Goal: Entertainment & Leisure: Consume media (video, audio)

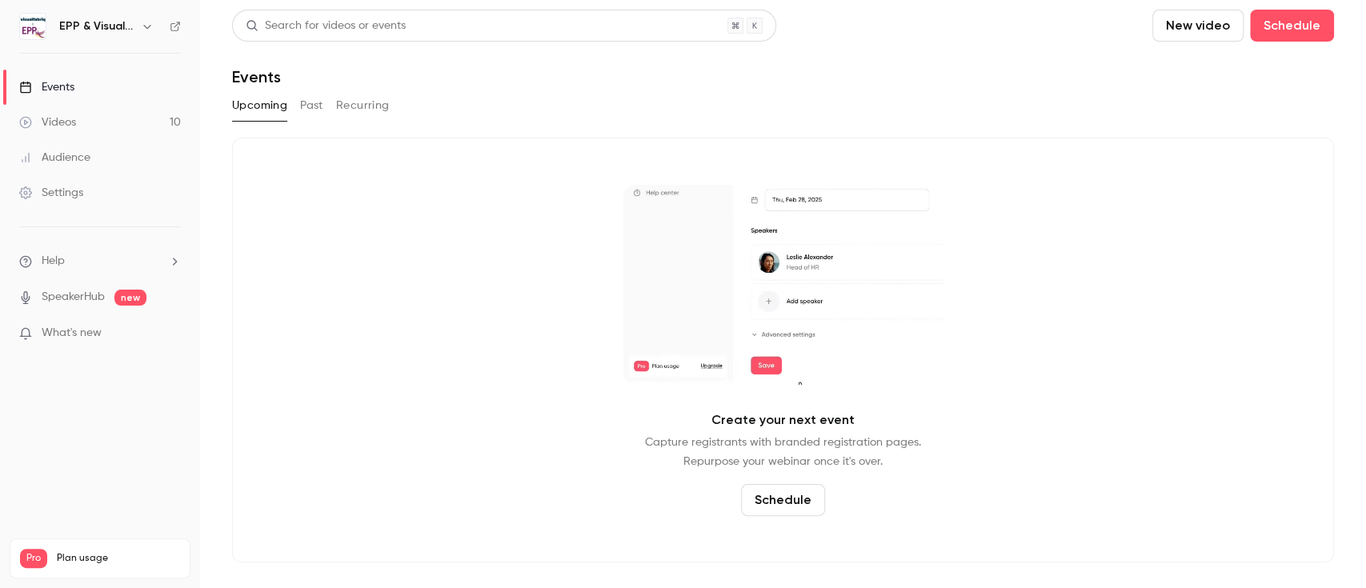
click at [62, 121] on div "Videos" at bounding box center [47, 122] width 57 height 16
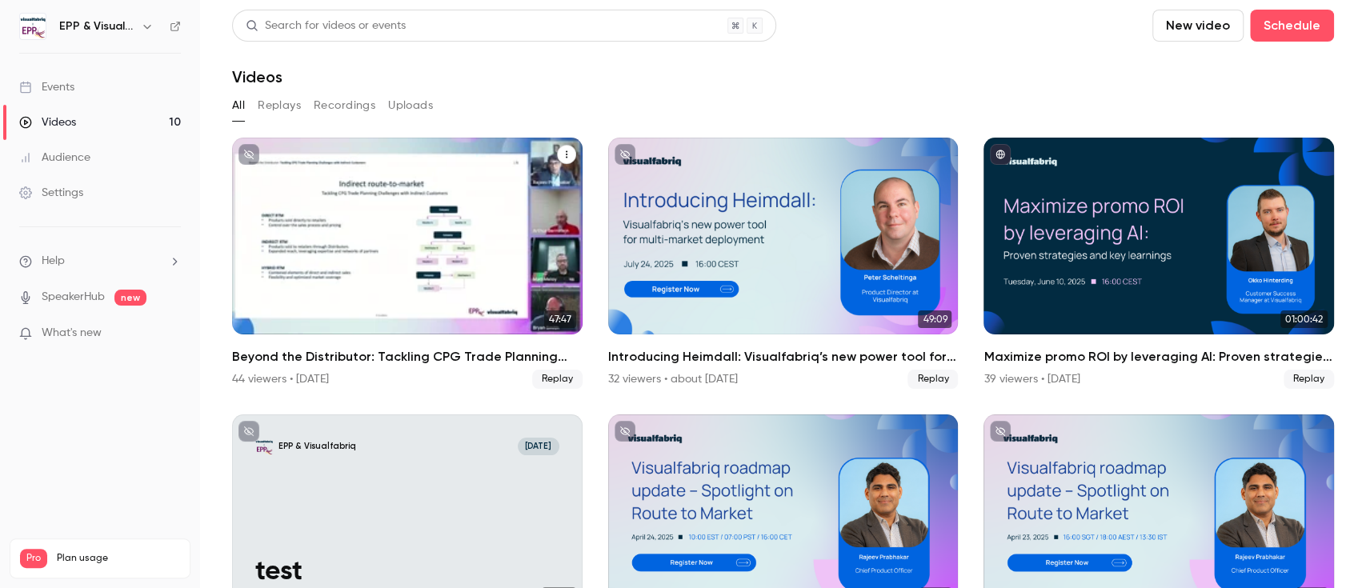
click at [436, 222] on div "Beyond the Distributor: Tackling CPG Trade Planning Challenges with Indirect Cu…" at bounding box center [407, 236] width 350 height 197
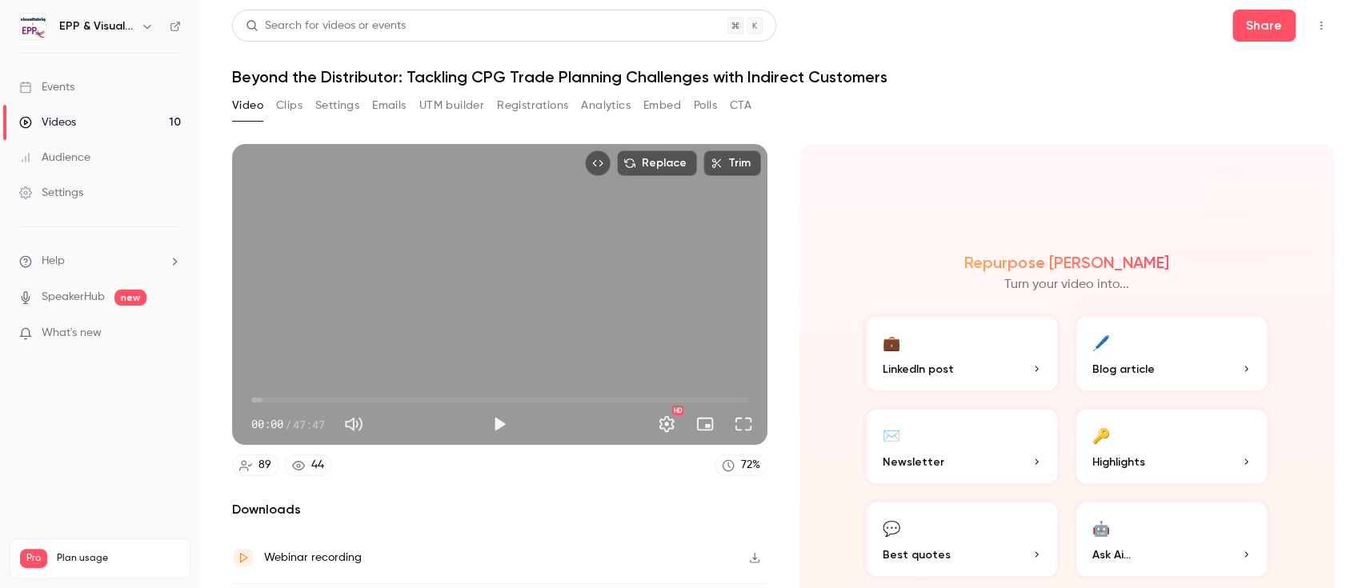
click at [295, 104] on button "Clips" at bounding box center [289, 106] width 26 height 26
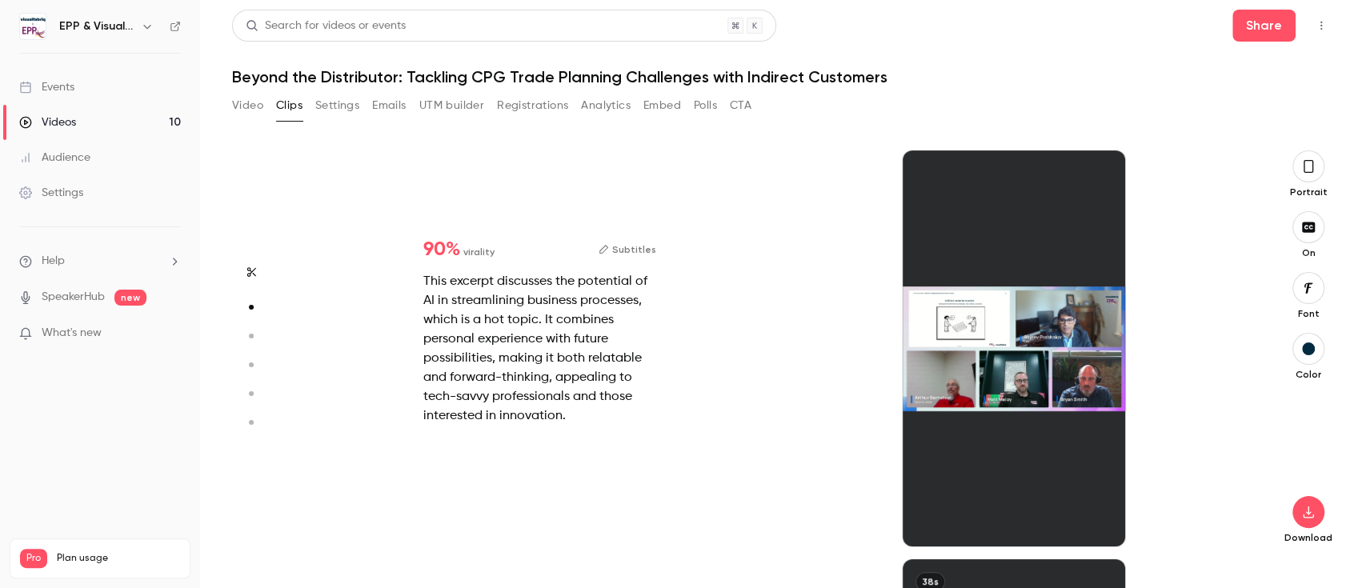
scroll to position [409, 0]
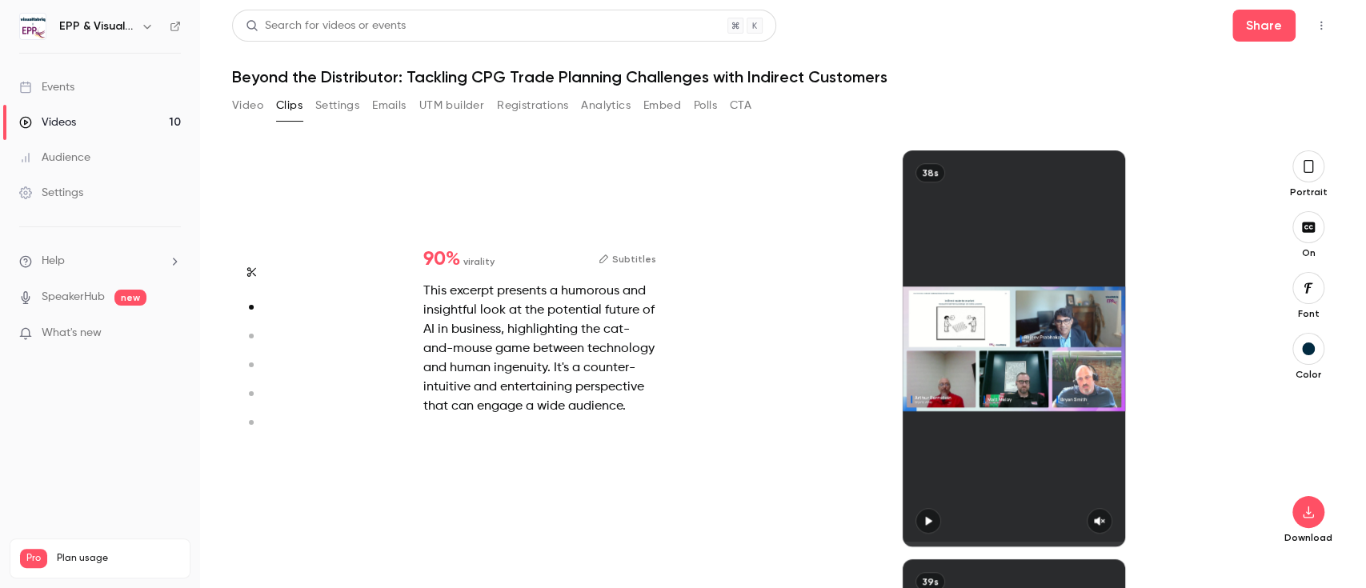
type input "*"
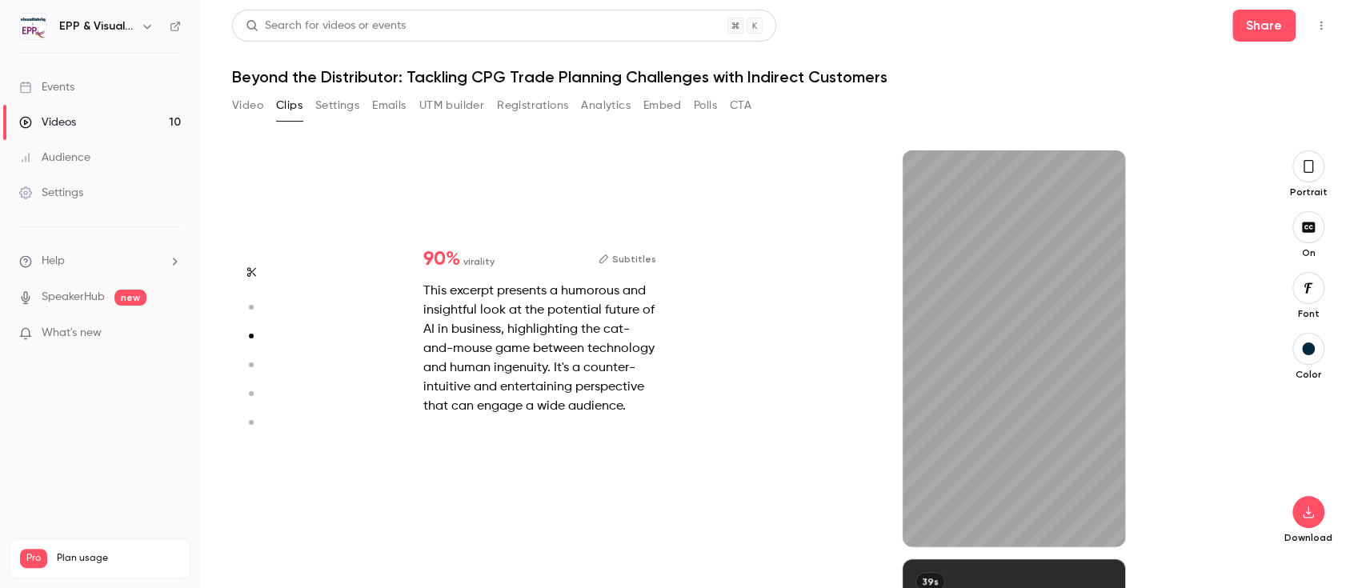
type input "*"
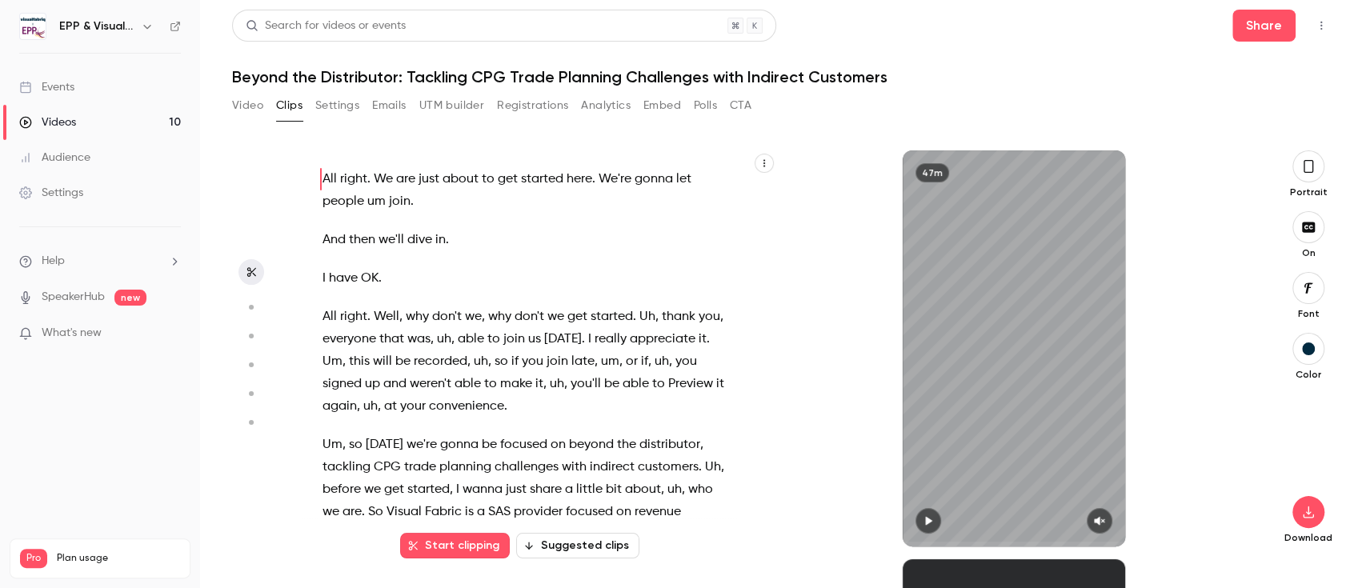
scroll to position [0, 0]
click at [578, 551] on button "Suggested clips" at bounding box center [577, 546] width 123 height 26
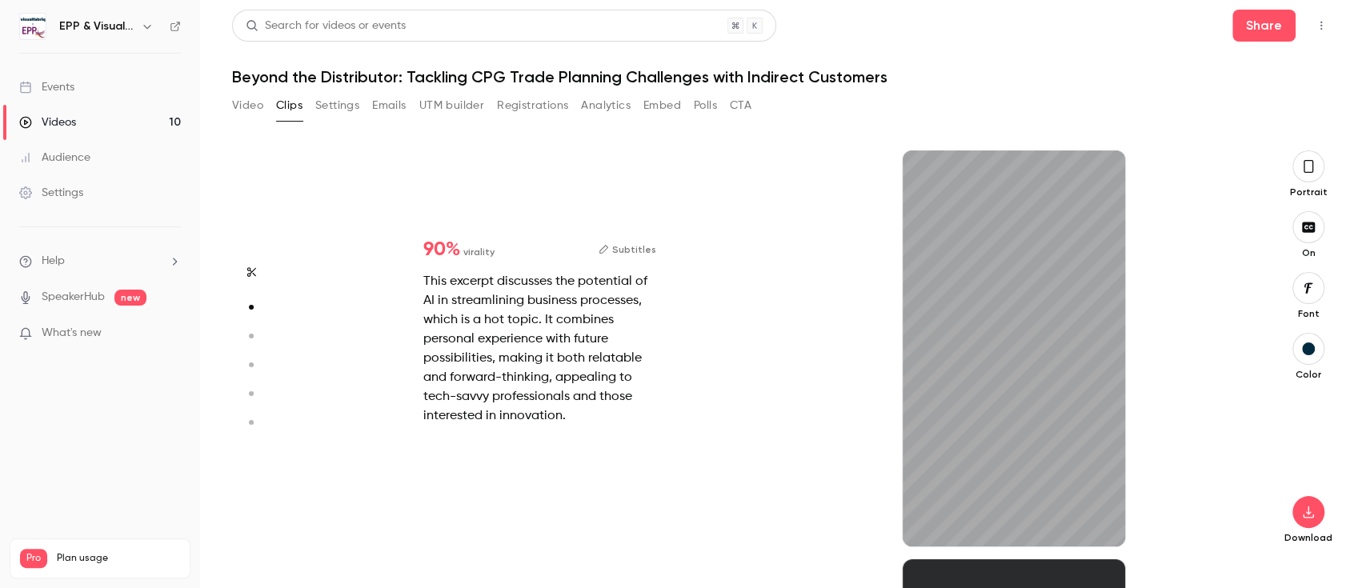
scroll to position [409, 0]
click at [1312, 162] on icon "button" at bounding box center [1309, 166] width 10 height 13
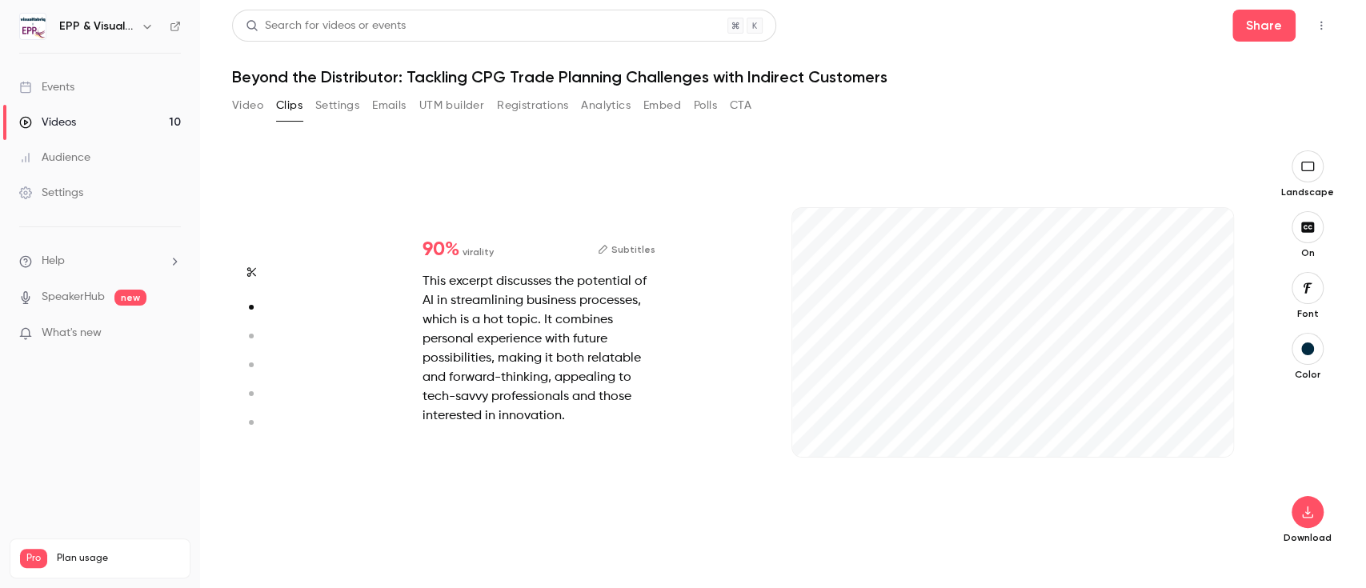
drag, startPoint x: 859, startPoint y: 452, endPoint x: 771, endPoint y: 451, distance: 88.0
click at [771, 451] on div "90 % virality Subtitles This excerpt discusses the potential of AI in streamlin…" at bounding box center [775, 348] width 947 height 396
click at [1209, 431] on icon "button" at bounding box center [1207, 431] width 10 height 9
type input "***"
type input "*"
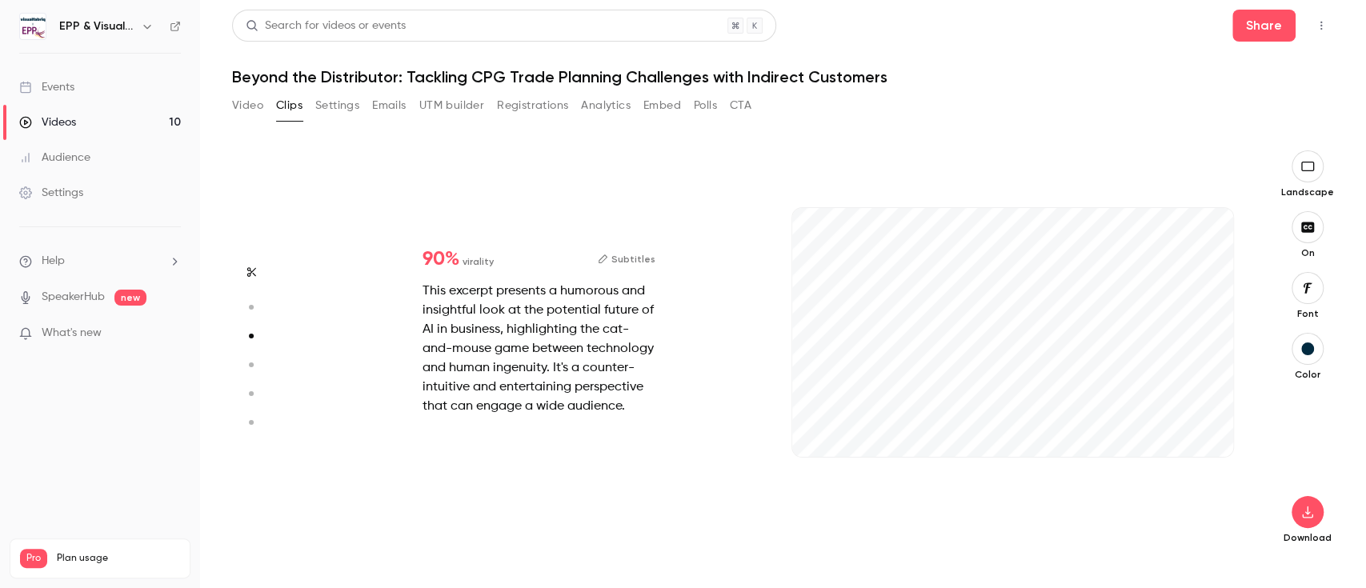
scroll to position [818, 0]
click at [1219, 430] on button "button" at bounding box center [1208, 431] width 26 height 26
click at [794, 451] on span at bounding box center [1013, 455] width 442 height 26
type input "*"
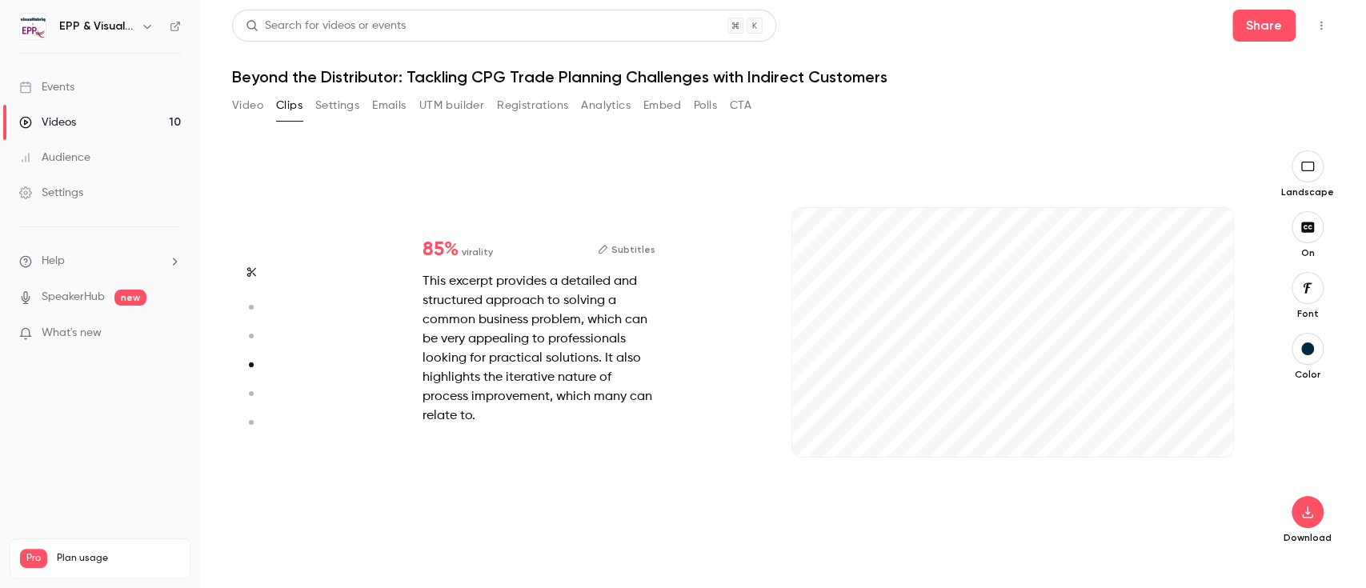
scroll to position [1227, 0]
click at [1203, 420] on button "button" at bounding box center [1208, 431] width 26 height 26
drag, startPoint x: 801, startPoint y: 451, endPoint x: 784, endPoint y: 451, distance: 16.8
click at [785, 451] on div "39s" at bounding box center [1013, 348] width 474 height 396
click at [620, 254] on button "Subtitles" at bounding box center [627, 249] width 58 height 19
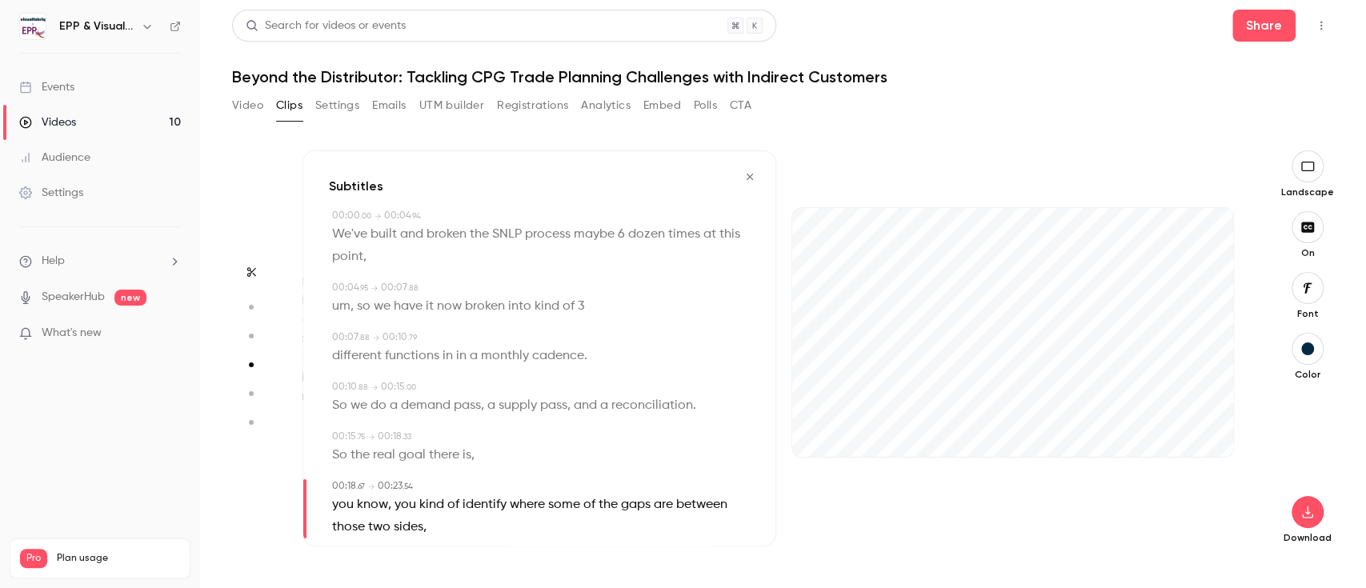
click at [555, 314] on span "kind" at bounding box center [547, 306] width 25 height 22
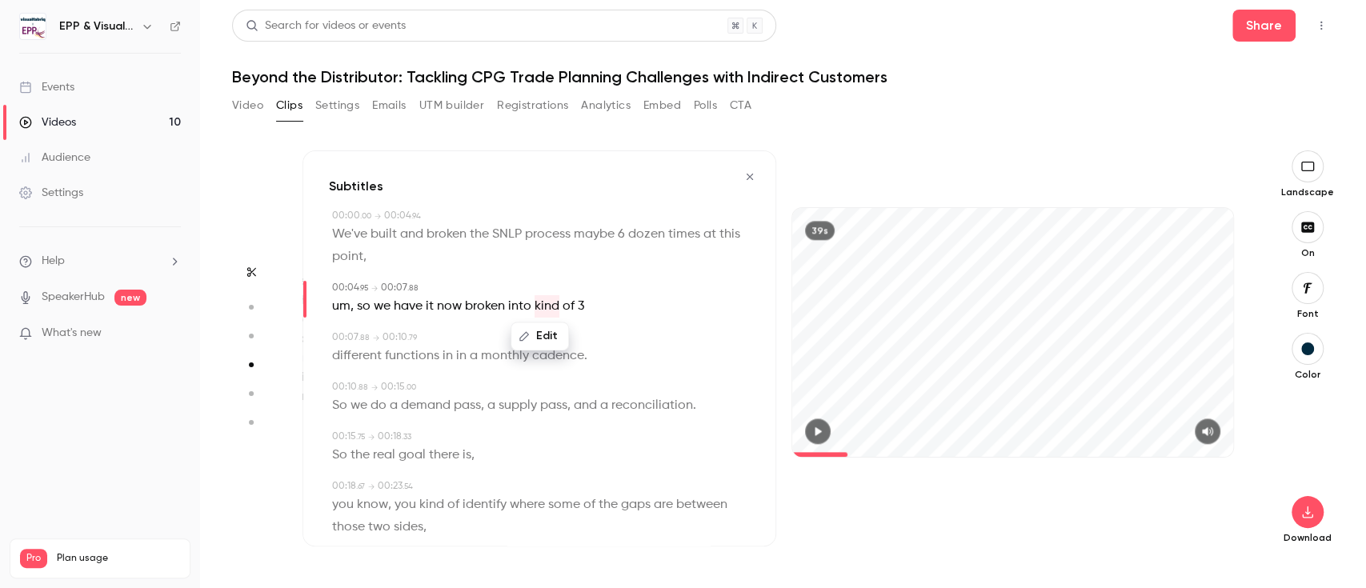
click at [591, 305] on div "Edit um , so we have it now broken into kind of 3" at bounding box center [541, 306] width 418 height 22
click at [784, 380] on div "39s" at bounding box center [1013, 348] width 474 height 396
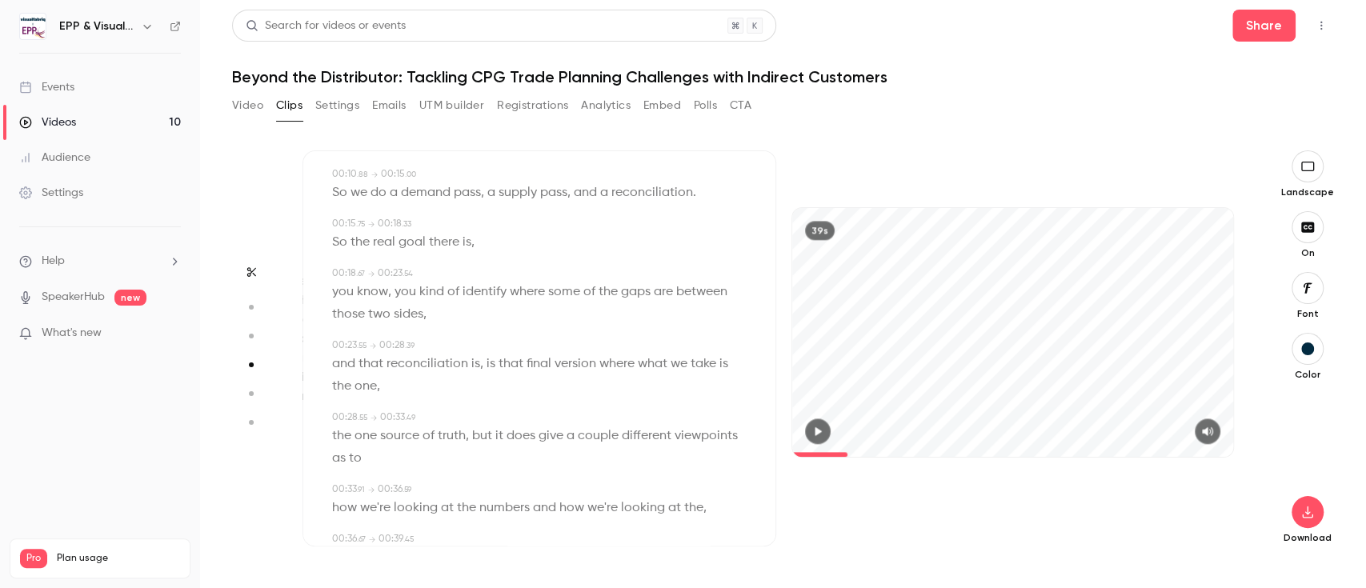
scroll to position [274, 0]
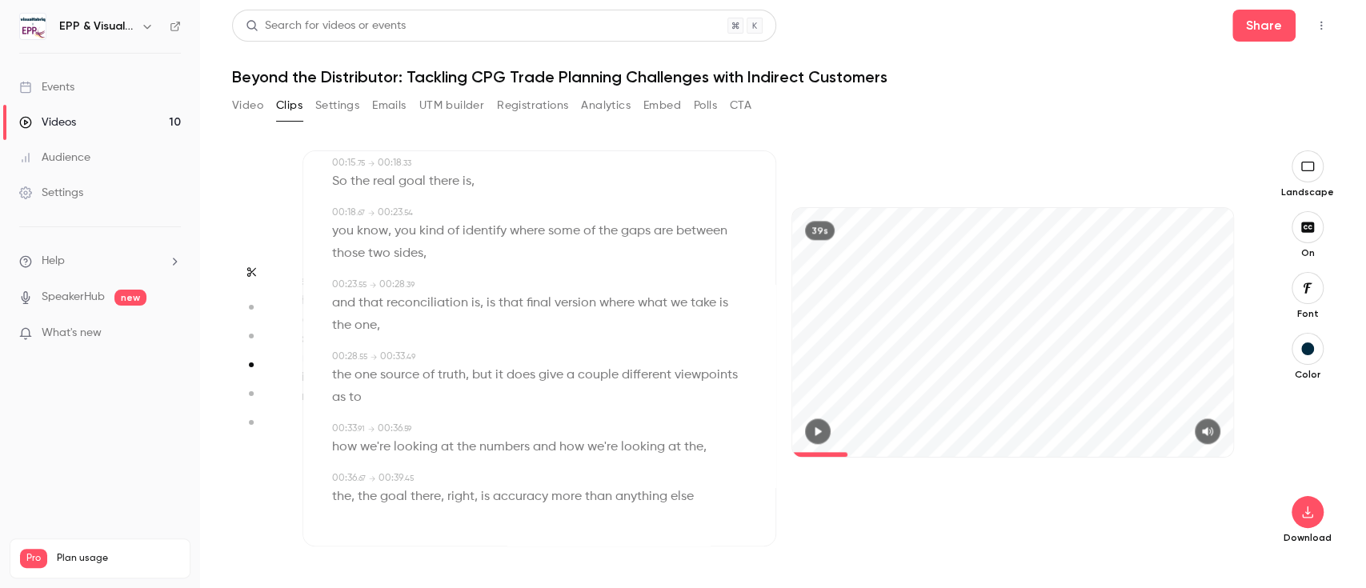
click at [819, 430] on icon "button" at bounding box center [818, 431] width 6 height 9
click at [251, 367] on icon "button" at bounding box center [250, 364] width 14 height 11
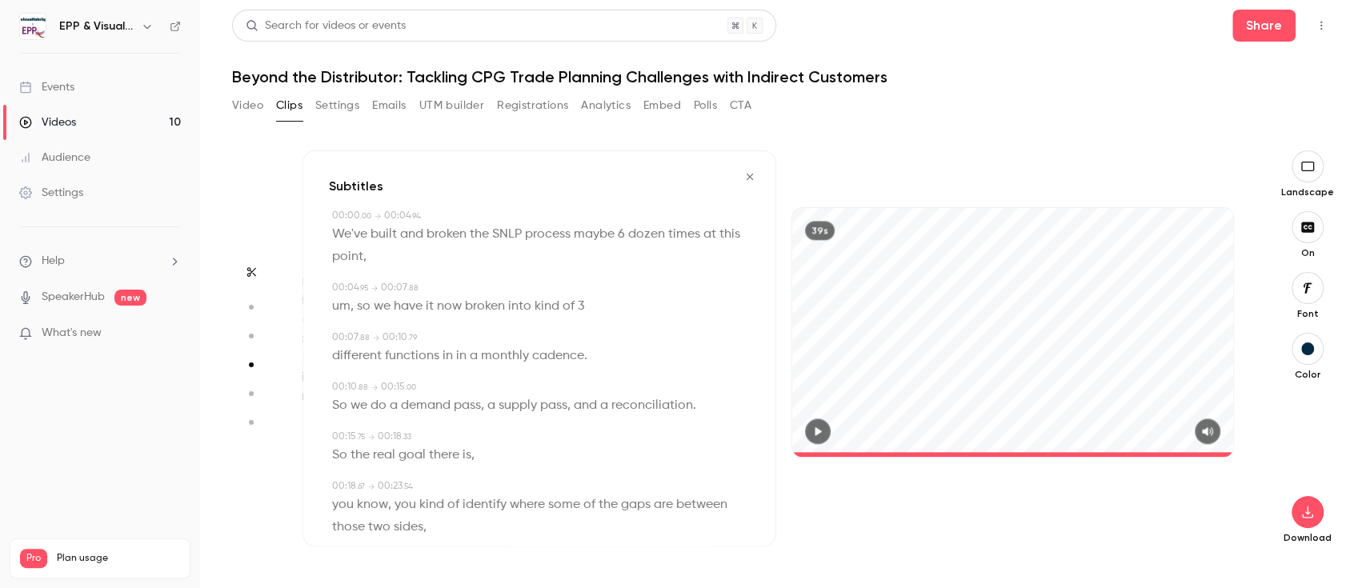
click at [743, 173] on icon "button" at bounding box center [749, 176] width 13 height 11
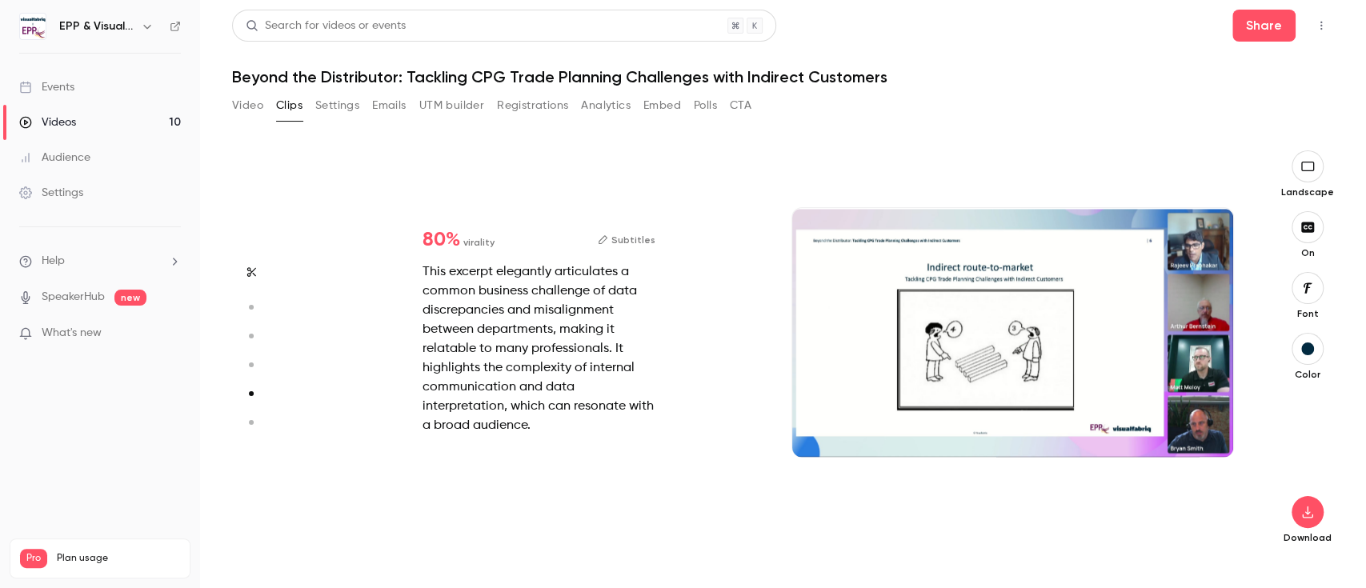
type input "*"
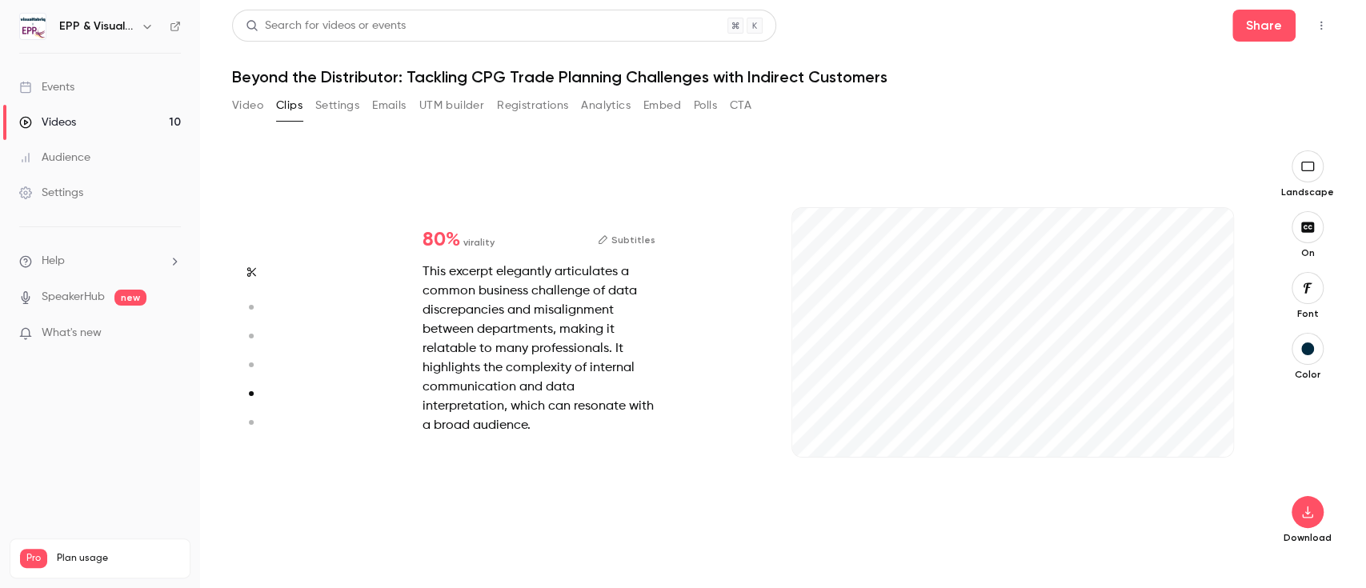
scroll to position [1636, 0]
click at [1216, 431] on button "button" at bounding box center [1208, 431] width 26 height 26
type input "*"
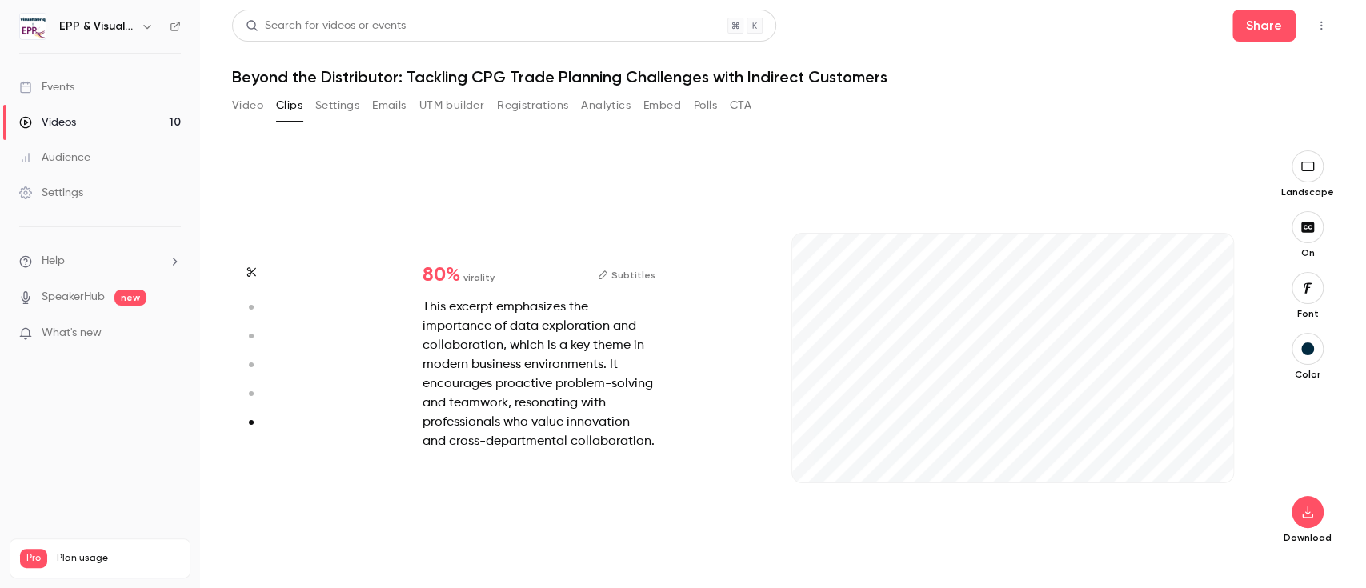
scroll to position [2019, 0]
click at [1208, 455] on icon "button" at bounding box center [1207, 456] width 10 height 9
type input "****"
click at [346, 99] on button "Settings" at bounding box center [337, 106] width 44 height 26
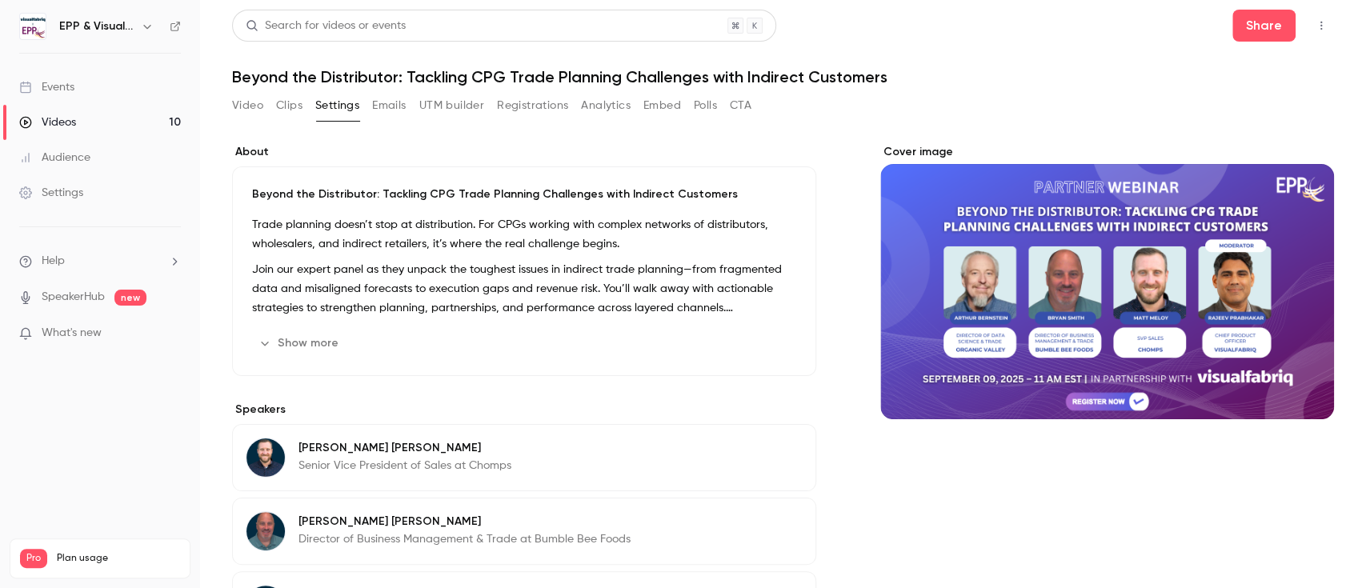
click at [250, 104] on button "Video" at bounding box center [247, 106] width 31 height 26
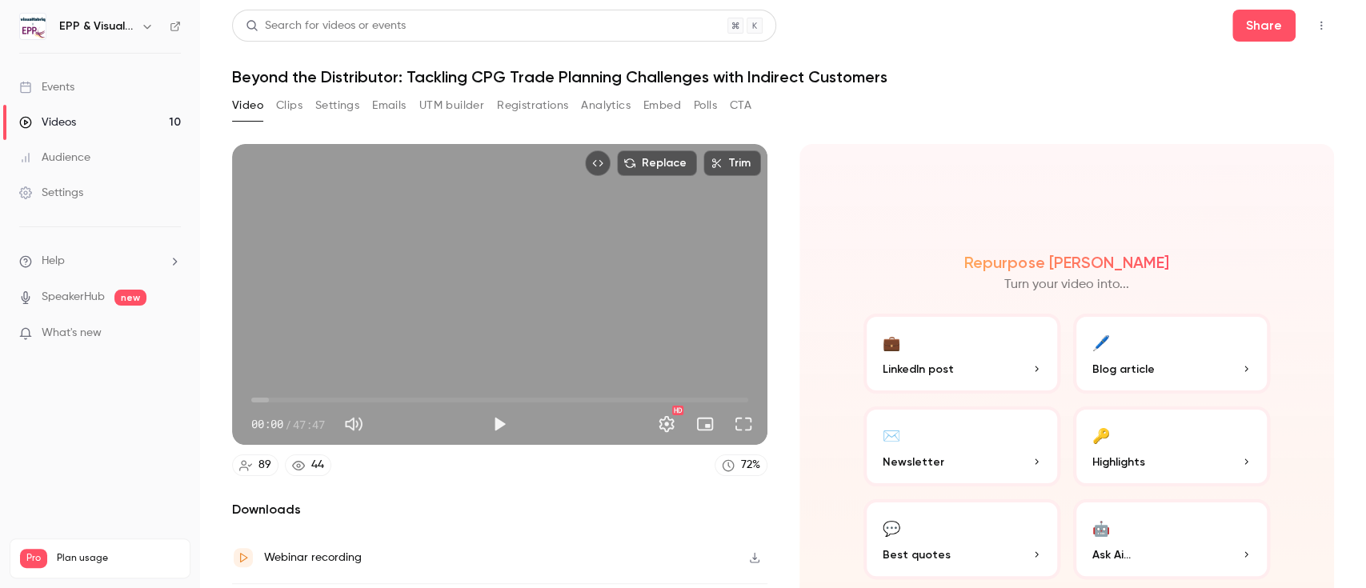
scroll to position [94, 0]
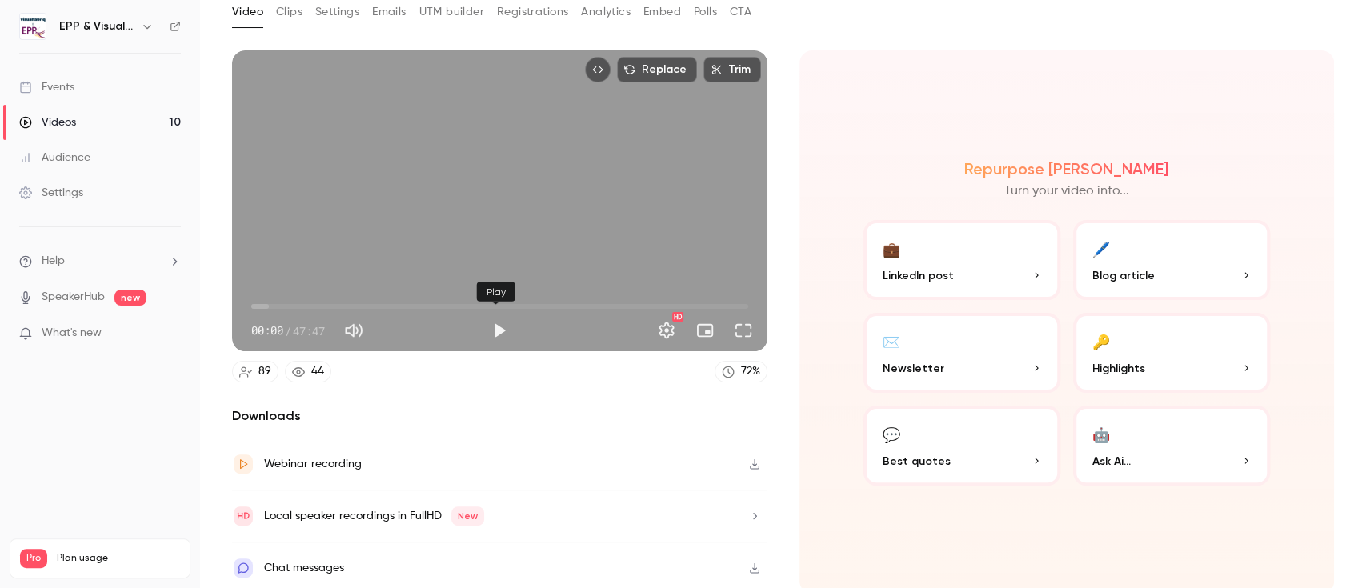
click at [487, 323] on button "Play" at bounding box center [499, 330] width 32 height 32
click at [417, 298] on span "00:02" at bounding box center [499, 307] width 497 height 26
click at [651, 326] on button "Settings" at bounding box center [667, 330] width 32 height 32
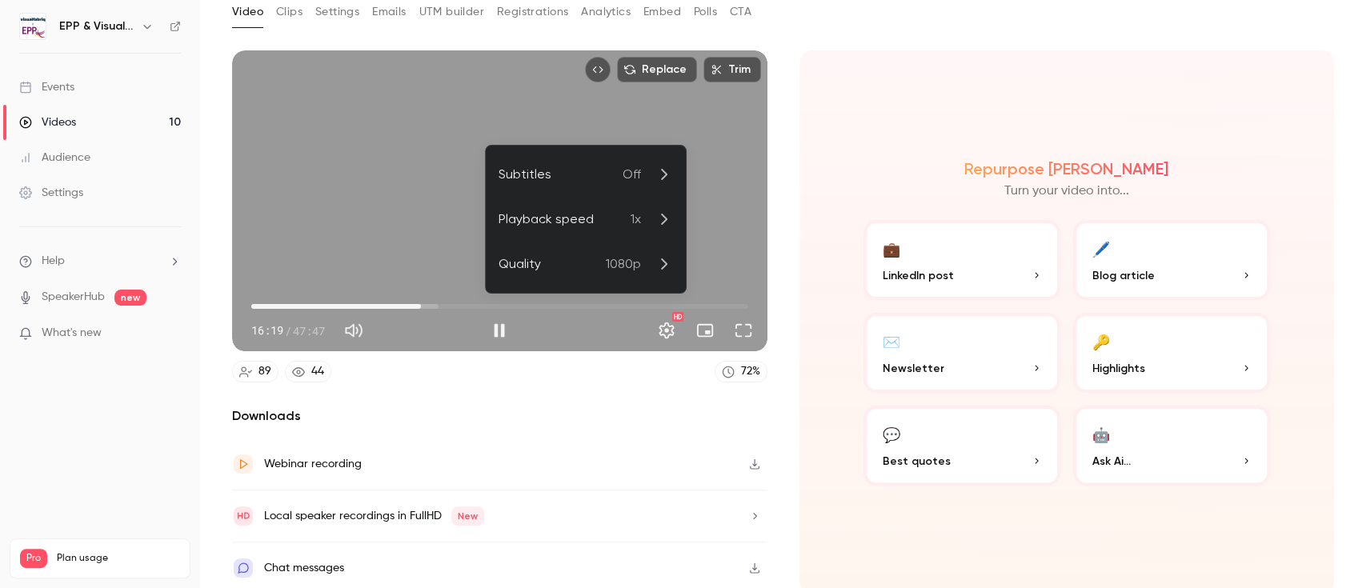
click at [637, 183] on span "Off" at bounding box center [632, 174] width 18 height 19
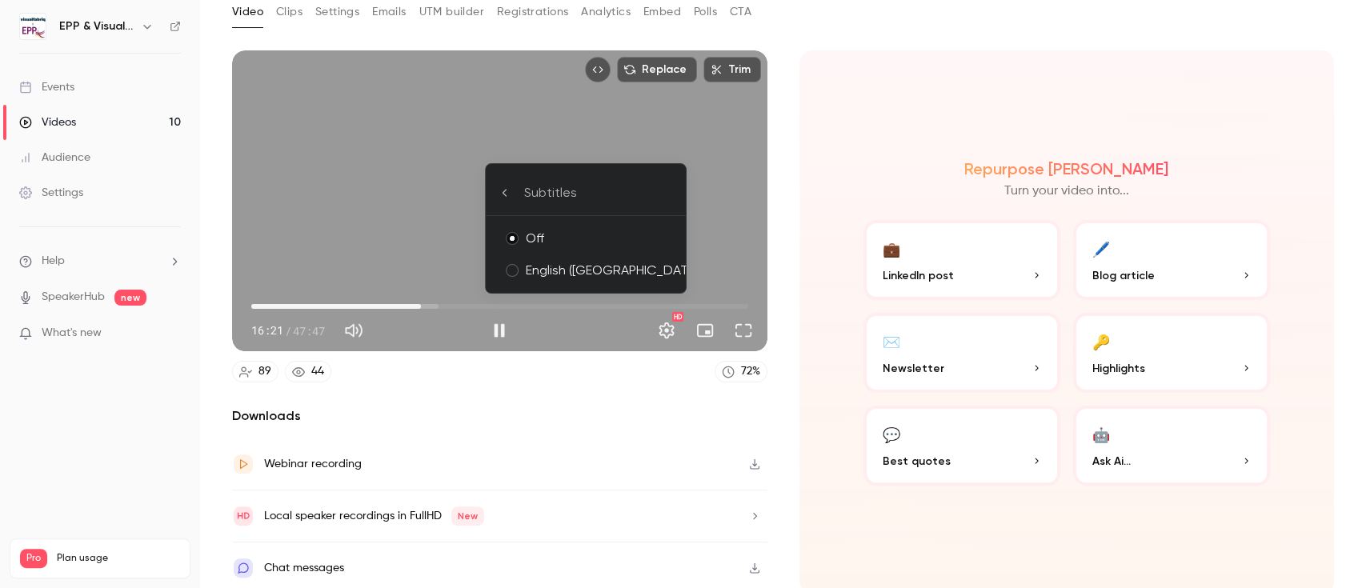
click at [576, 269] on div "English ([GEOGRAPHIC_DATA])" at bounding box center [599, 270] width 147 height 19
click at [589, 398] on div at bounding box center [683, 294] width 1366 height 588
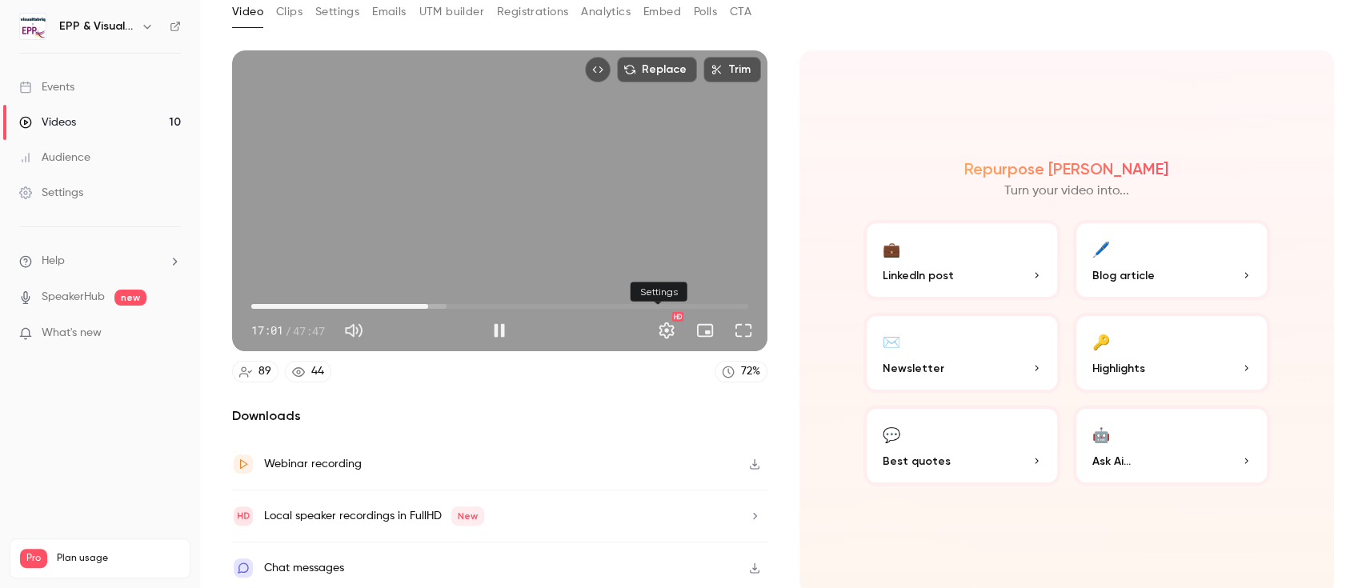
click at [651, 322] on button "Settings" at bounding box center [667, 330] width 32 height 32
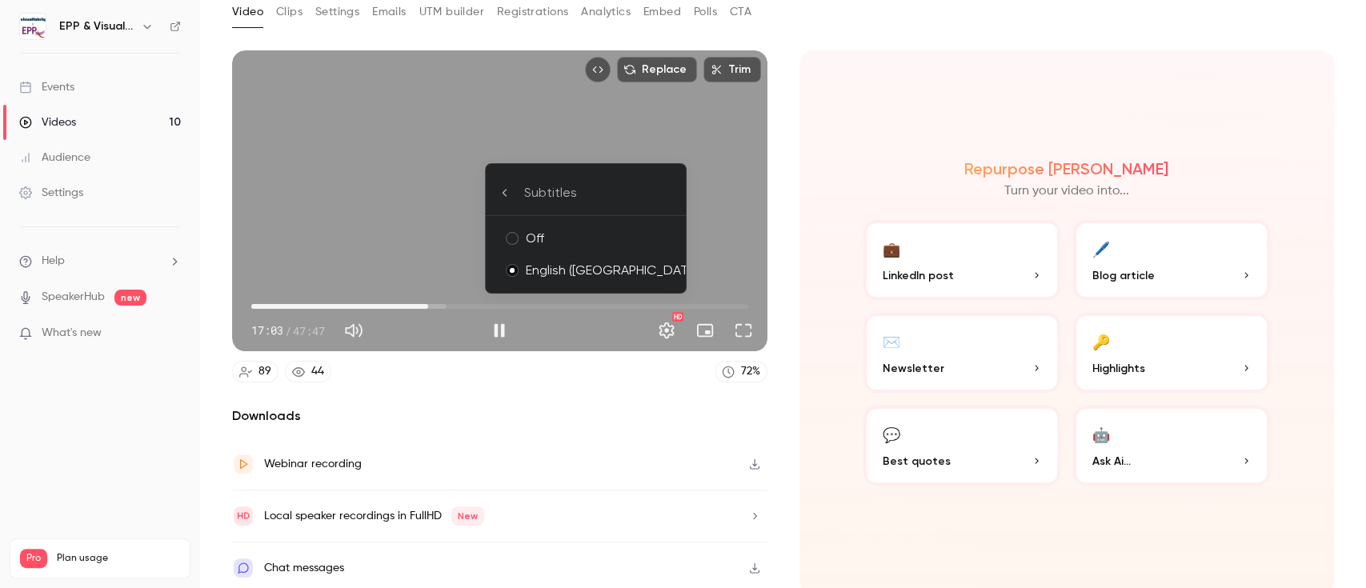
click at [534, 190] on div "Subtitles" at bounding box center [598, 192] width 149 height 19
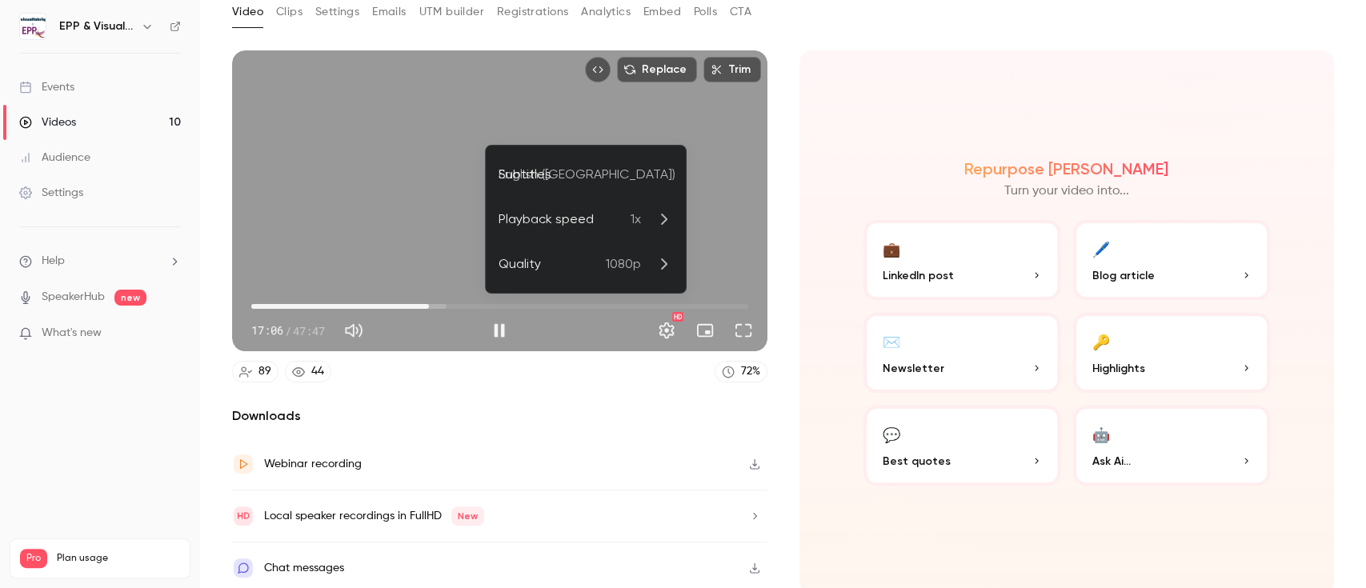
drag, startPoint x: 625, startPoint y: 182, endPoint x: 421, endPoint y: 185, distance: 204.1
click at [421, 185] on div at bounding box center [683, 294] width 1366 height 588
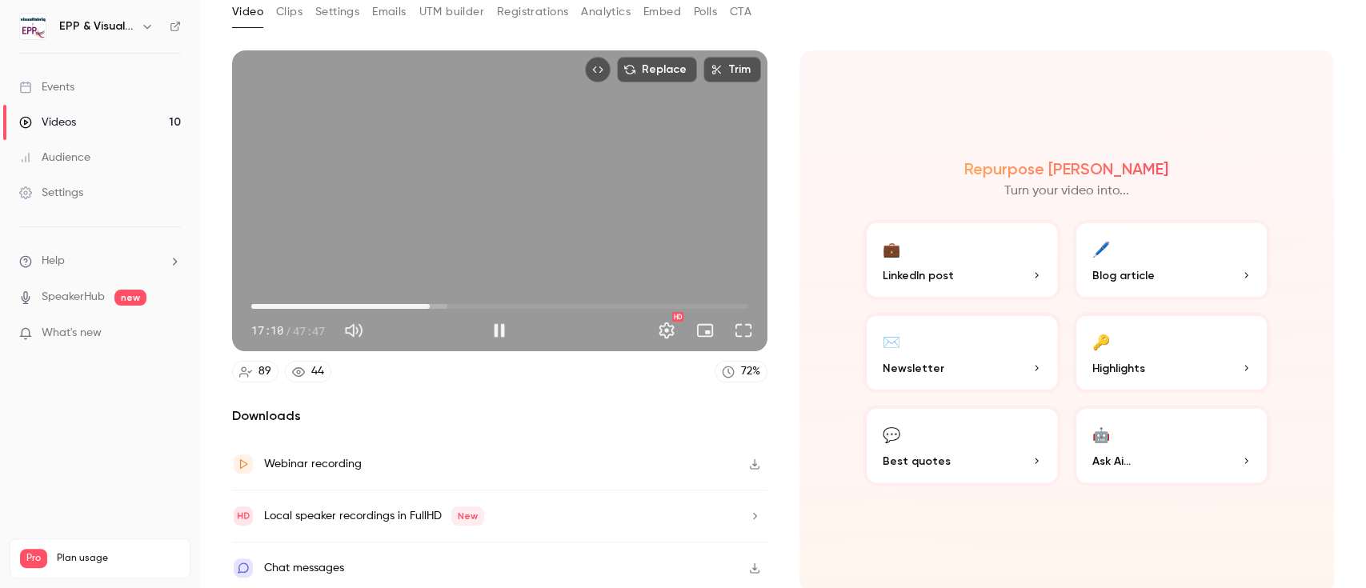
click at [651, 73] on button "Replace" at bounding box center [657, 70] width 80 height 26
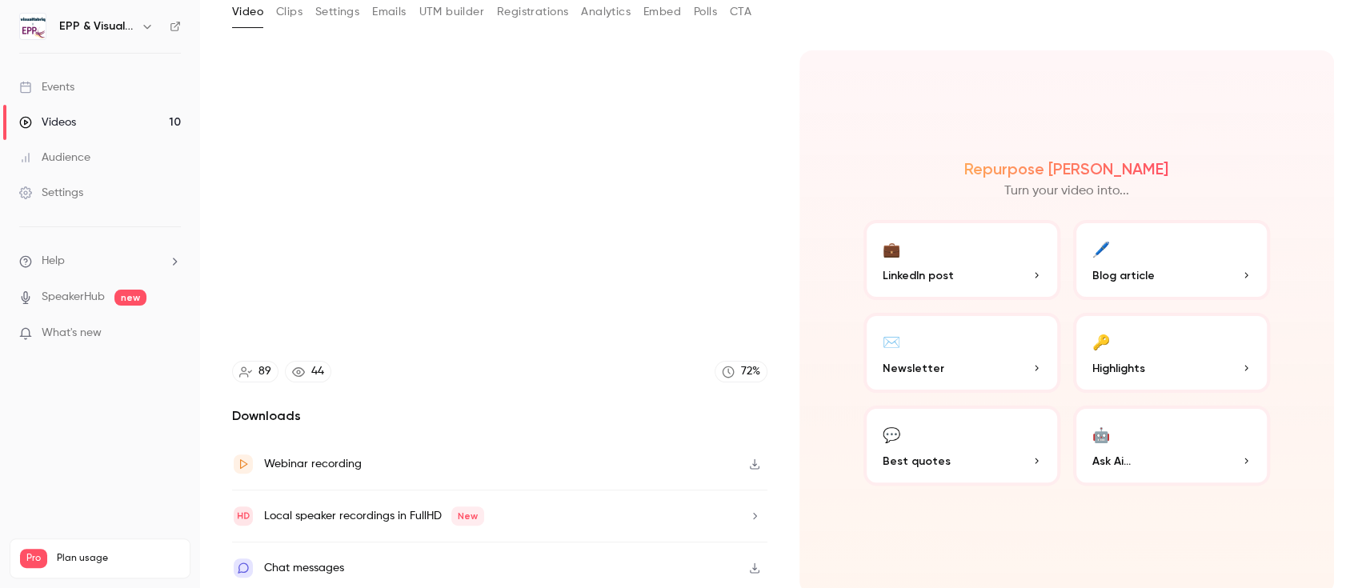
click at [424, 566] on div "Chat messages" at bounding box center [499, 568] width 535 height 51
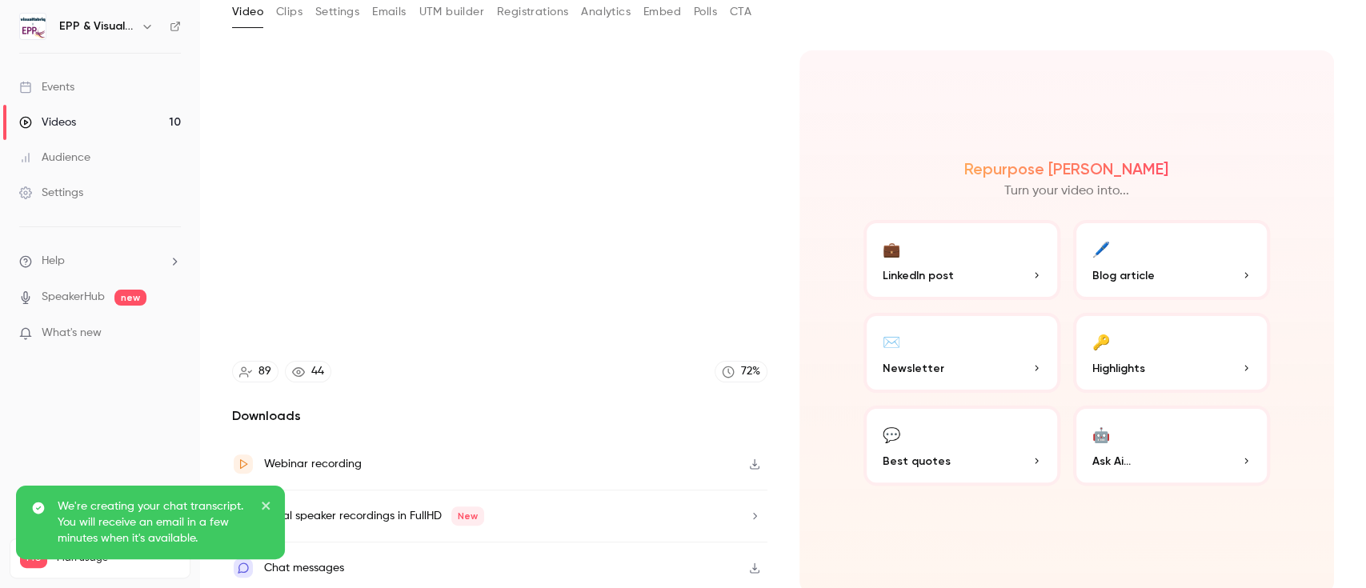
click at [269, 503] on icon "close" at bounding box center [266, 506] width 8 height 8
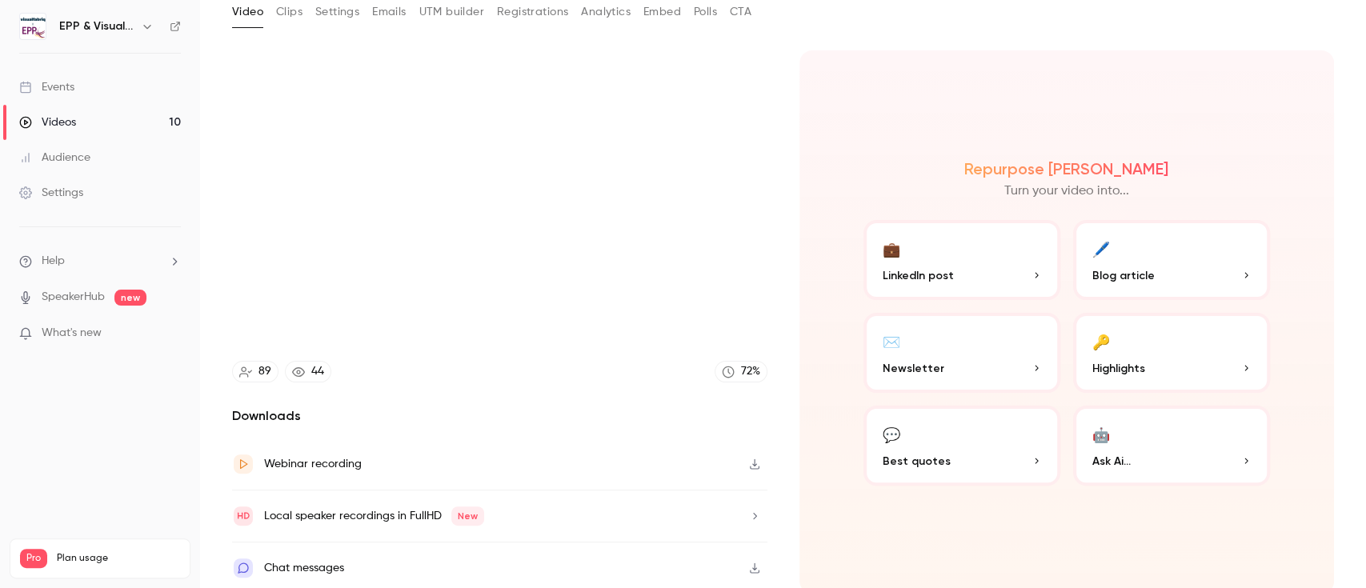
click at [457, 466] on div "Webinar recording" at bounding box center [499, 465] width 535 height 52
click at [742, 511] on button "button" at bounding box center [755, 516] width 26 height 26
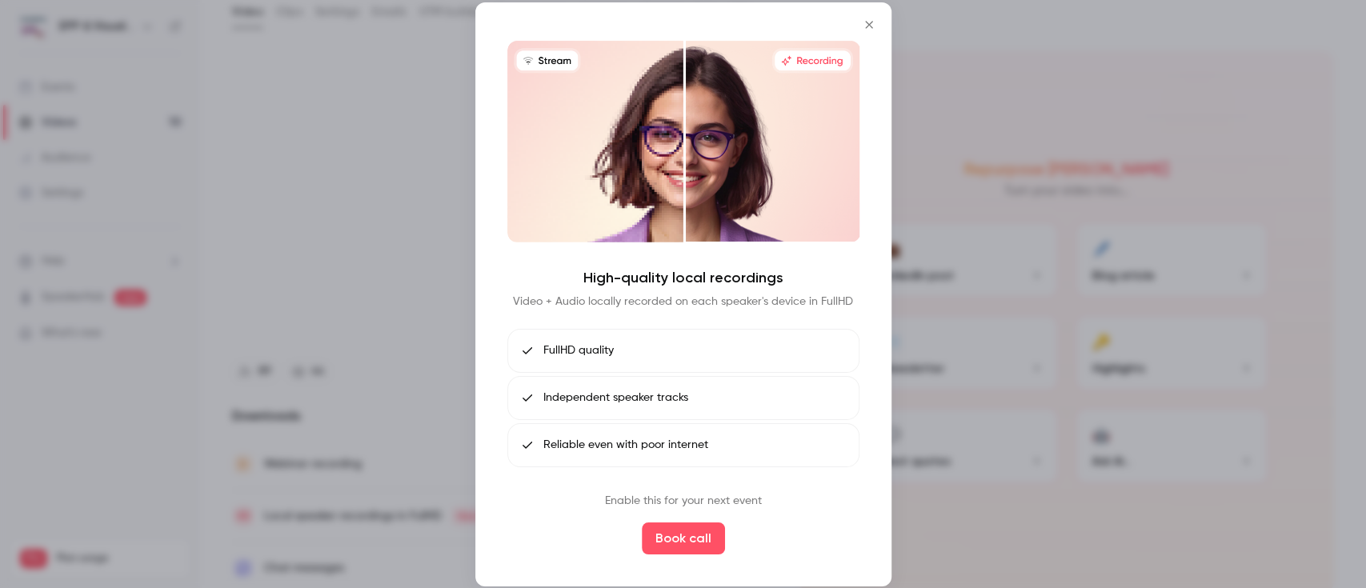
click at [864, 23] on icon "Close" at bounding box center [868, 24] width 19 height 13
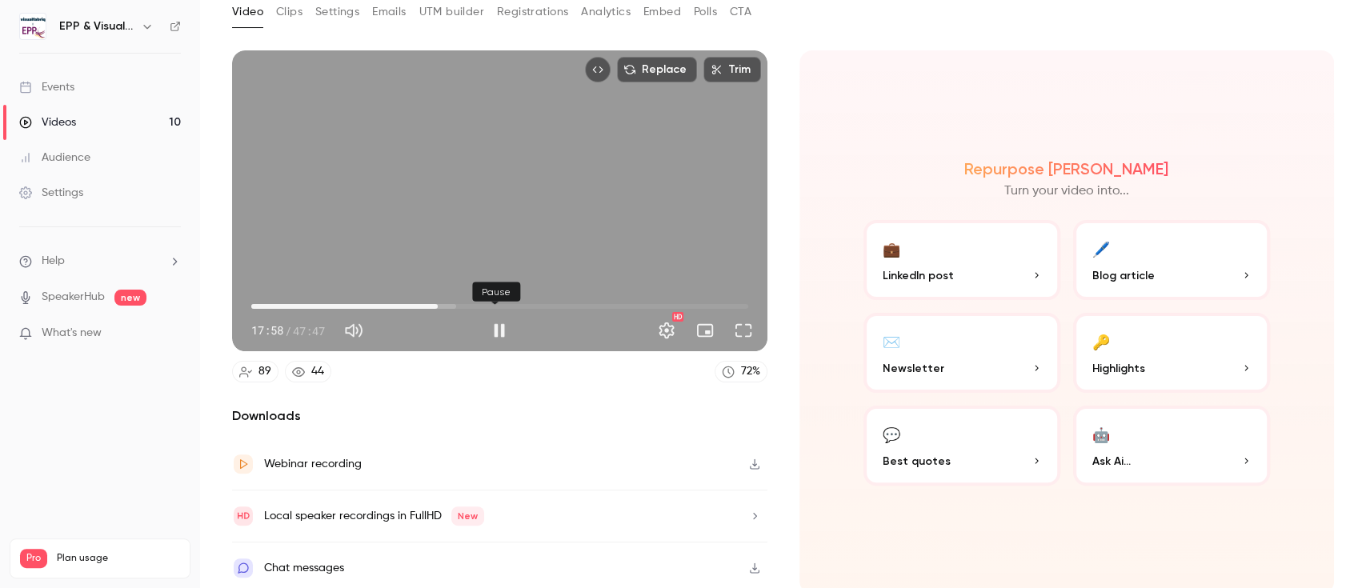
click at [493, 339] on button "Pause" at bounding box center [499, 330] width 32 height 32
click at [740, 320] on button "Full screen" at bounding box center [743, 330] width 32 height 32
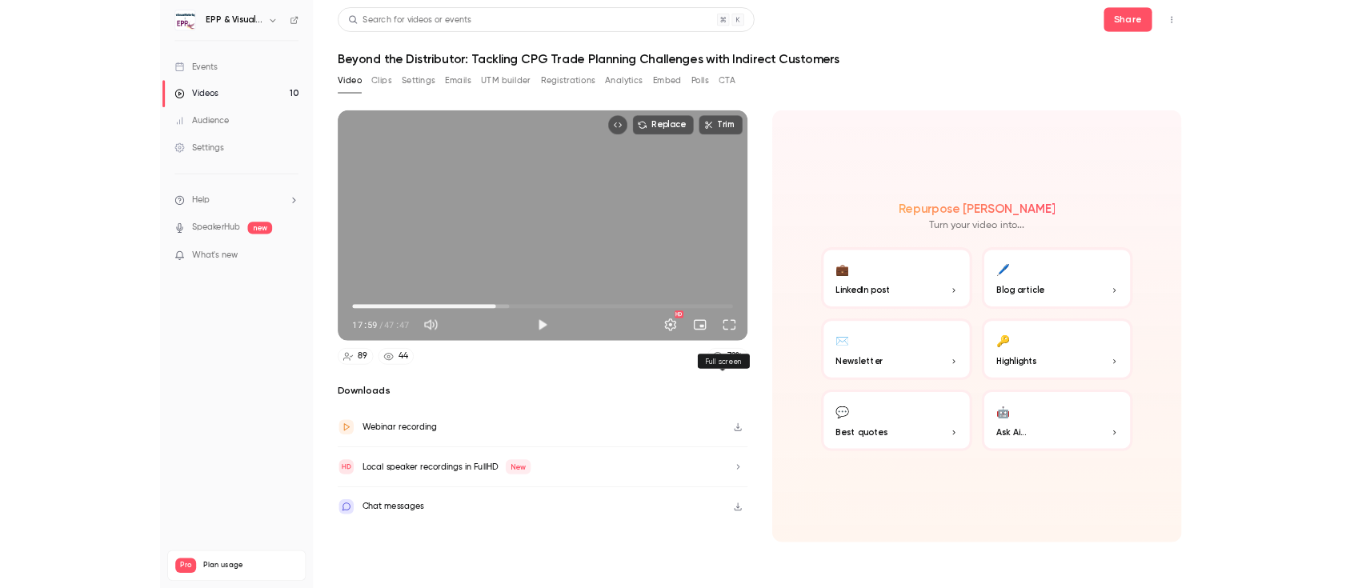
scroll to position [0, 0]
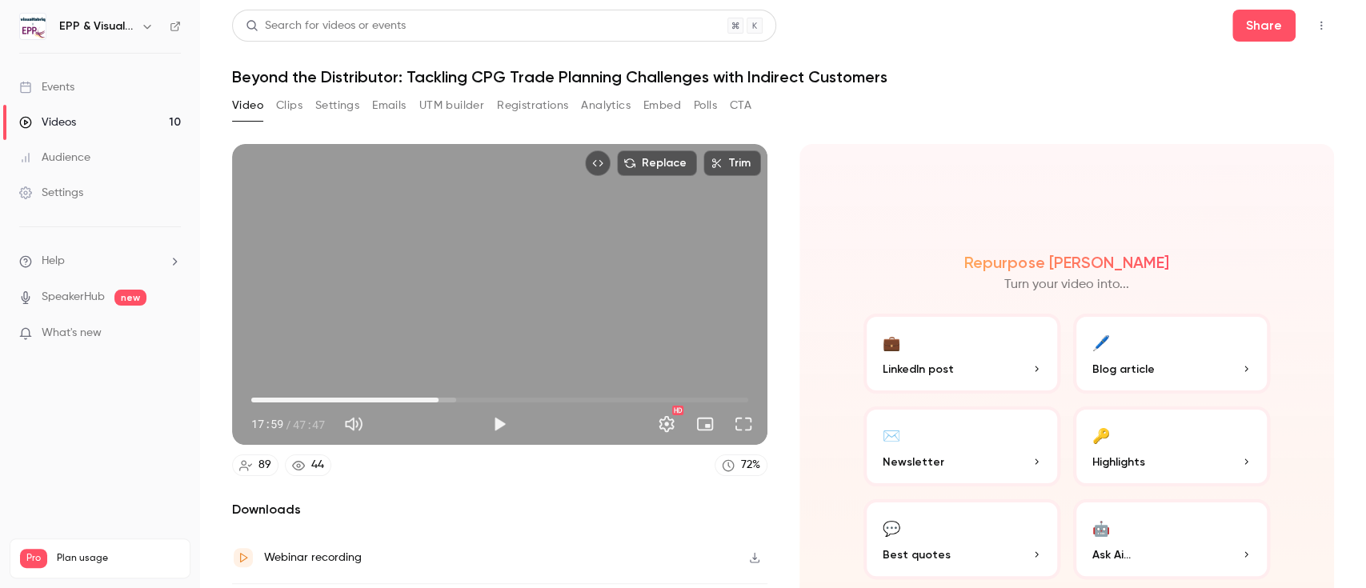
click at [778, 257] on section "Replace Trim 17:59 17:59 / 47:47 HD 89 44 72 % Downloads Webinar recording Loca…" at bounding box center [783, 346] width 1102 height 404
type input "******"
click at [673, 112] on button "Embed" at bounding box center [662, 106] width 38 height 26
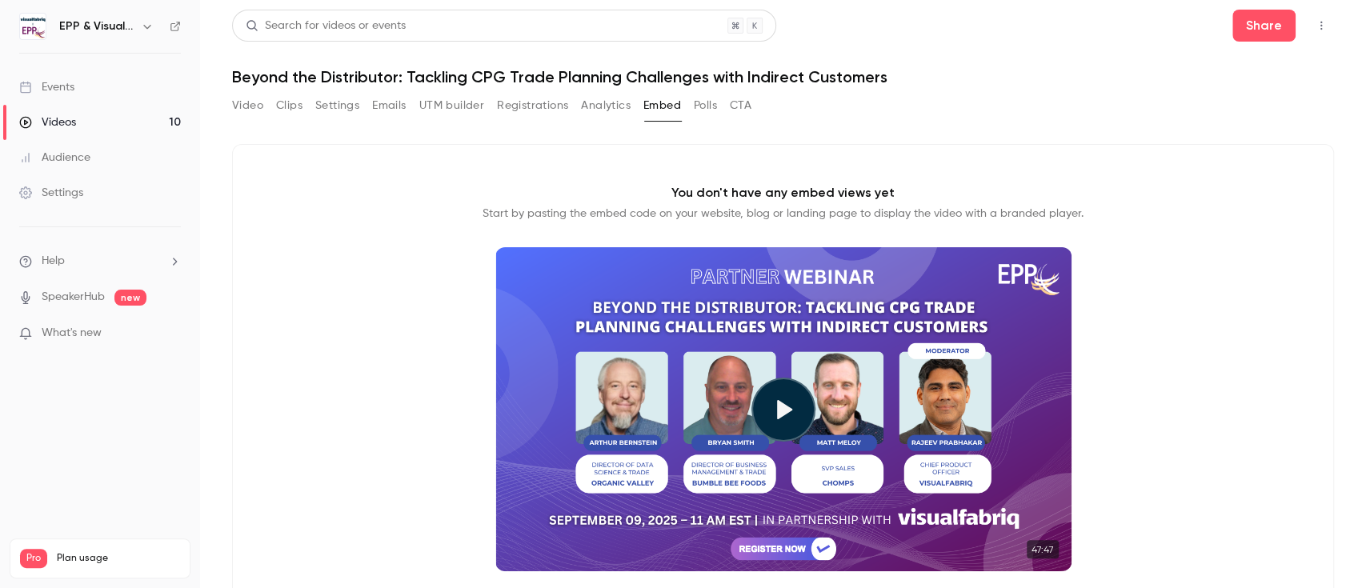
click at [622, 106] on button "Analytics" at bounding box center [606, 106] width 50 height 26
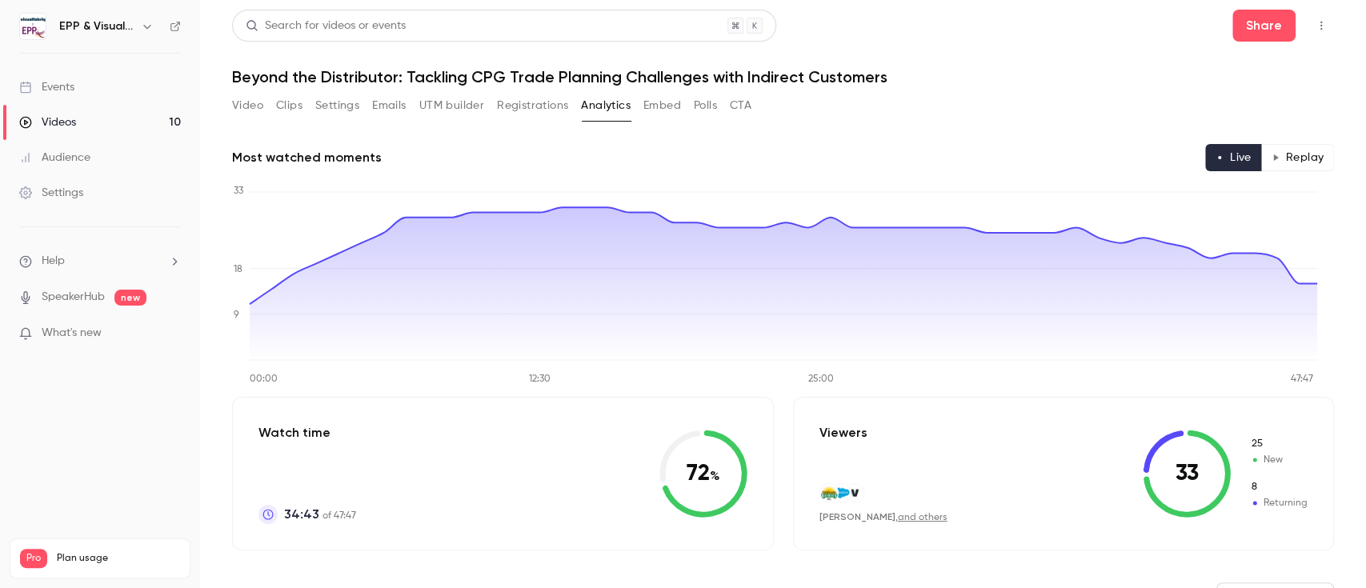
click at [329, 106] on button "Settings" at bounding box center [337, 106] width 44 height 26
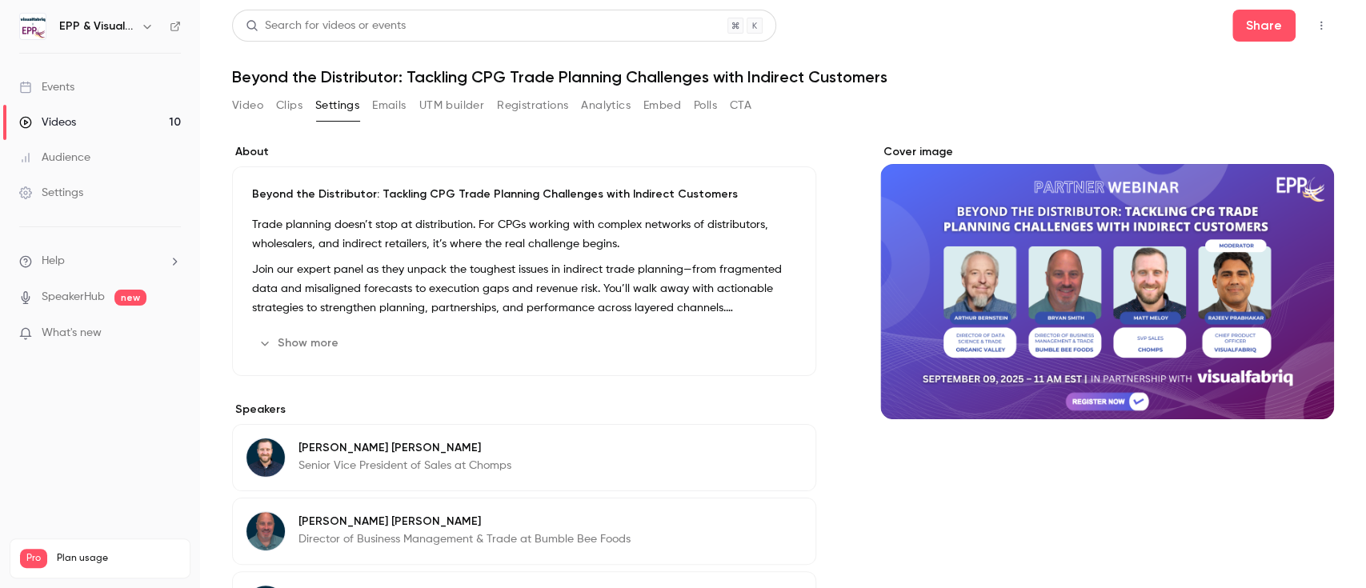
click at [255, 106] on button "Video" at bounding box center [247, 106] width 31 height 26
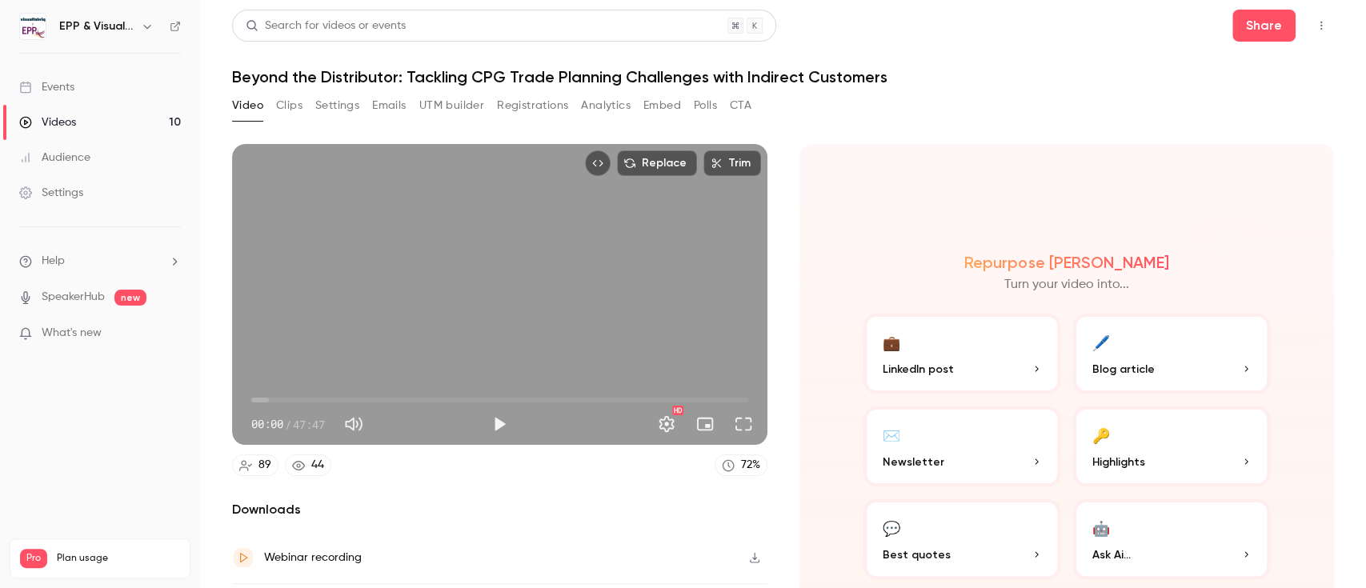
scroll to position [94, 0]
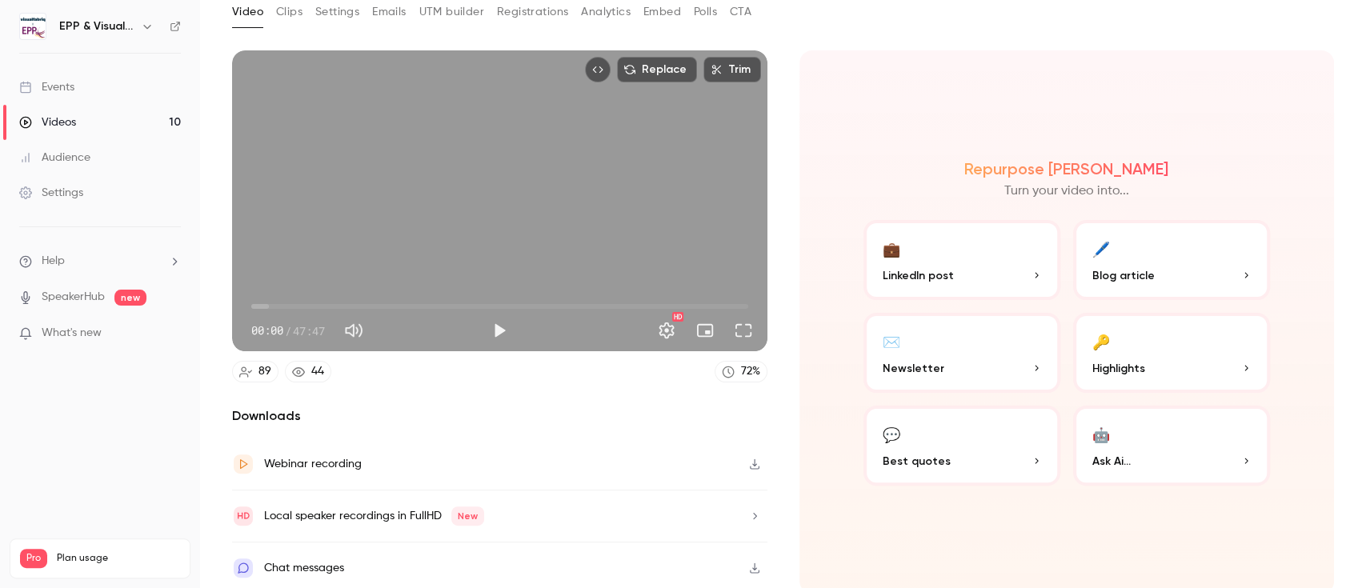
click at [956, 430] on button "💬 Best quotes" at bounding box center [961, 446] width 197 height 80
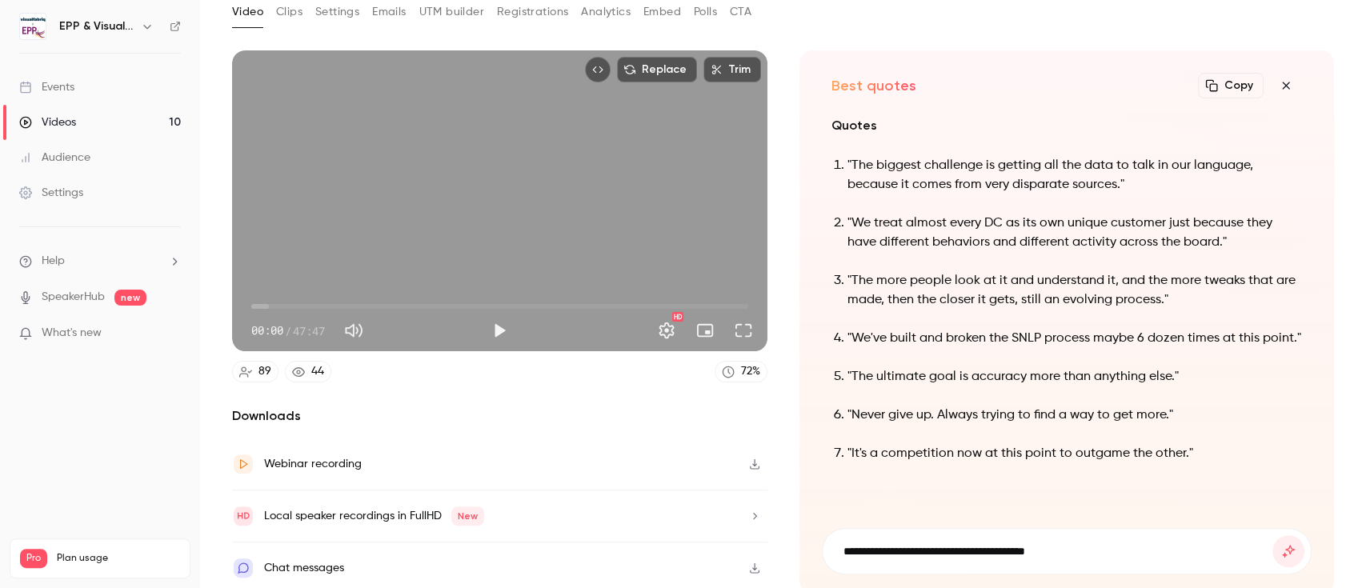
type input "**********"
click at [1272, 535] on button "submit" at bounding box center [1288, 551] width 32 height 32
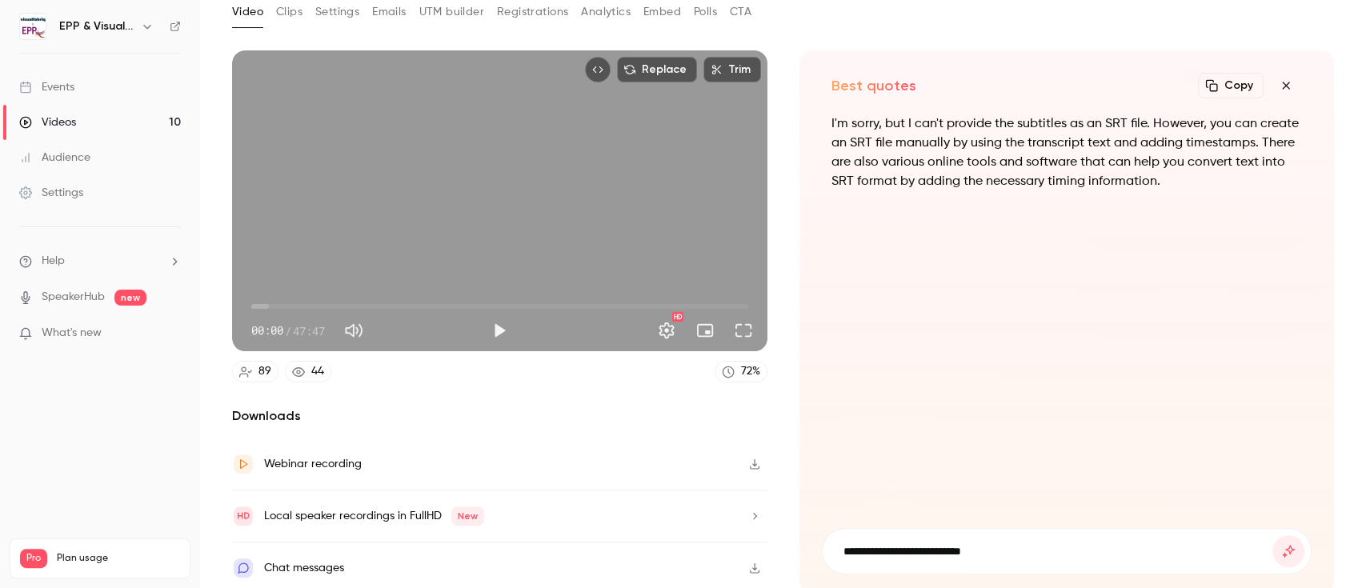
type input "**********"
click at [1272, 535] on button "submit" at bounding box center [1288, 551] width 32 height 32
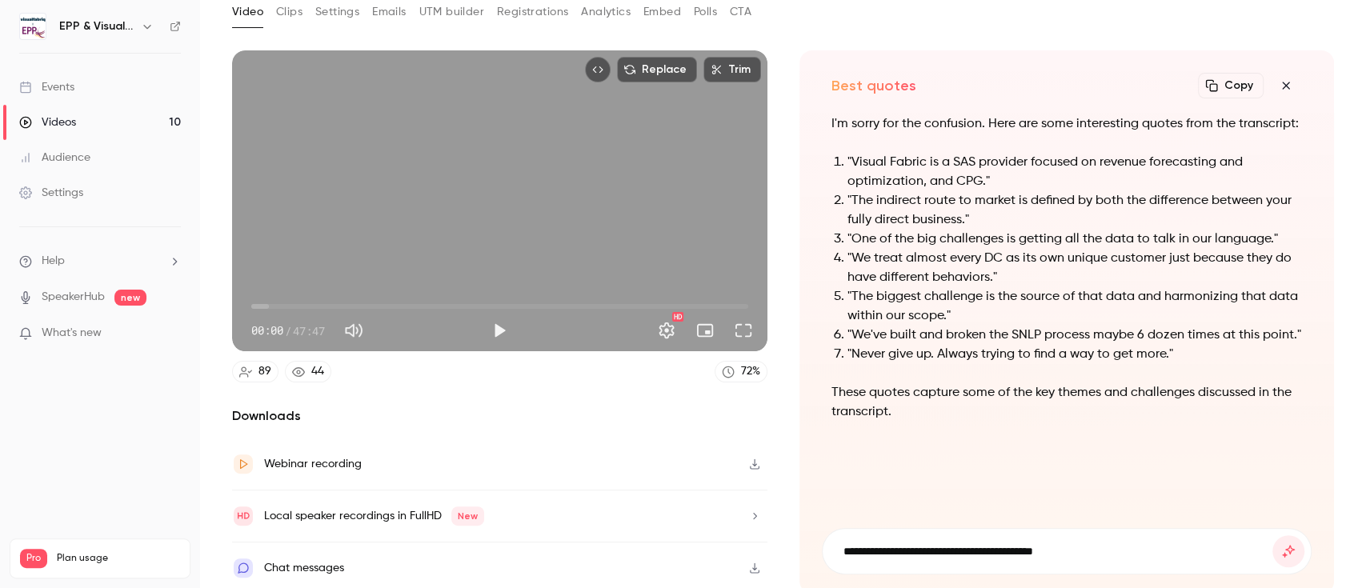
type input "**********"
click at [1272, 535] on button "submit" at bounding box center [1288, 551] width 32 height 32
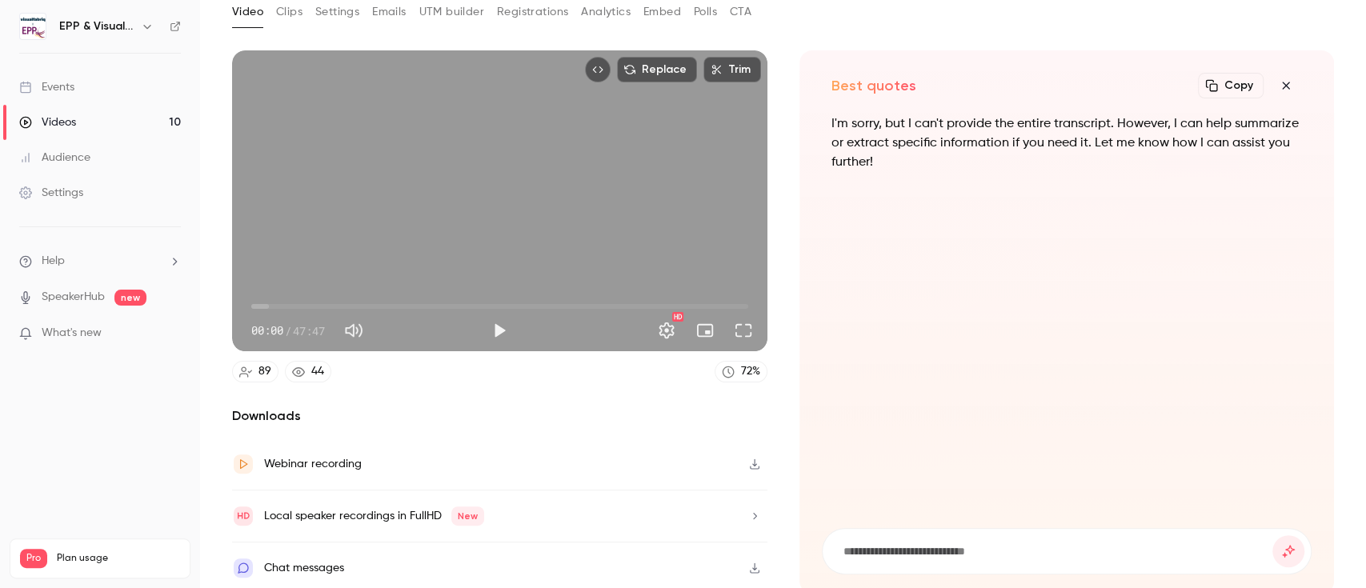
scroll to position [0, 0]
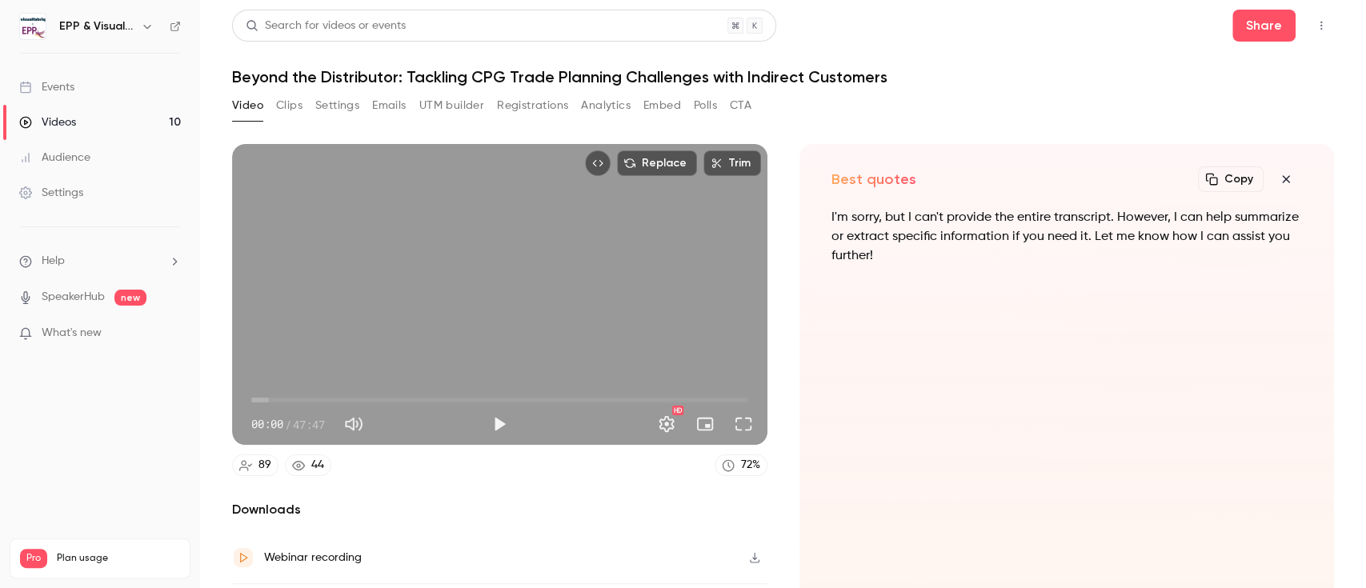
click at [290, 98] on button "Clips" at bounding box center [289, 106] width 26 height 26
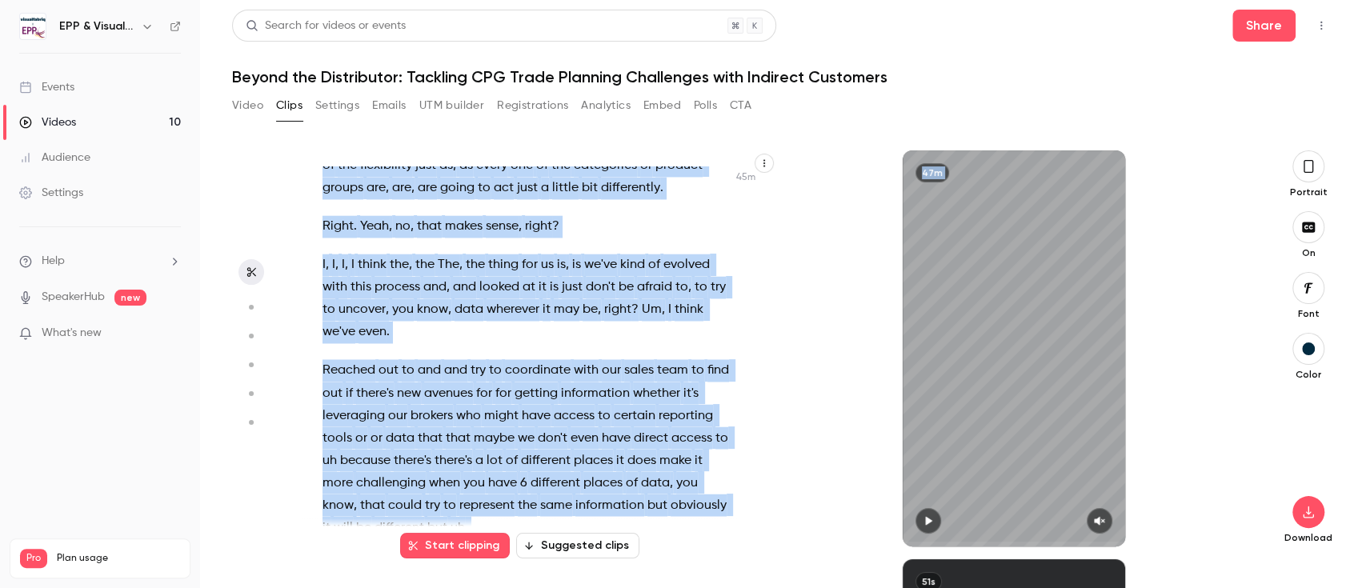
scroll to position [19670, 0]
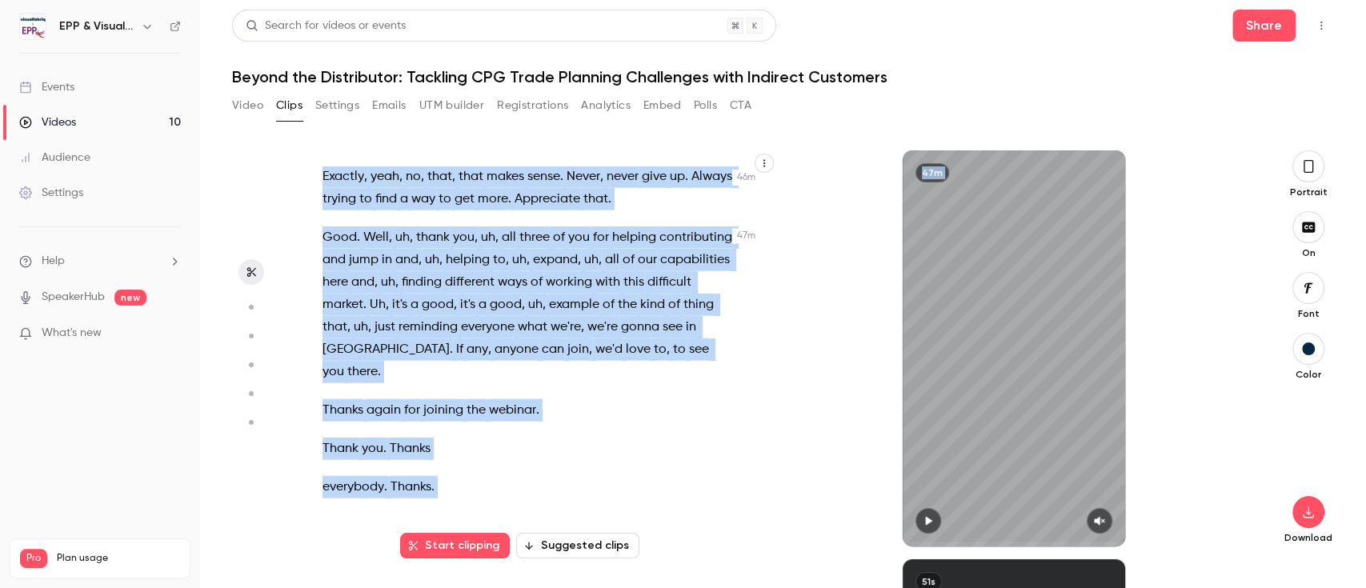
drag, startPoint x: 324, startPoint y: 178, endPoint x: 700, endPoint y: 638, distance: 594.3
click at [700, 587] on html "EPP & Visualfabriq Events Videos 10 Audience Settings Help SpeakerHub new What'…" at bounding box center [683, 294] width 1366 height 588
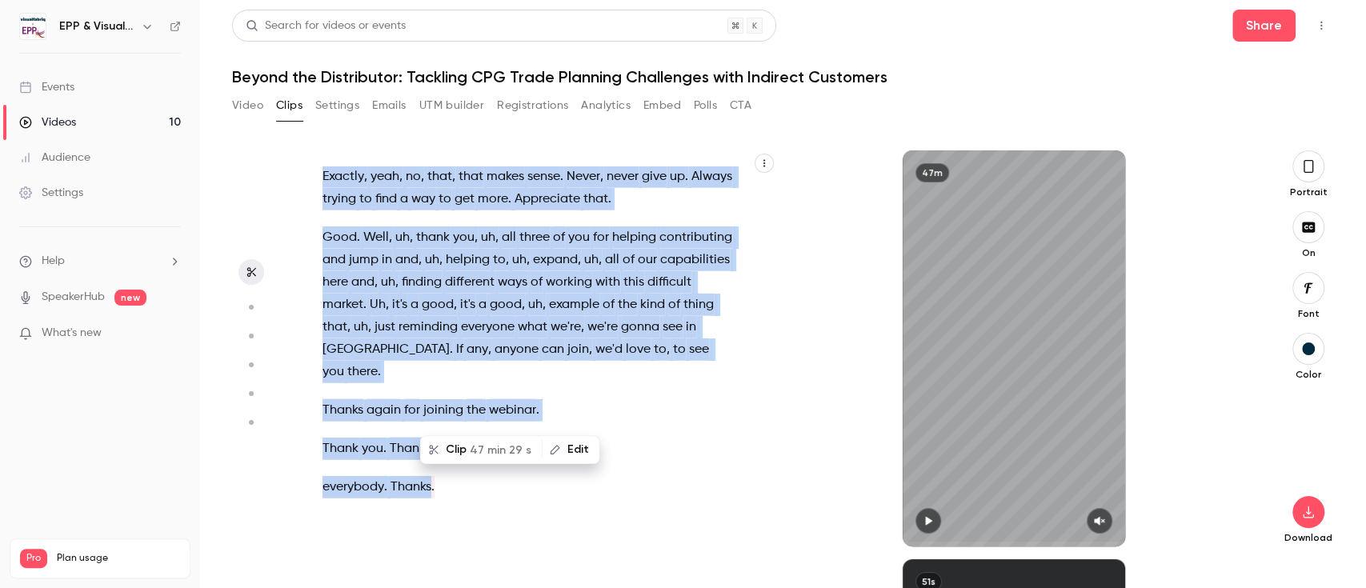
copy div "All right . We are just about to get started here . We're gonna let people um j…"
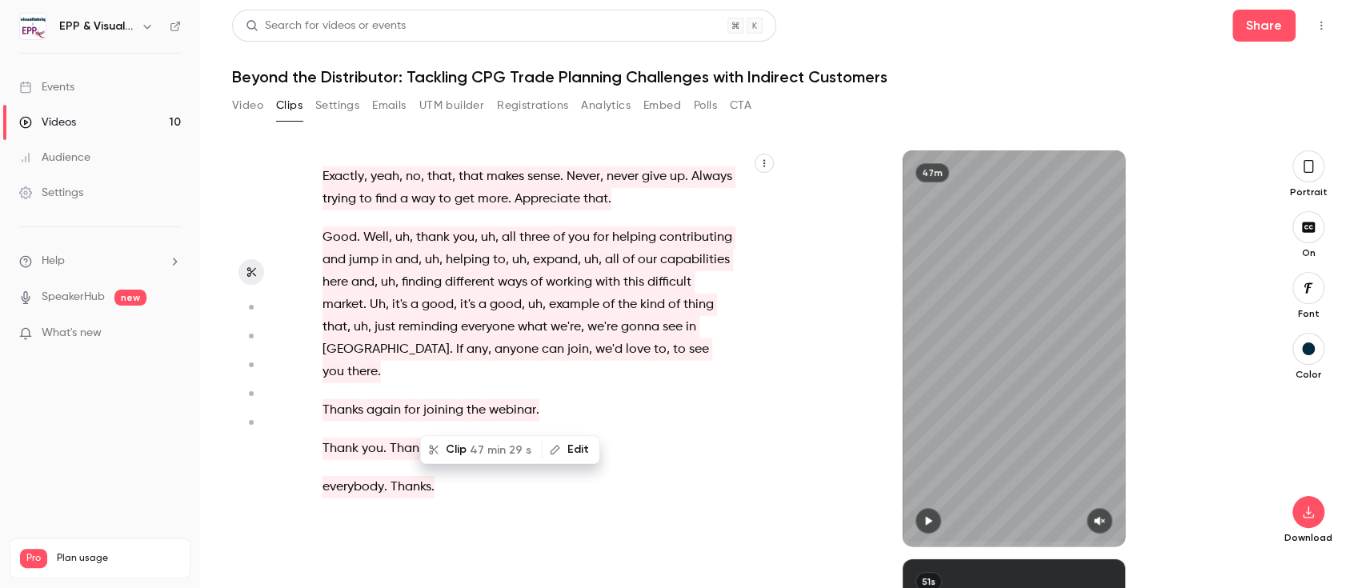
click at [827, 349] on div "47m" at bounding box center [1014, 348] width 475 height 396
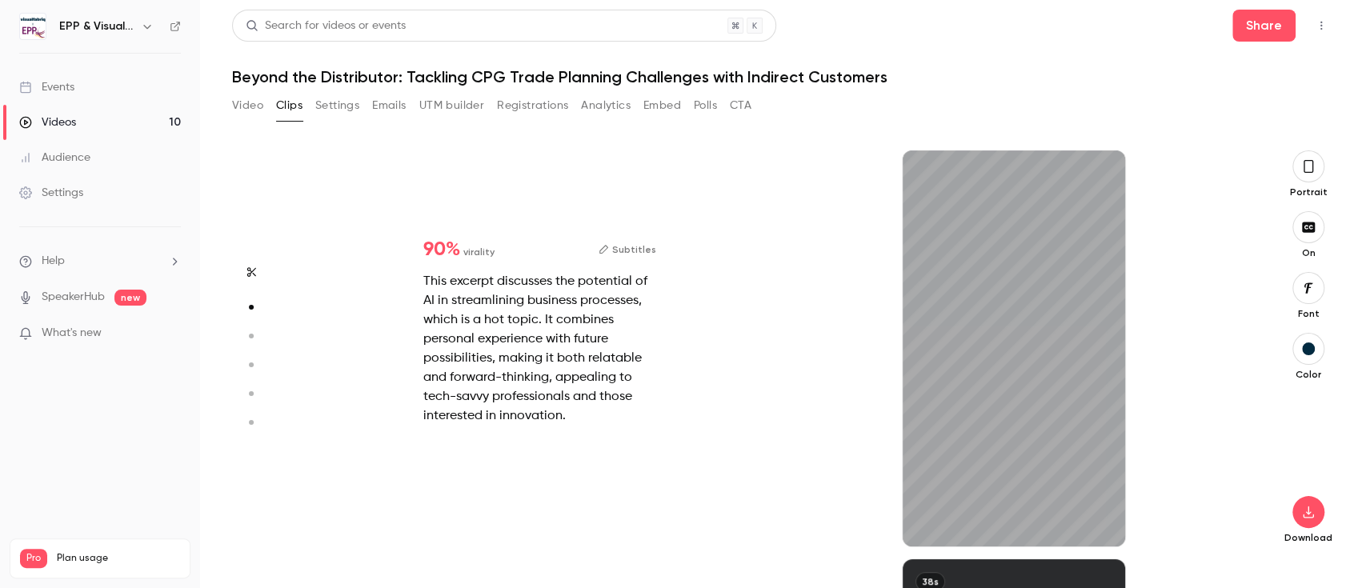
scroll to position [134, 0]
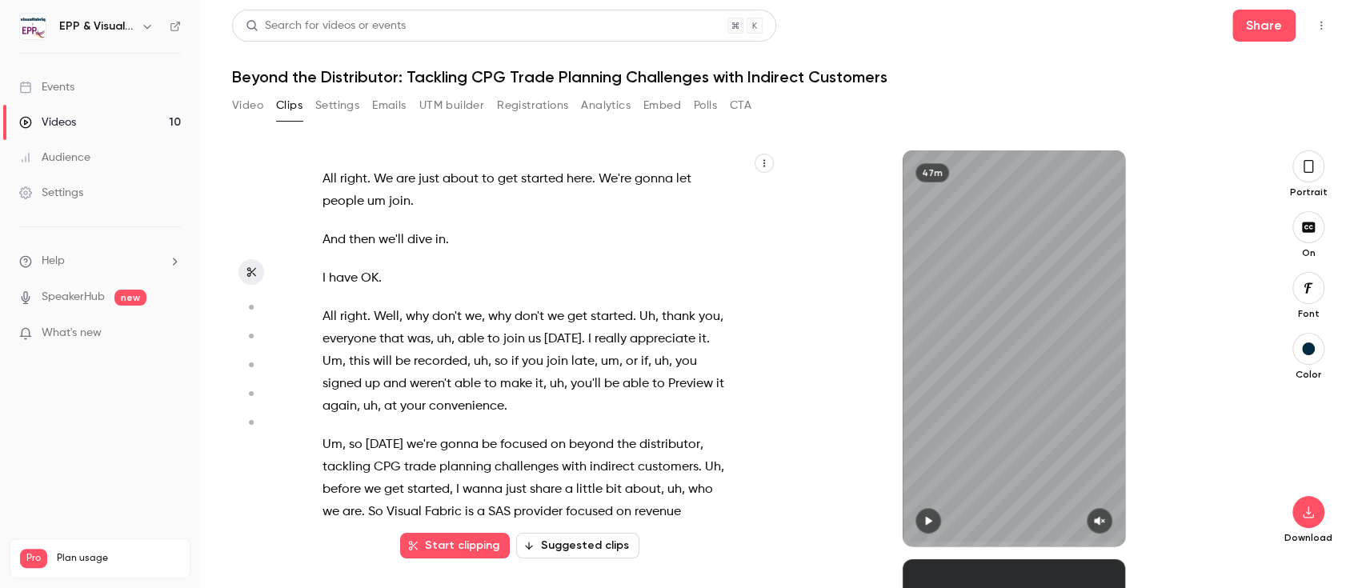
type input "*"
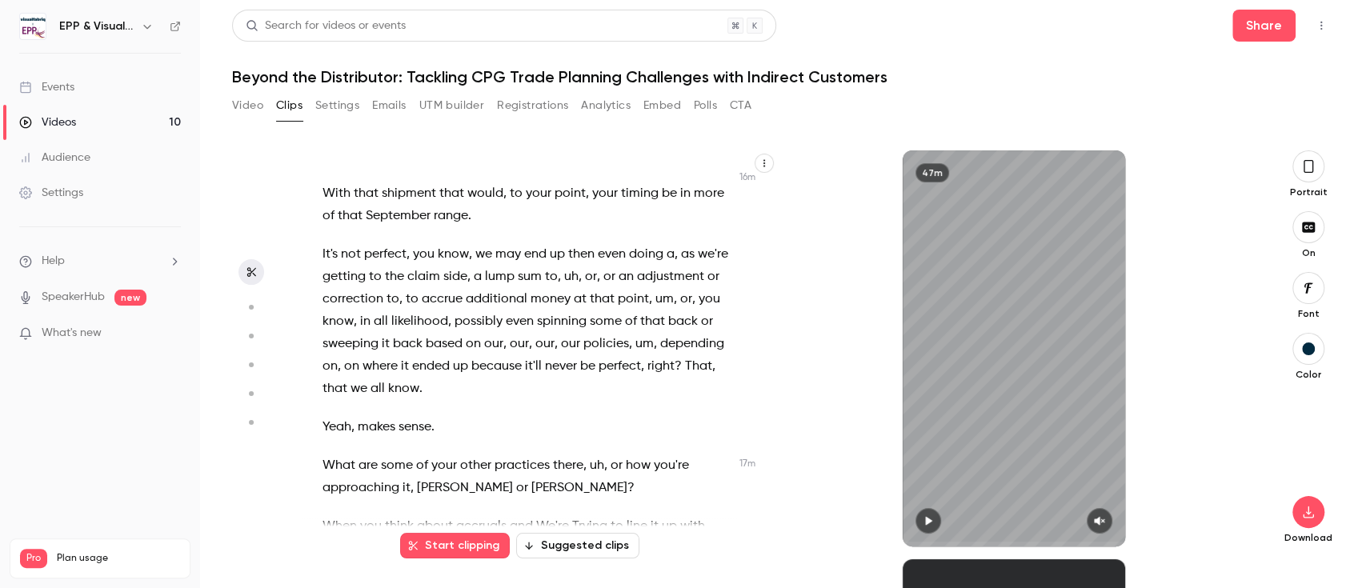
scroll to position [9930, 0]
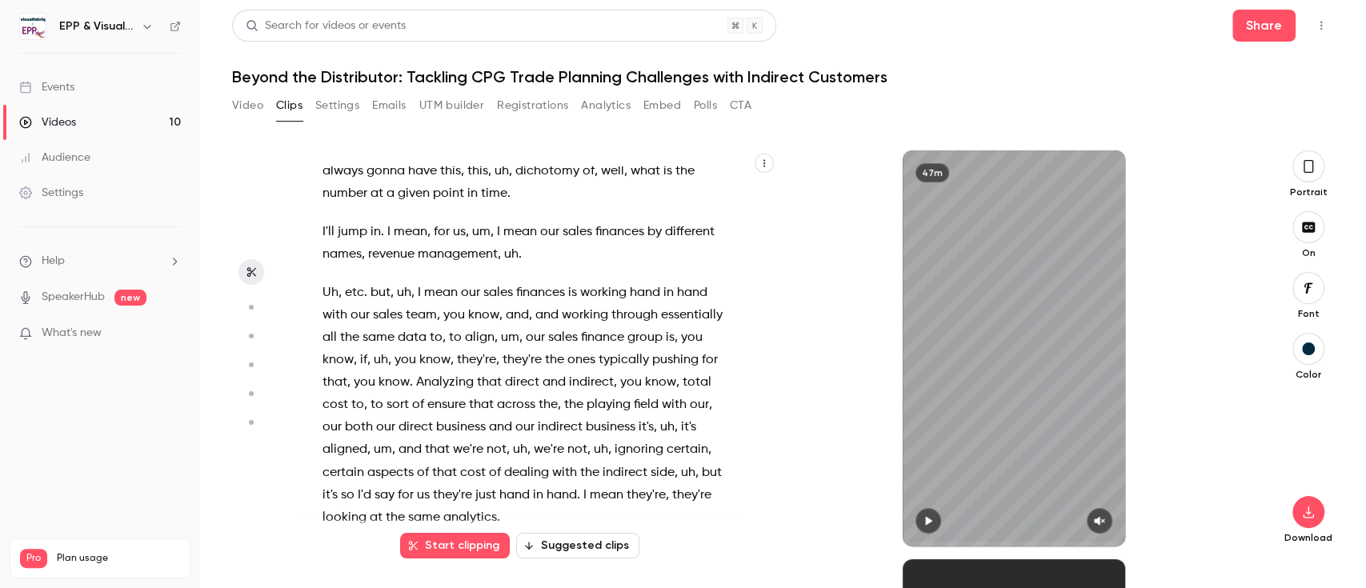
click at [825, 218] on div "47m" at bounding box center [1014, 348] width 475 height 396
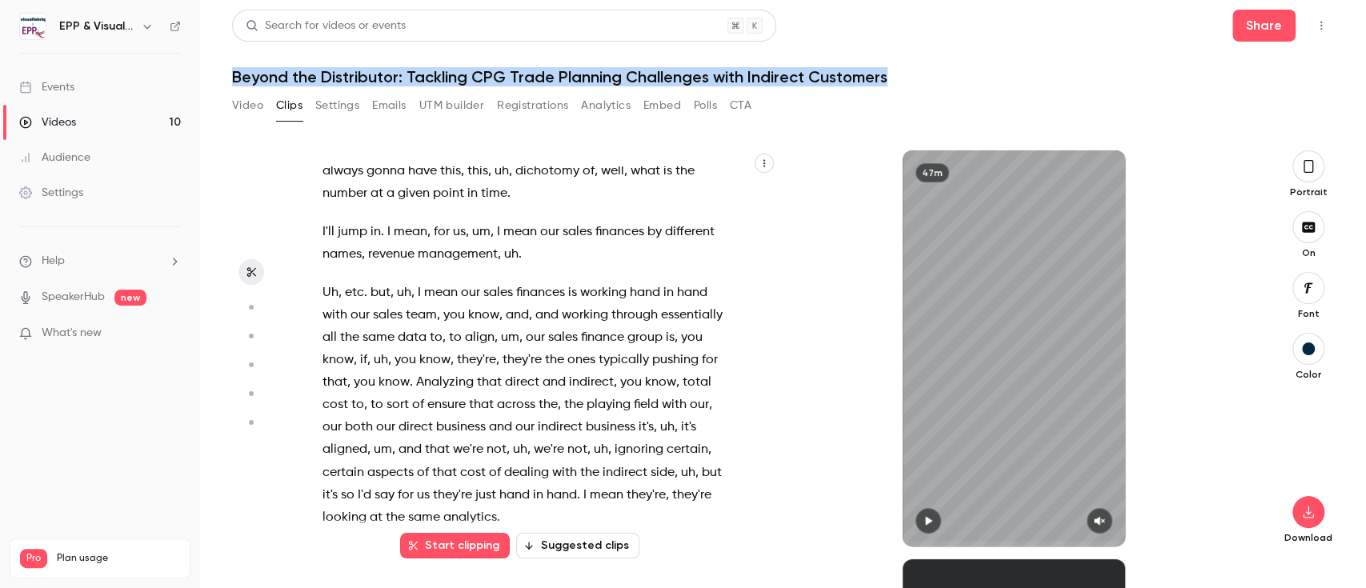
drag, startPoint x: 230, startPoint y: 75, endPoint x: 901, endPoint y: 80, distance: 670.6
click at [901, 80] on main "Search for videos or events Share Beyond the Distributor: Tackling CPG Trade Pl…" at bounding box center [783, 294] width 1166 height 588
copy h1 "Beyond the Distributor: Tackling CPG Trade Planning Challenges with Indirect Cu…"
click at [345, 102] on button "Settings" at bounding box center [337, 106] width 44 height 26
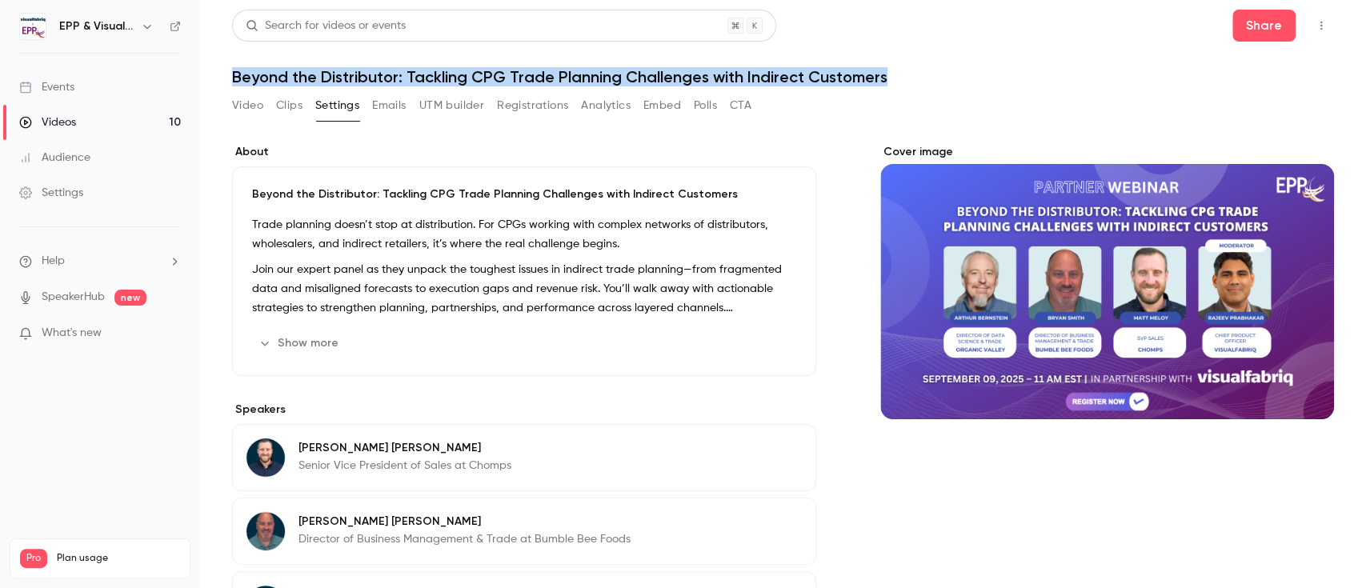
click at [318, 345] on button "Show more" at bounding box center [300, 343] width 96 height 26
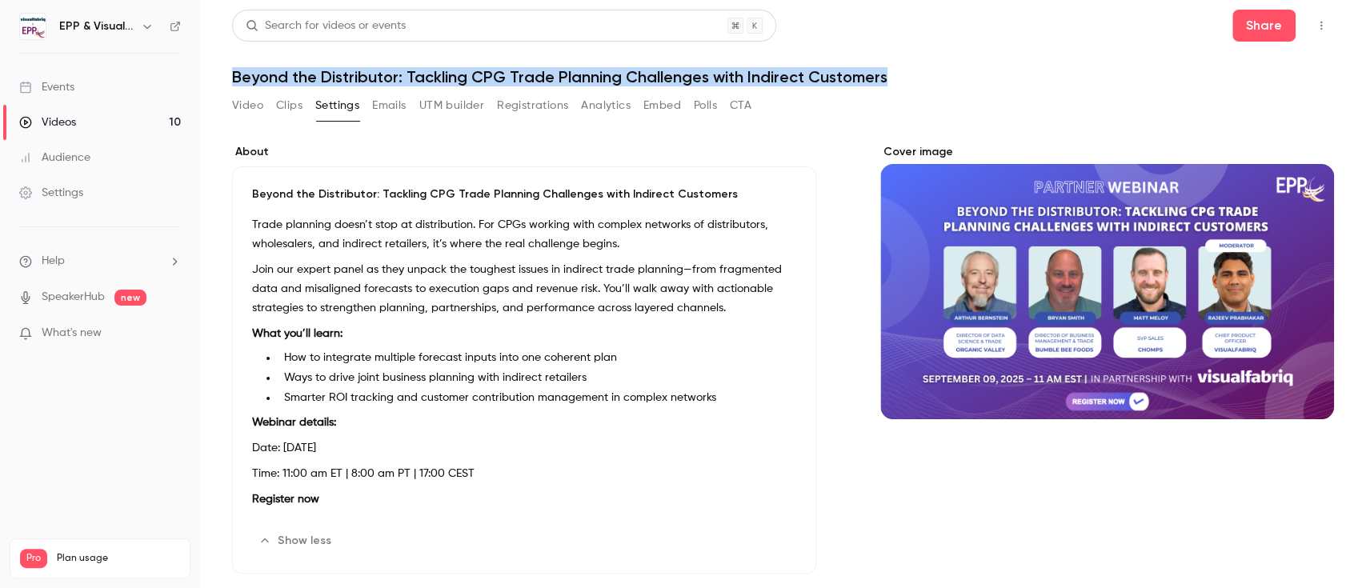
drag, startPoint x: 254, startPoint y: 224, endPoint x: 728, endPoint y: 400, distance: 506.1
click at [728, 400] on div "Trade planning doesn’t stop at distribution. For CPGs working with complex netw…" at bounding box center [524, 365] width 544 height 300
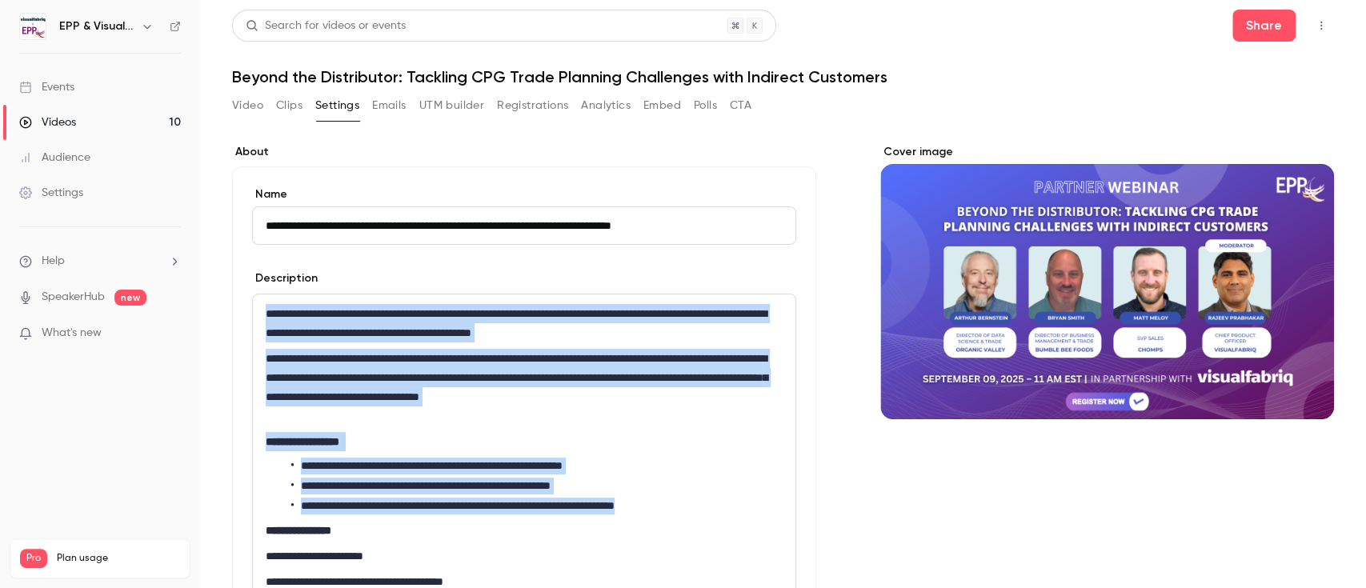
drag, startPoint x: 262, startPoint y: 311, endPoint x: 732, endPoint y: 503, distance: 507.2
click at [732, 503] on div "**********" at bounding box center [524, 463] width 543 height 338
copy div "**********"
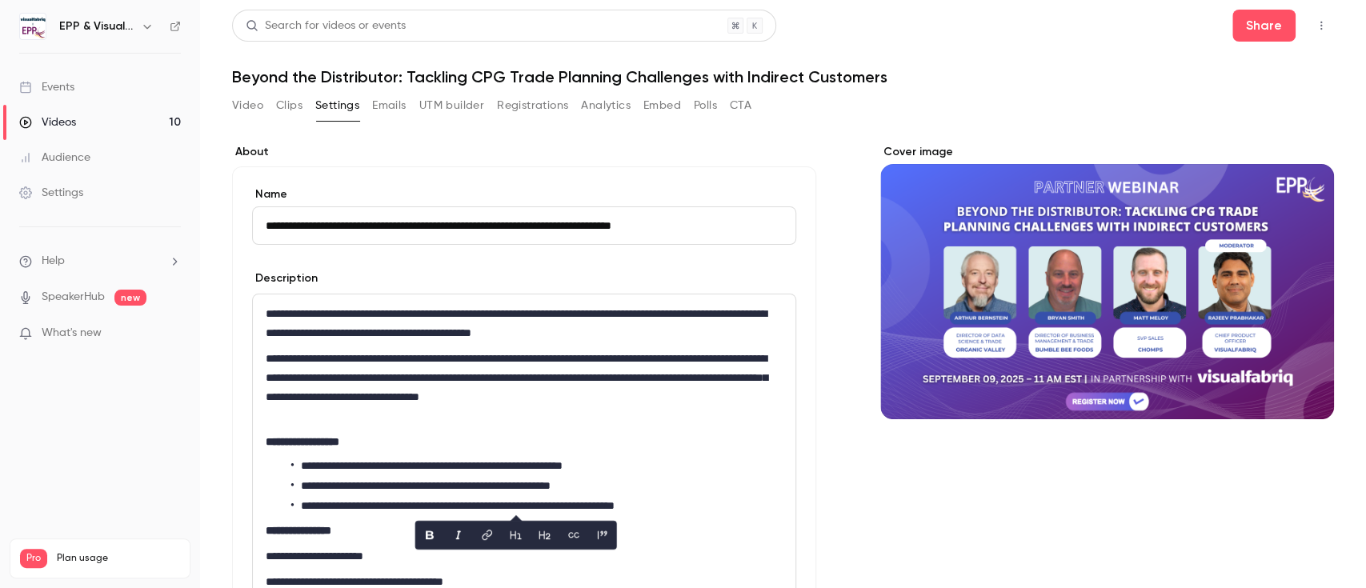
click at [254, 98] on button "Video" at bounding box center [247, 106] width 31 height 26
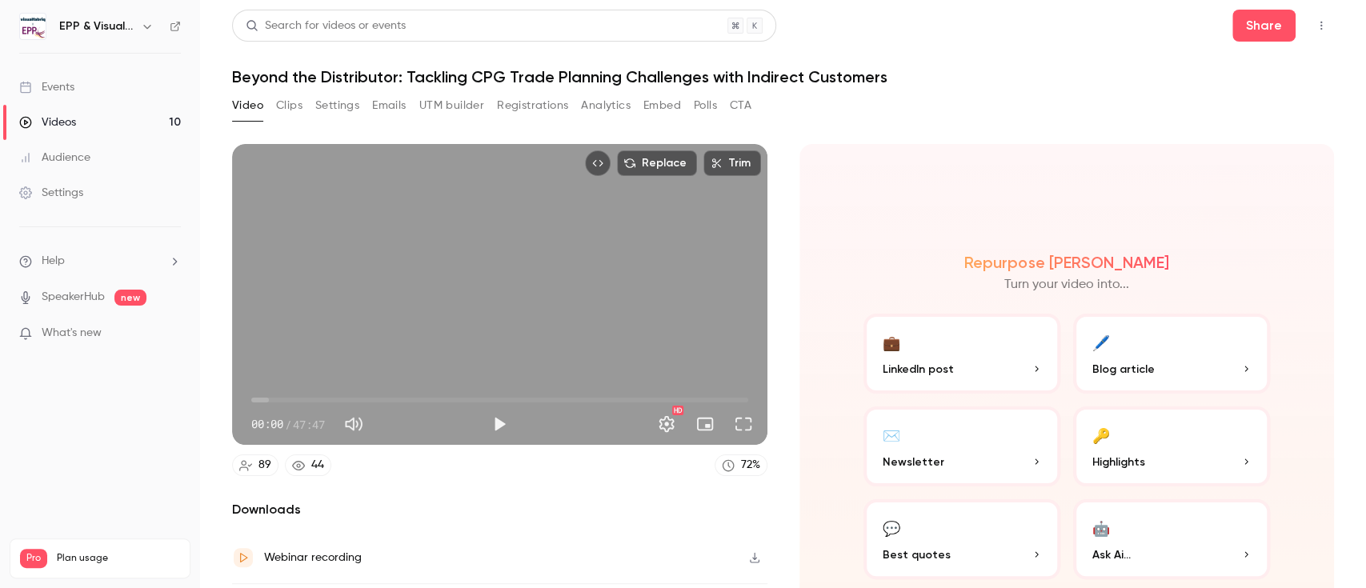
click at [298, 106] on button "Clips" at bounding box center [289, 106] width 26 height 26
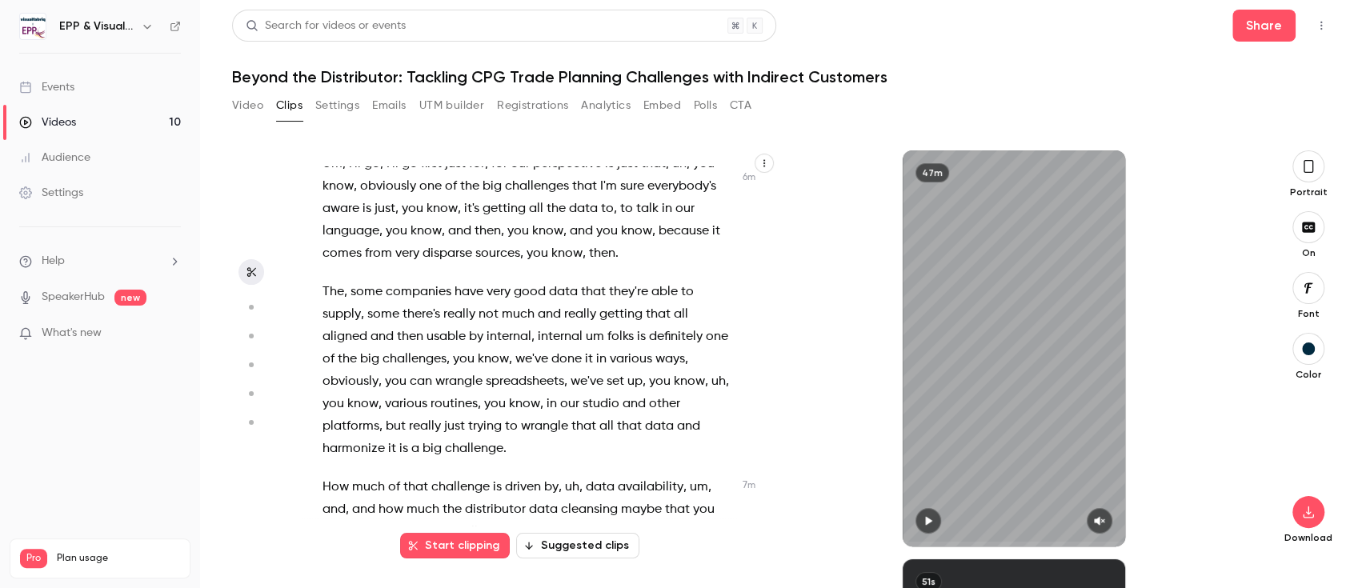
scroll to position [2127, 0]
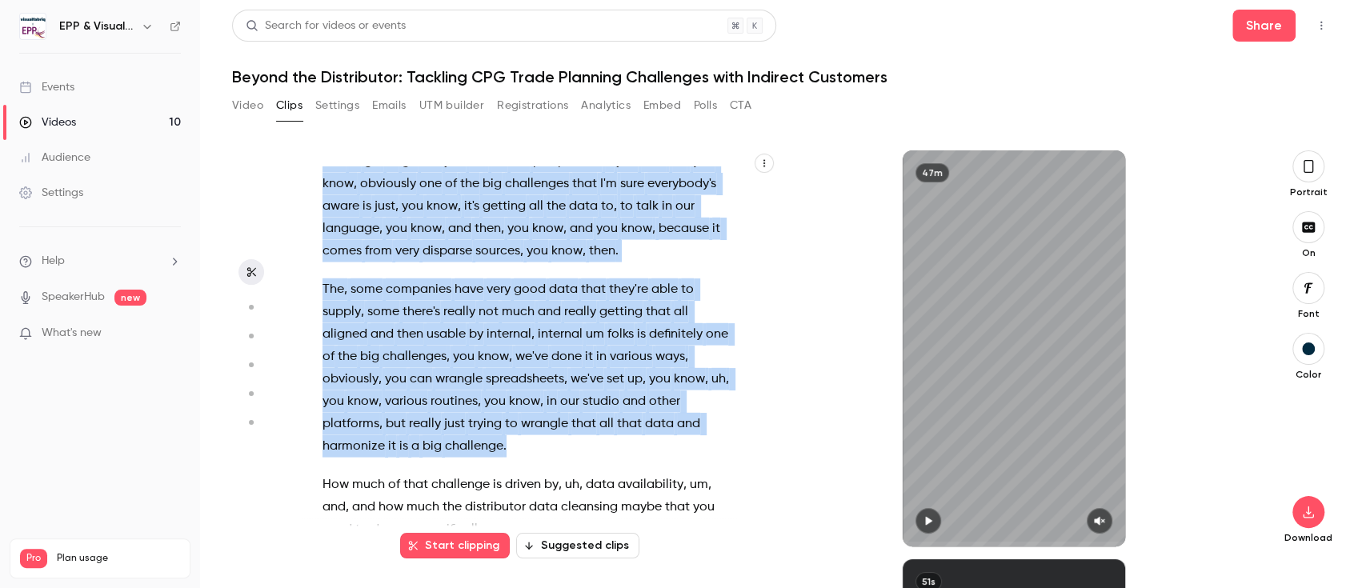
drag, startPoint x: 512, startPoint y: 467, endPoint x: 323, endPoint y: 182, distance: 341.8
click at [323, 182] on div "All right . We are just about to get started here . We're gonna let people um j…" at bounding box center [535, 356] width 467 height 380
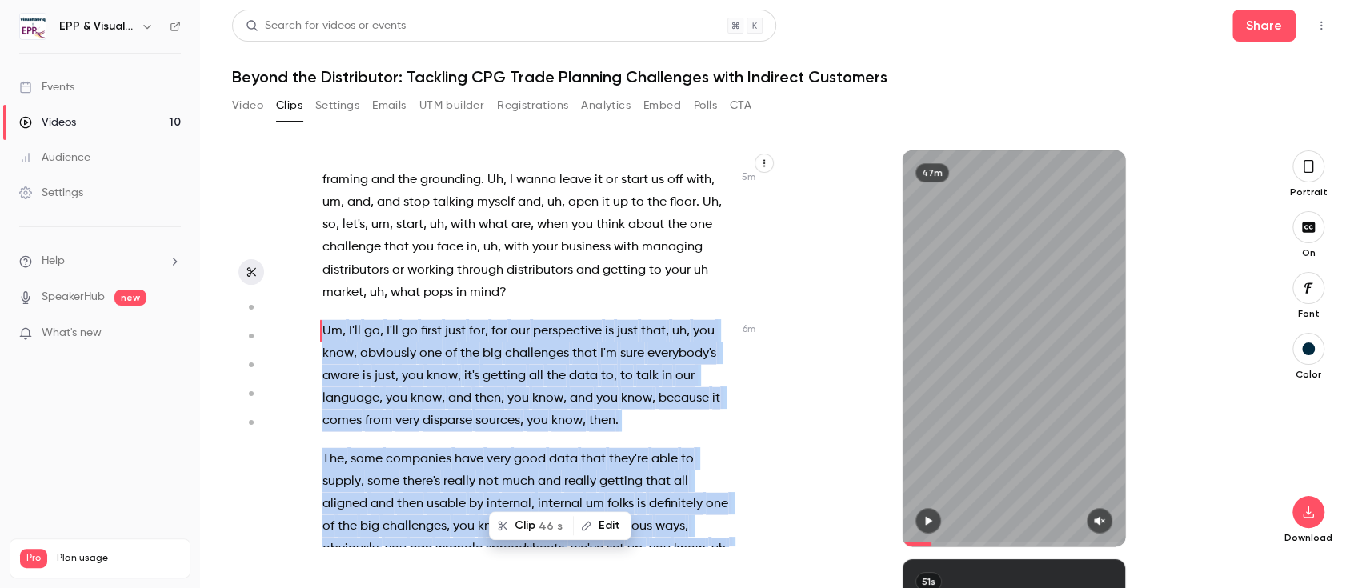
scroll to position [1954, 0]
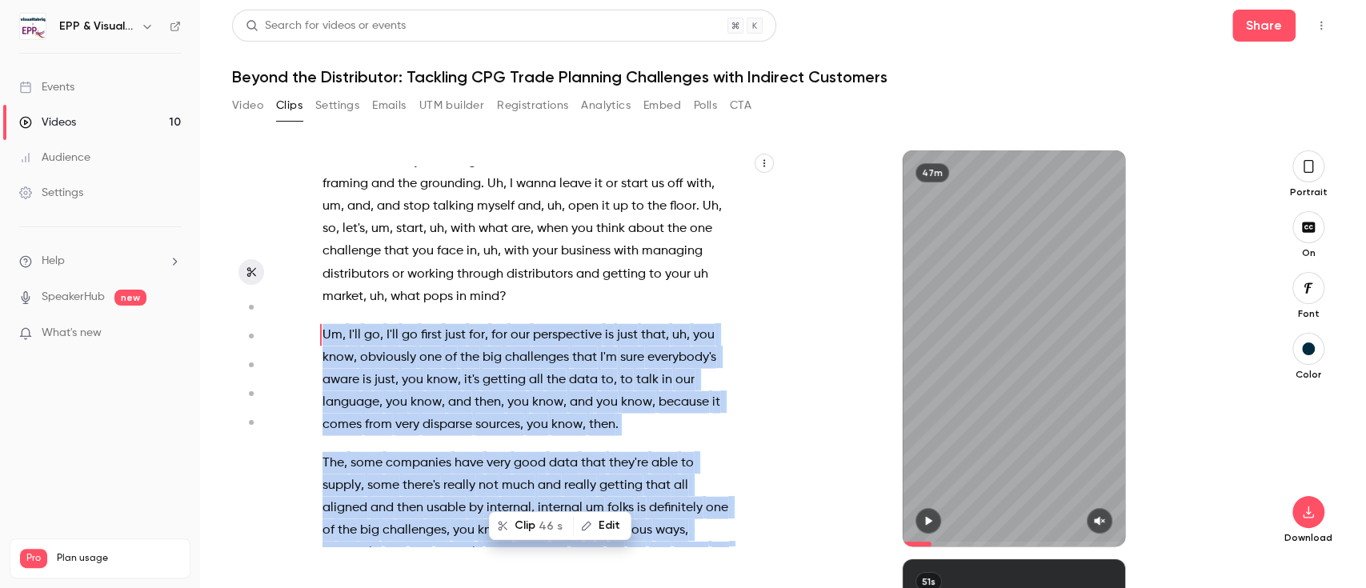
click at [1308, 176] on button "button" at bounding box center [1308, 166] width 32 height 32
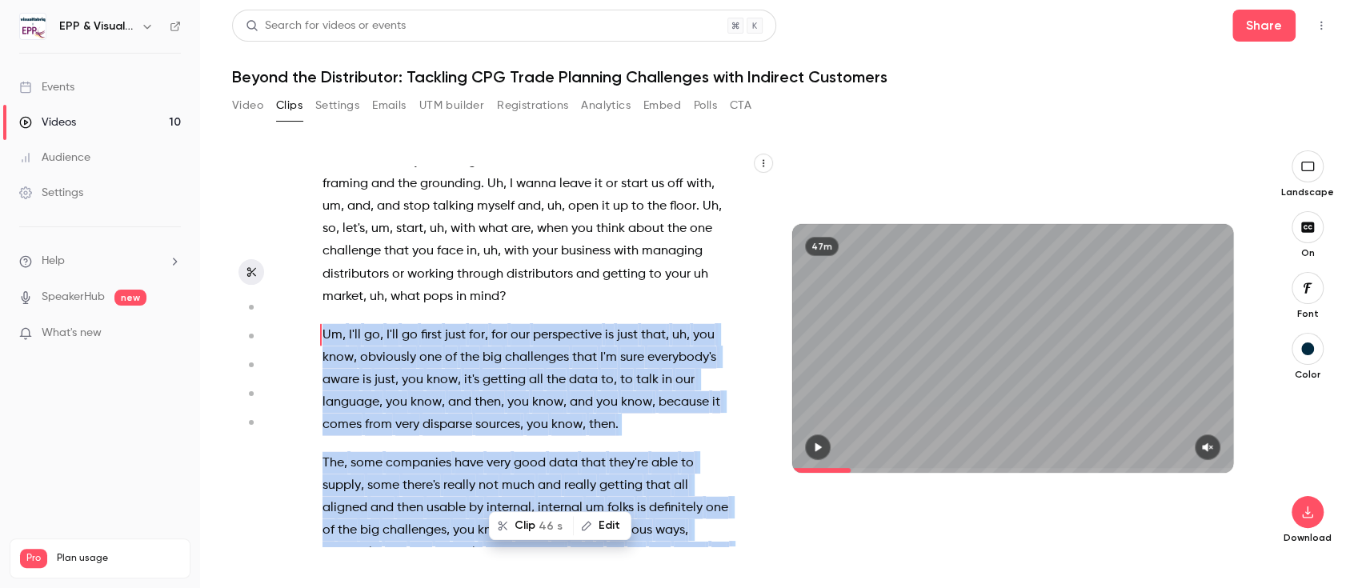
click at [610, 522] on button "Edit" at bounding box center [602, 526] width 55 height 26
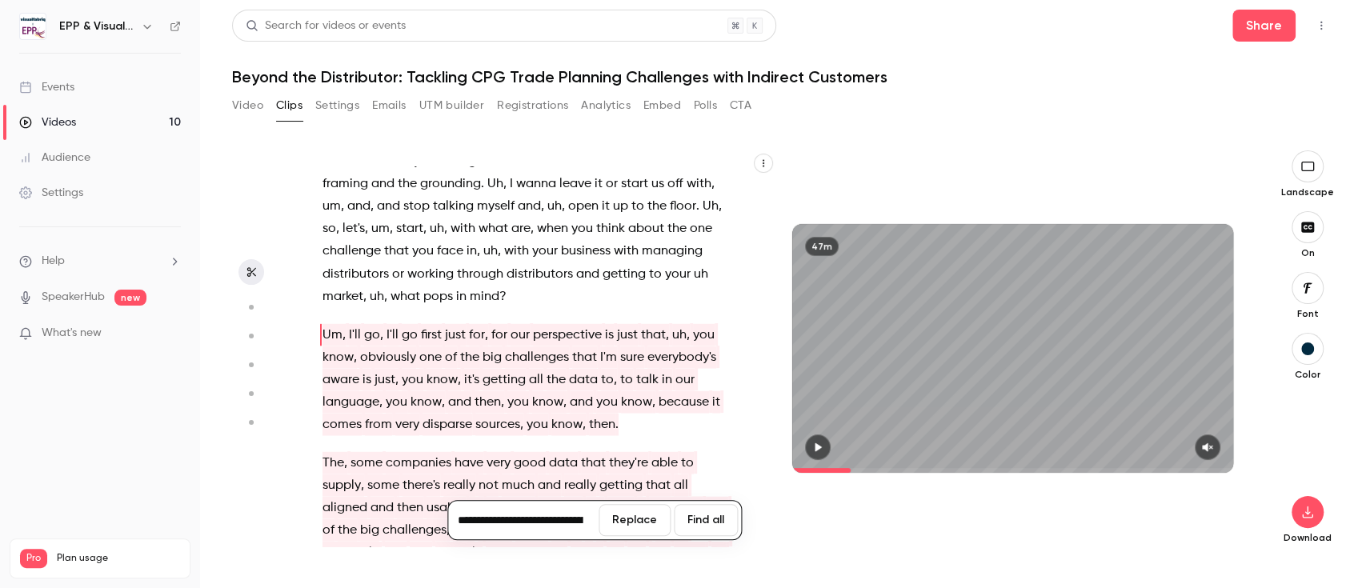
click at [595, 390] on span "data" at bounding box center [583, 379] width 29 height 22
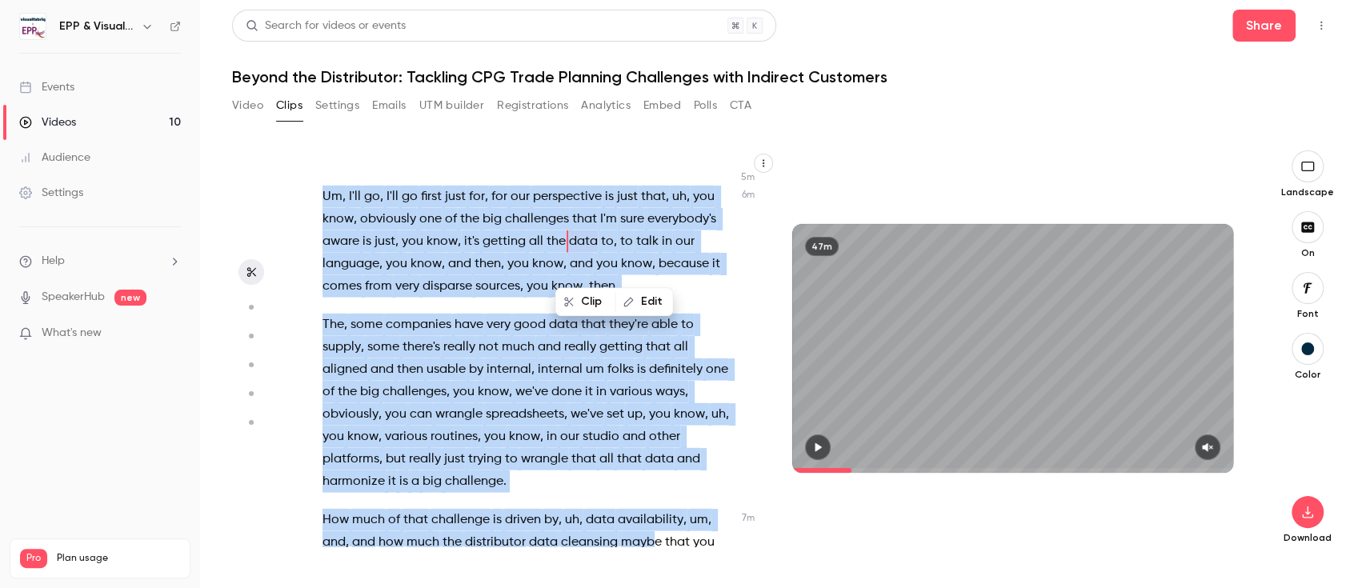
scroll to position [2147, 0]
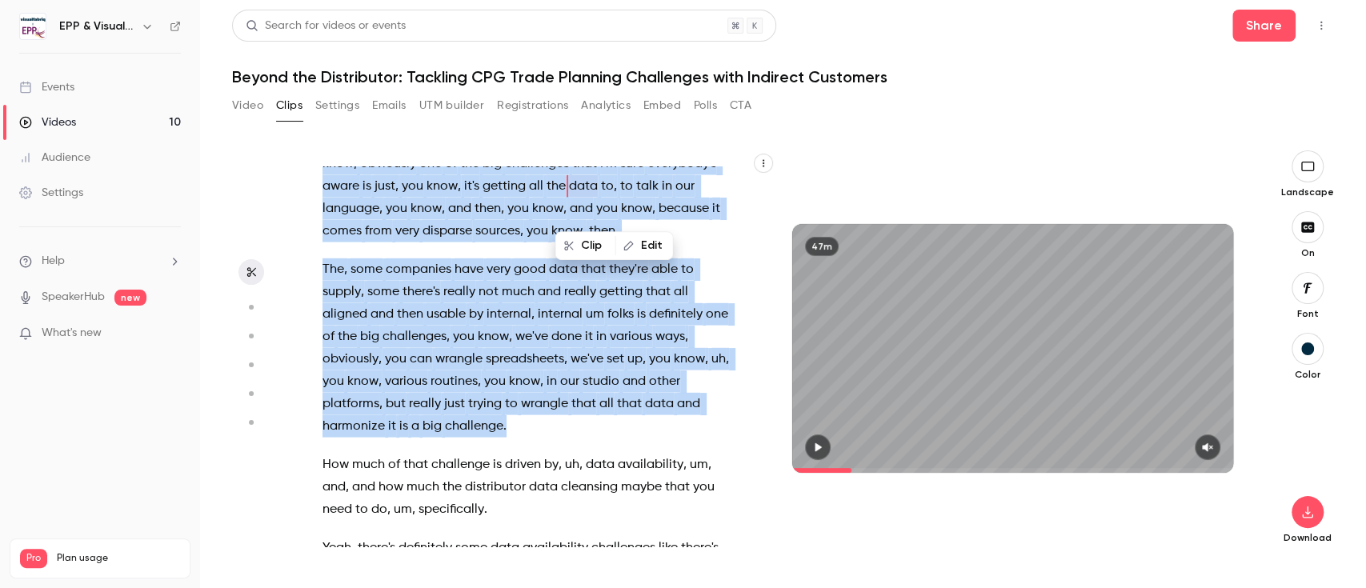
drag, startPoint x: 322, startPoint y: 311, endPoint x: 587, endPoint y: 450, distance: 298.1
click at [587, 450] on div "All right . We are just about to get started here . We're gonna let people um j…" at bounding box center [535, 356] width 466 height 380
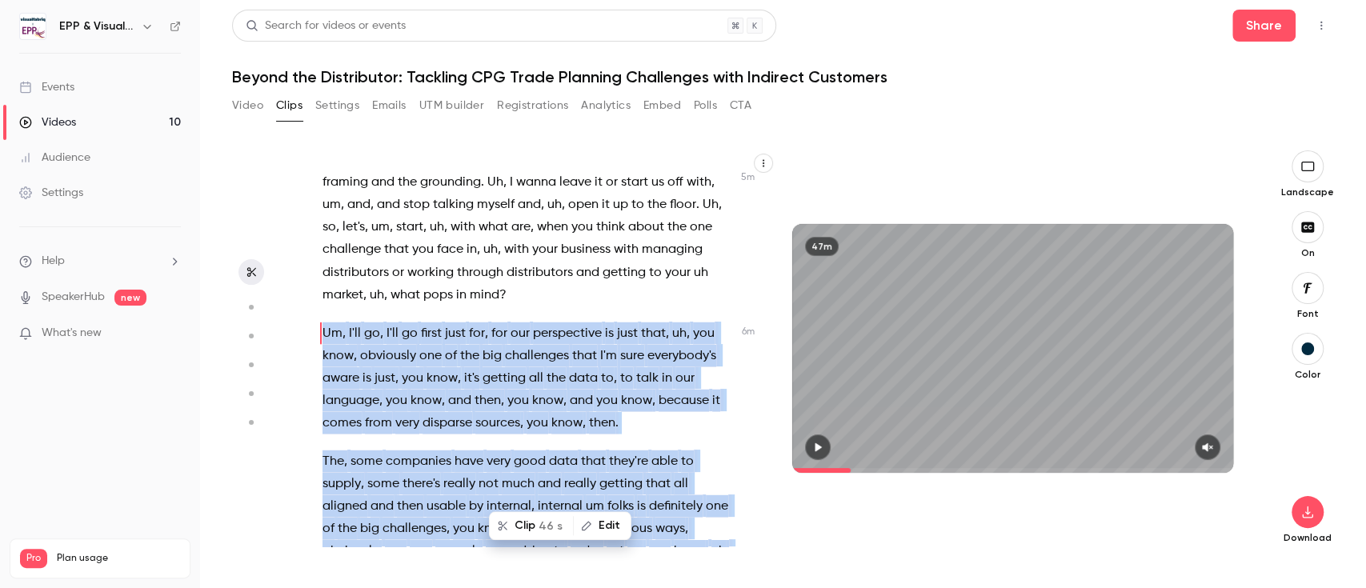
scroll to position [1954, 0]
click at [532, 527] on button "Clip 46 s" at bounding box center [532, 526] width 82 height 26
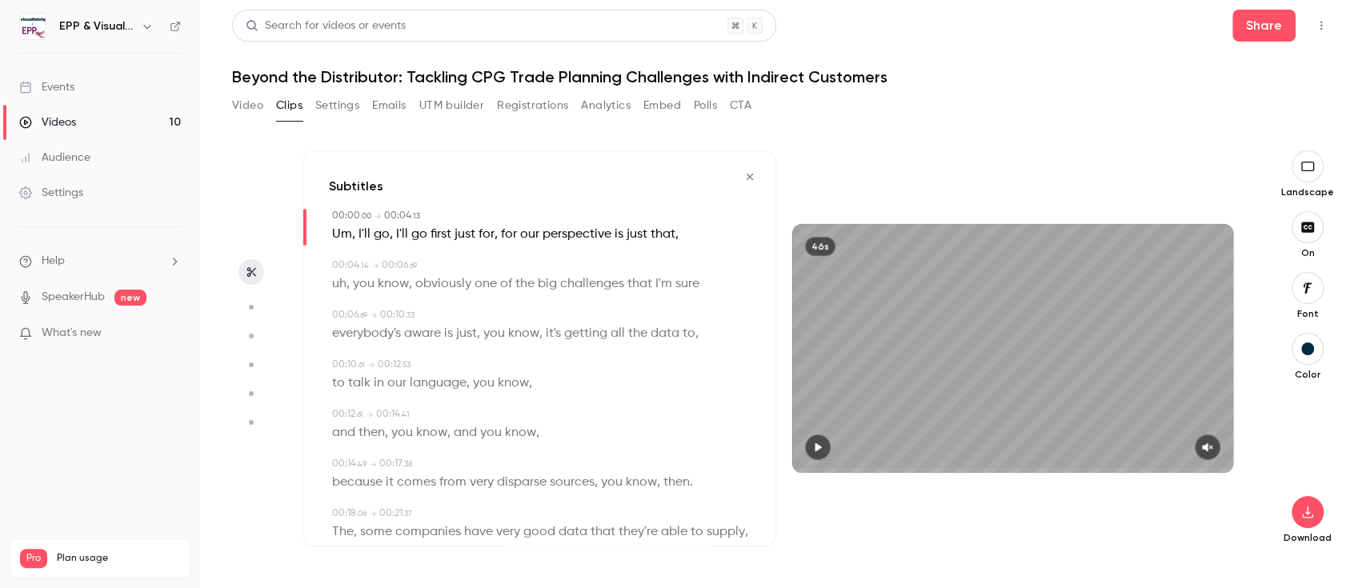
click at [1211, 448] on icon "button" at bounding box center [1207, 447] width 10 height 9
click at [810, 445] on button "button" at bounding box center [818, 448] width 26 height 26
click at [1305, 296] on button "button" at bounding box center [1308, 288] width 32 height 32
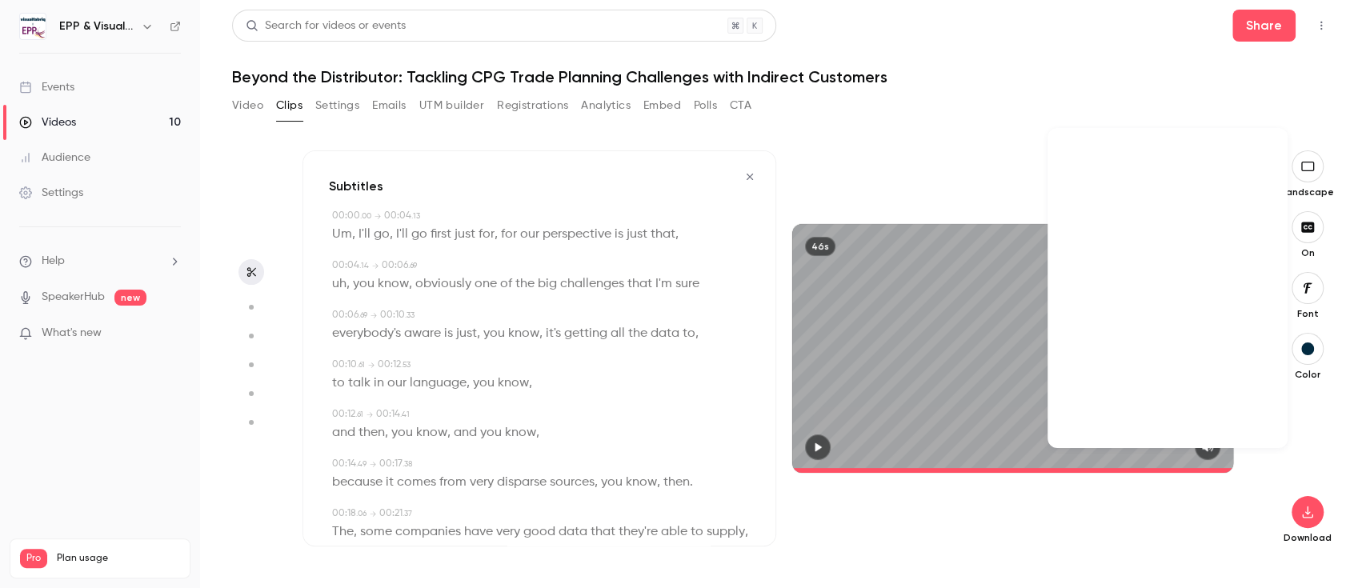
scroll to position [23199, 0]
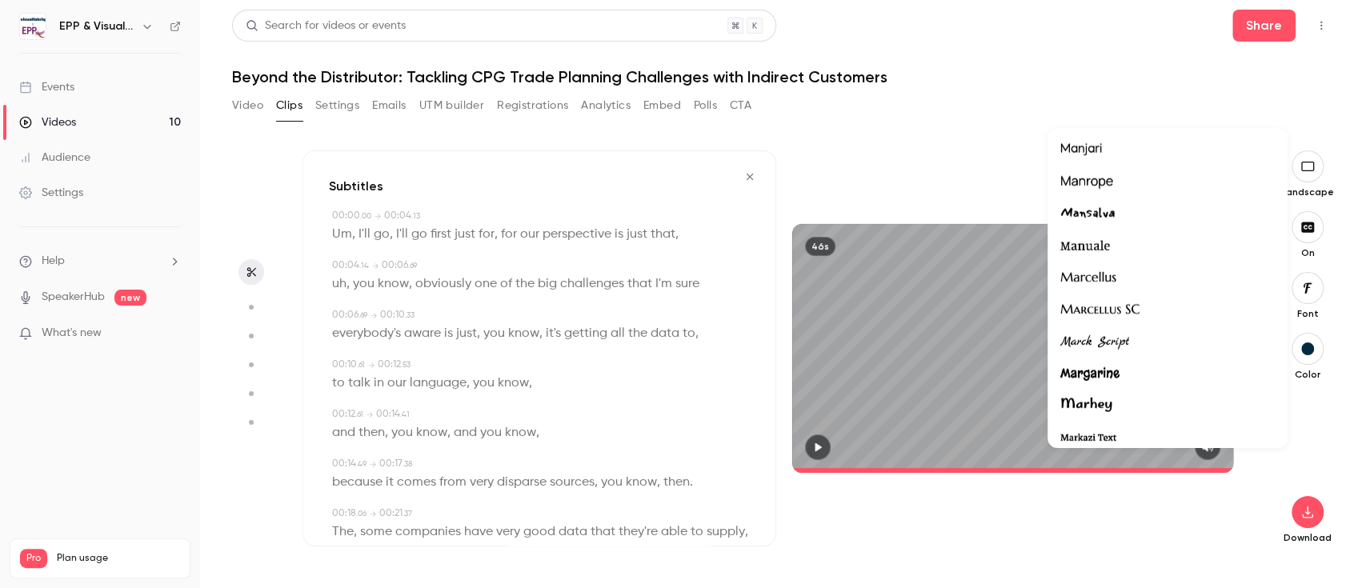
click at [1169, 182] on div at bounding box center [1167, 182] width 214 height 21
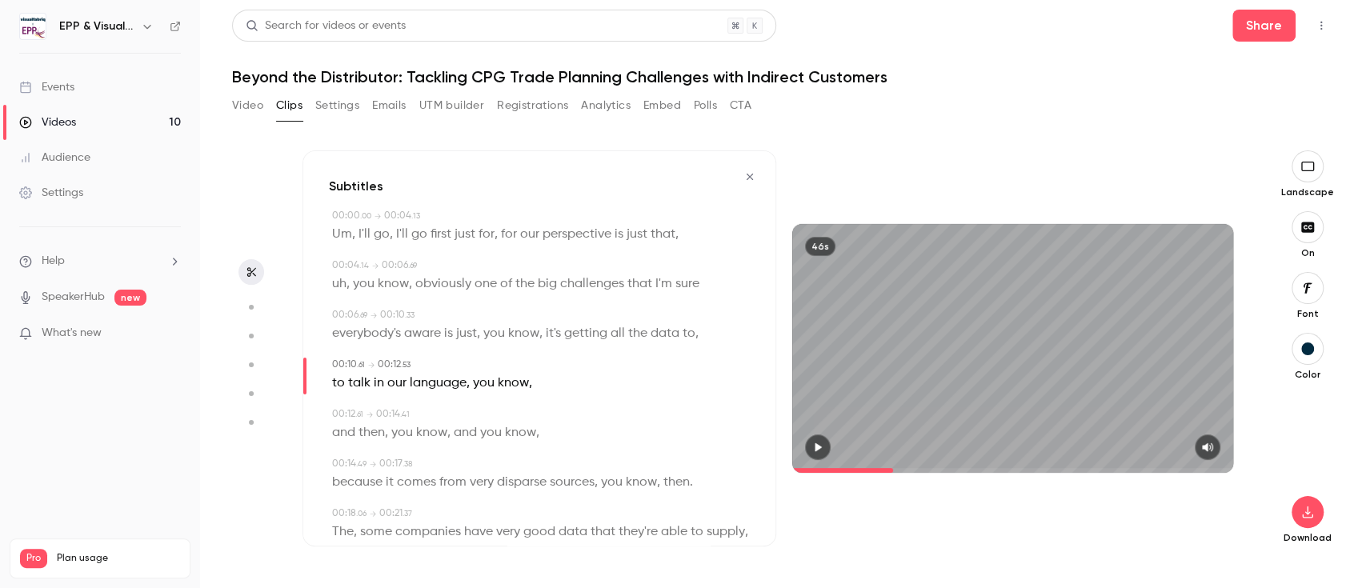
click at [894, 466] on span at bounding box center [1013, 471] width 442 height 26
click at [954, 355] on div "46s" at bounding box center [1013, 348] width 442 height 248
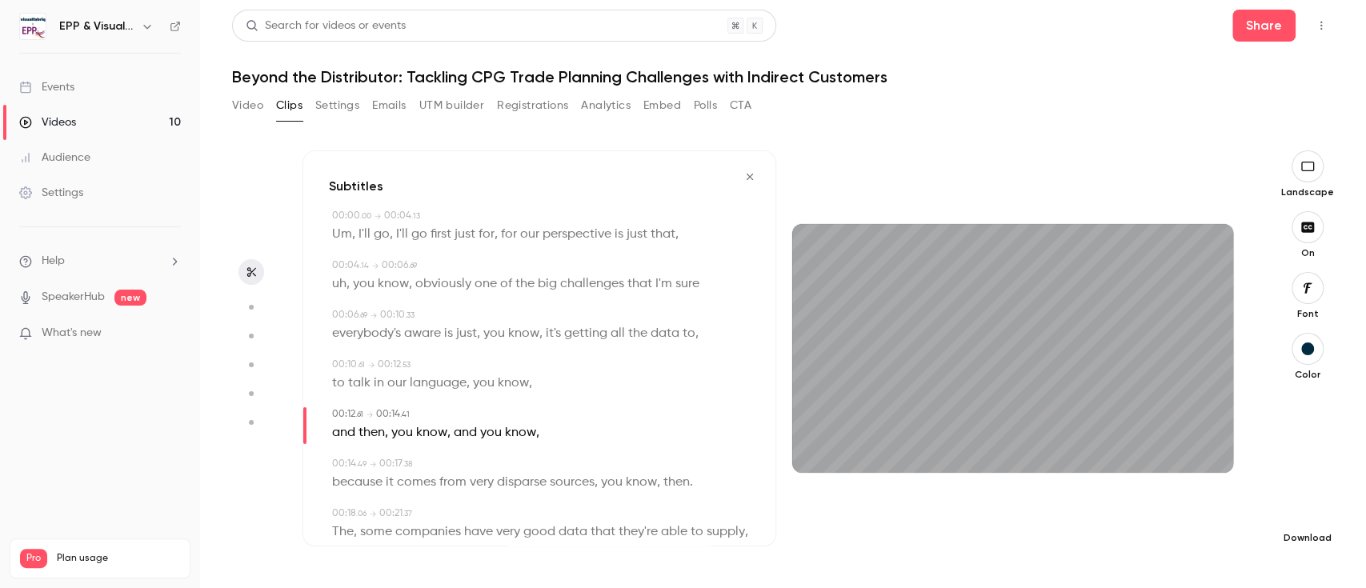
click at [1311, 515] on icon "button" at bounding box center [1307, 512] width 19 height 13
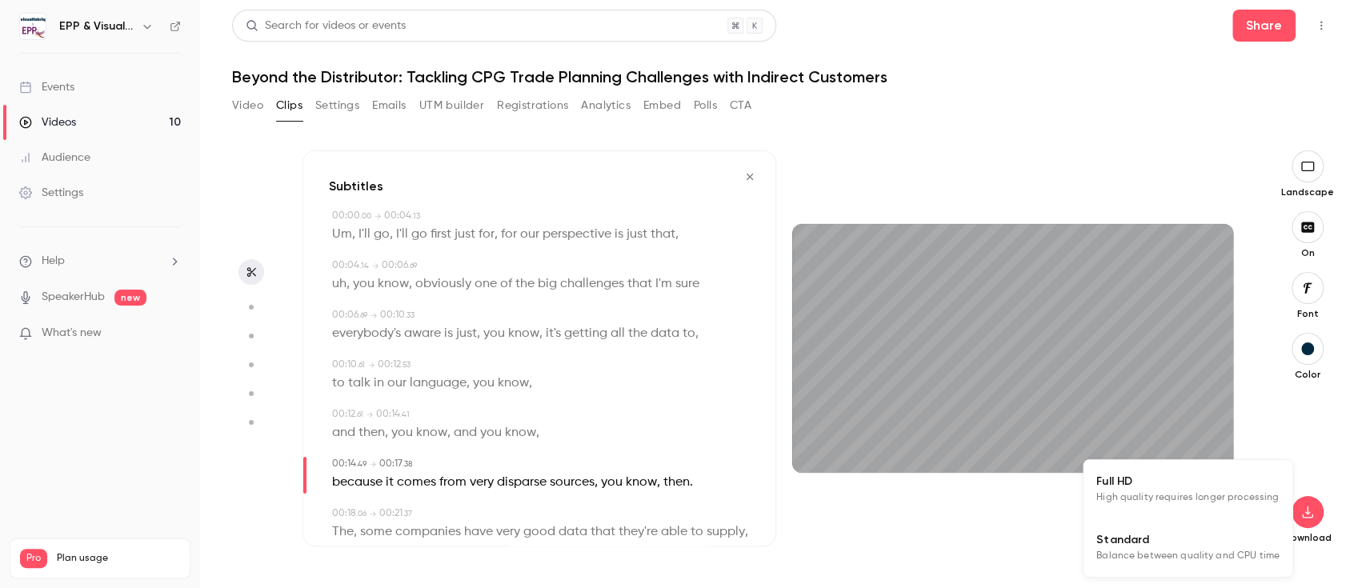
click at [1222, 488] on span "Full HD" at bounding box center [1187, 481] width 183 height 17
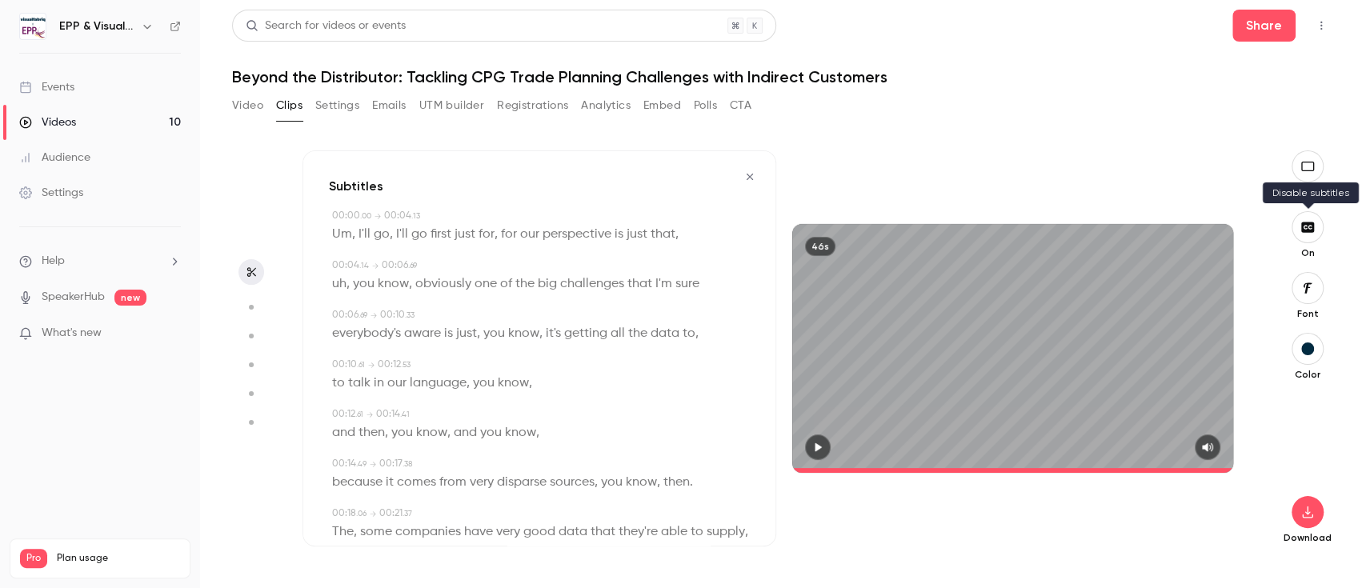
click at [1306, 230] on icon "button" at bounding box center [1307, 227] width 13 height 10
click at [815, 446] on icon "button" at bounding box center [818, 447] width 6 height 9
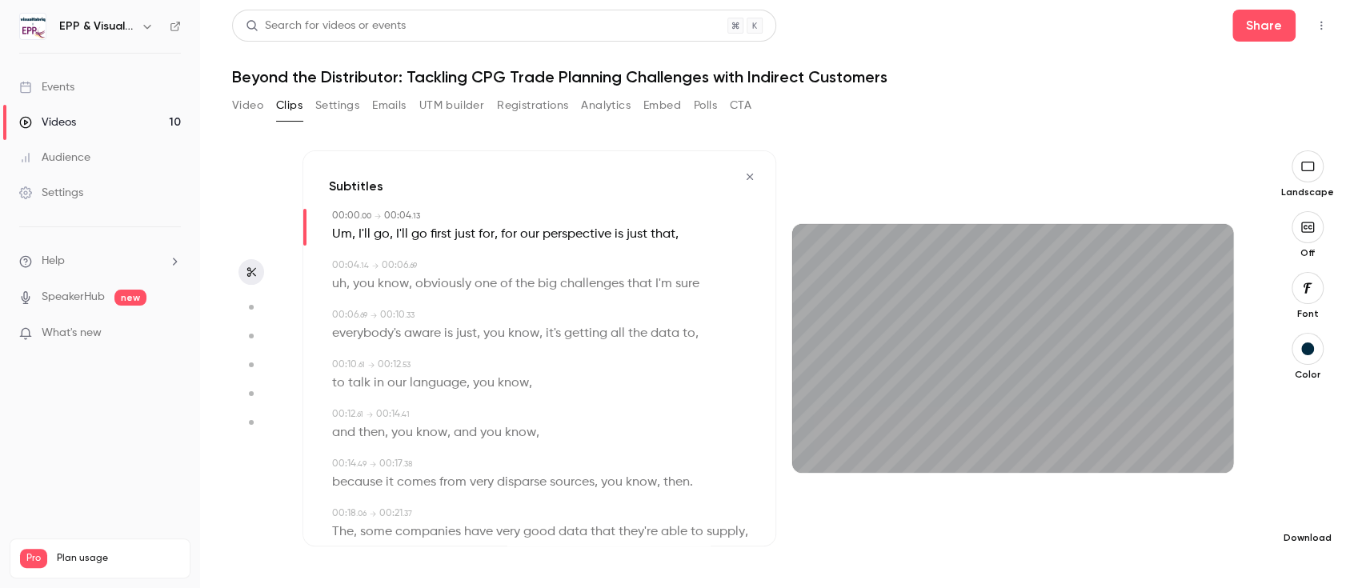
click at [1312, 499] on button "button" at bounding box center [1308, 512] width 32 height 32
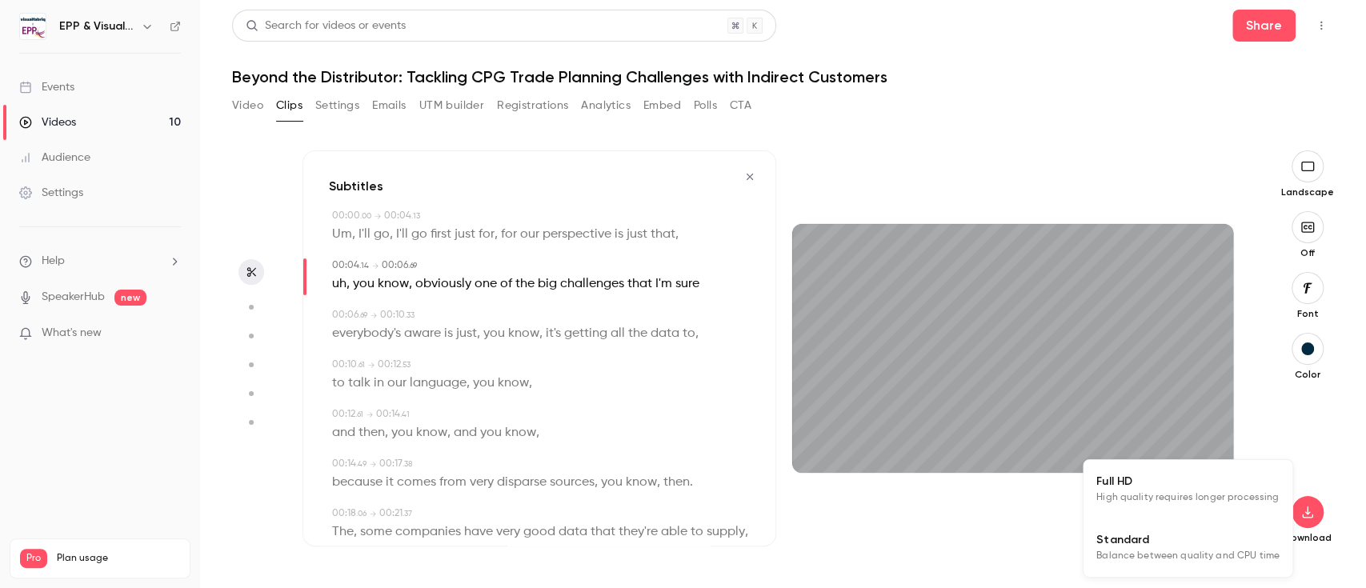
click at [1217, 477] on span "Full HD" at bounding box center [1187, 481] width 183 height 17
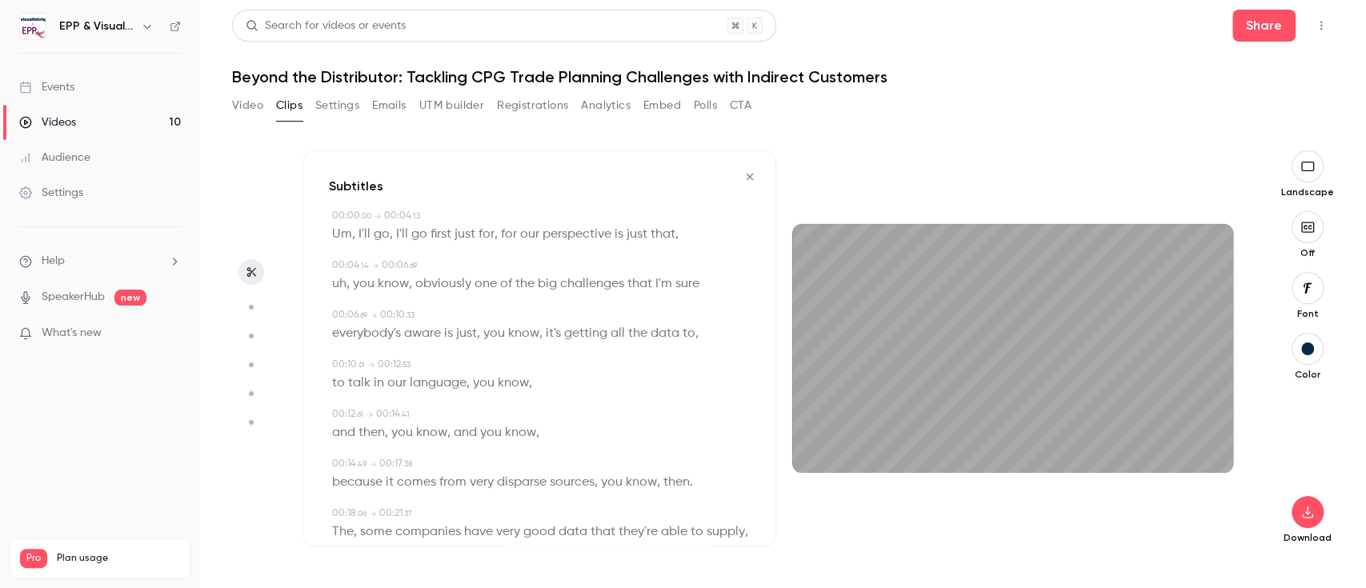
click at [250, 273] on icon "button" at bounding box center [251, 272] width 9 height 10
click at [743, 182] on button "button" at bounding box center [750, 177] width 26 height 26
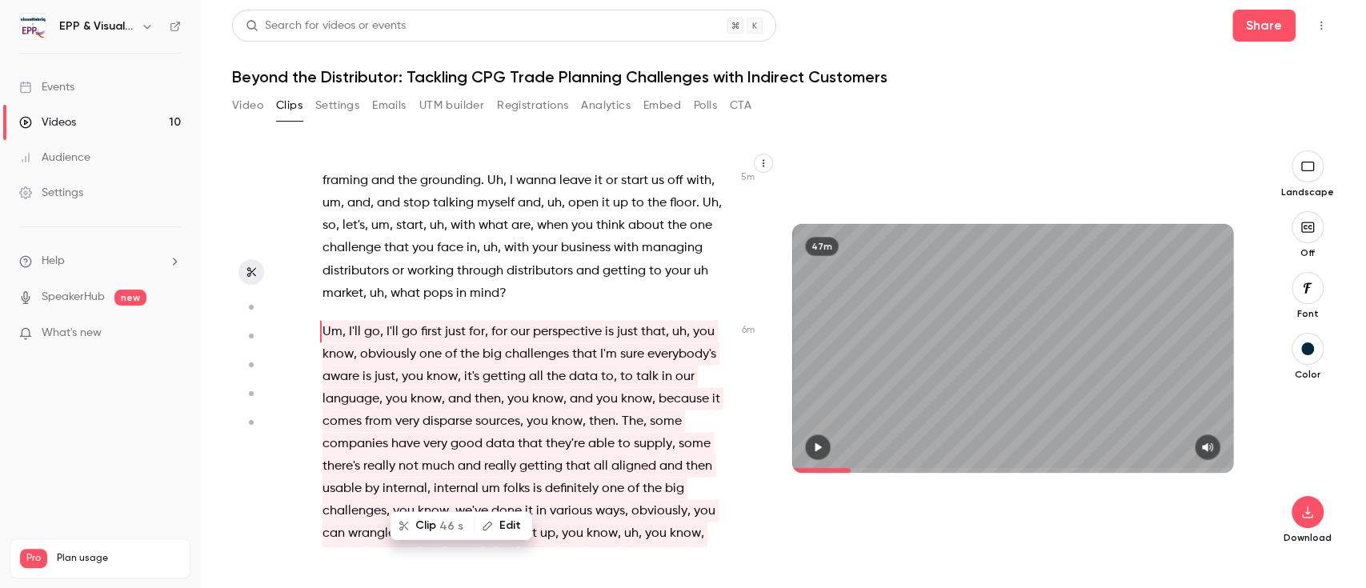
scroll to position [1954, 0]
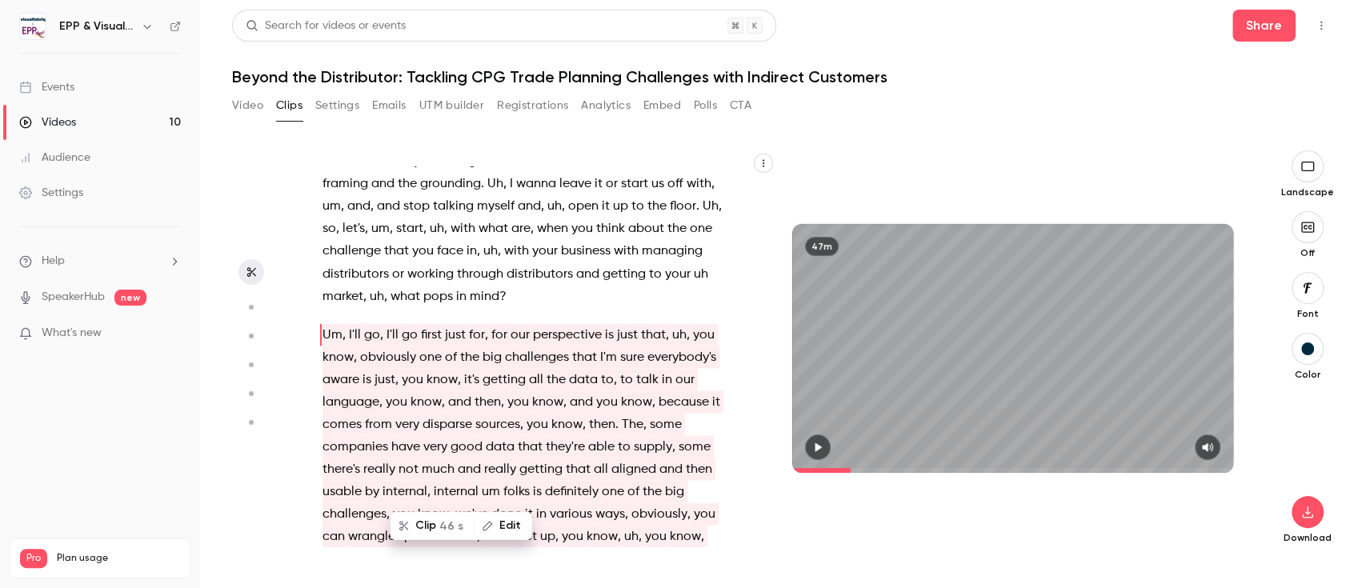
drag, startPoint x: 881, startPoint y: 87, endPoint x: 665, endPoint y: 8, distance: 230.1
click at [881, 87] on div "Search for videos or events Share Beyond the Distributor: Tackling CPG Trade Pl…" at bounding box center [783, 294] width 1102 height 569
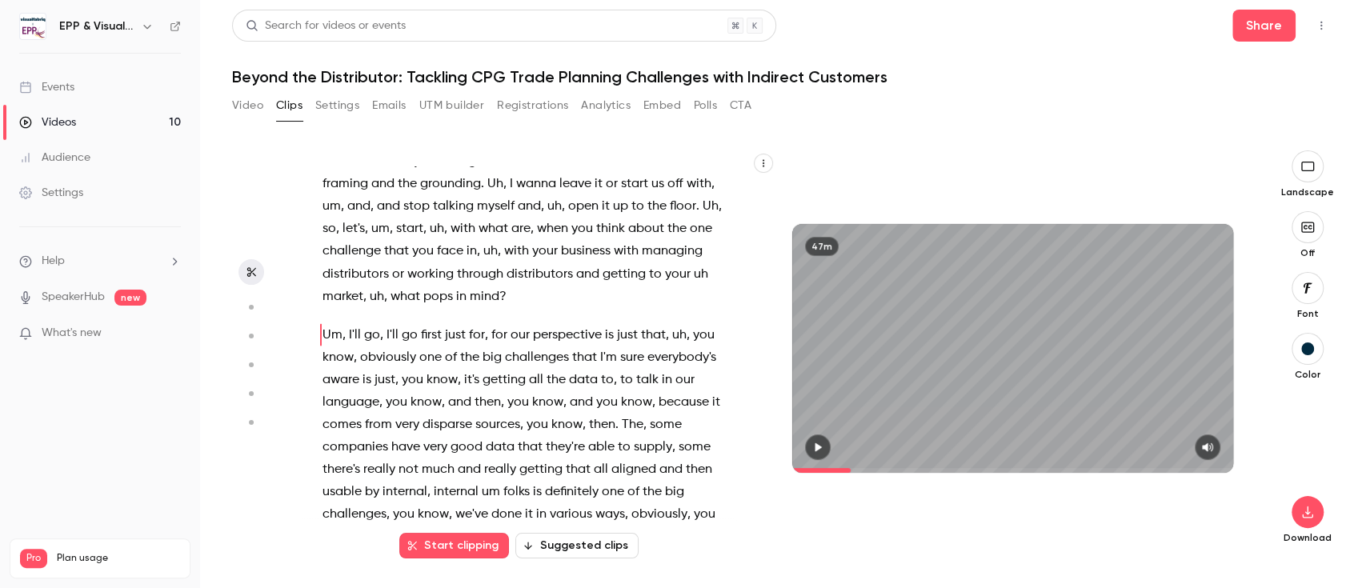
scroll to position [15346, 0]
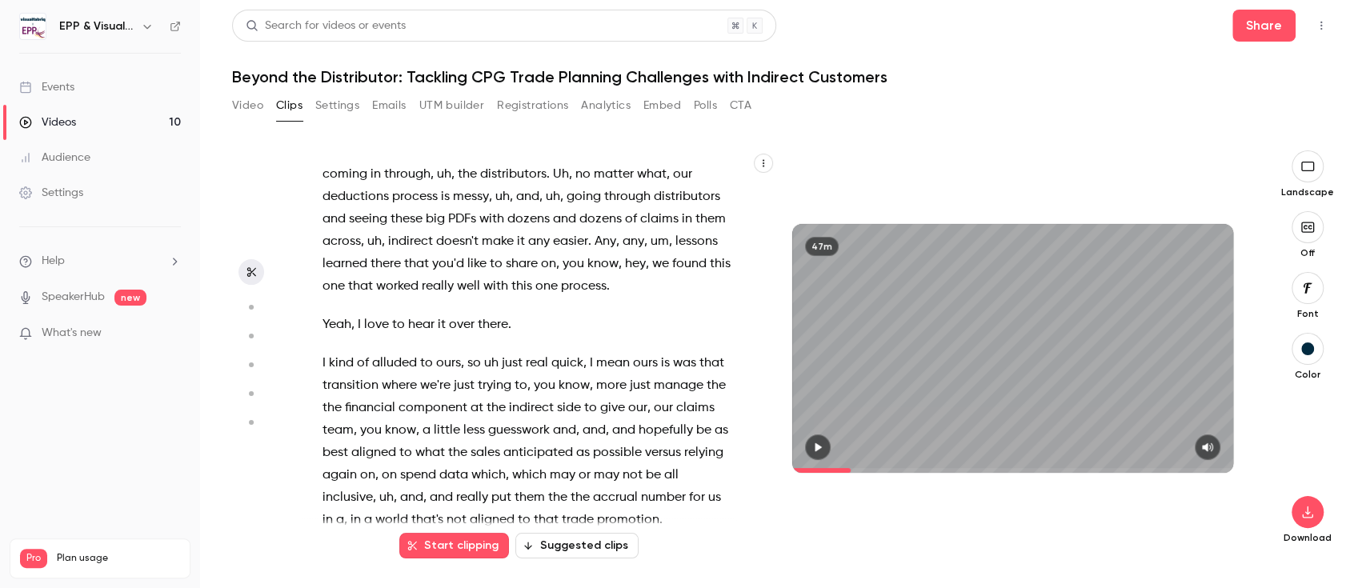
drag, startPoint x: 324, startPoint y: 355, endPoint x: 539, endPoint y: 419, distance: 224.6
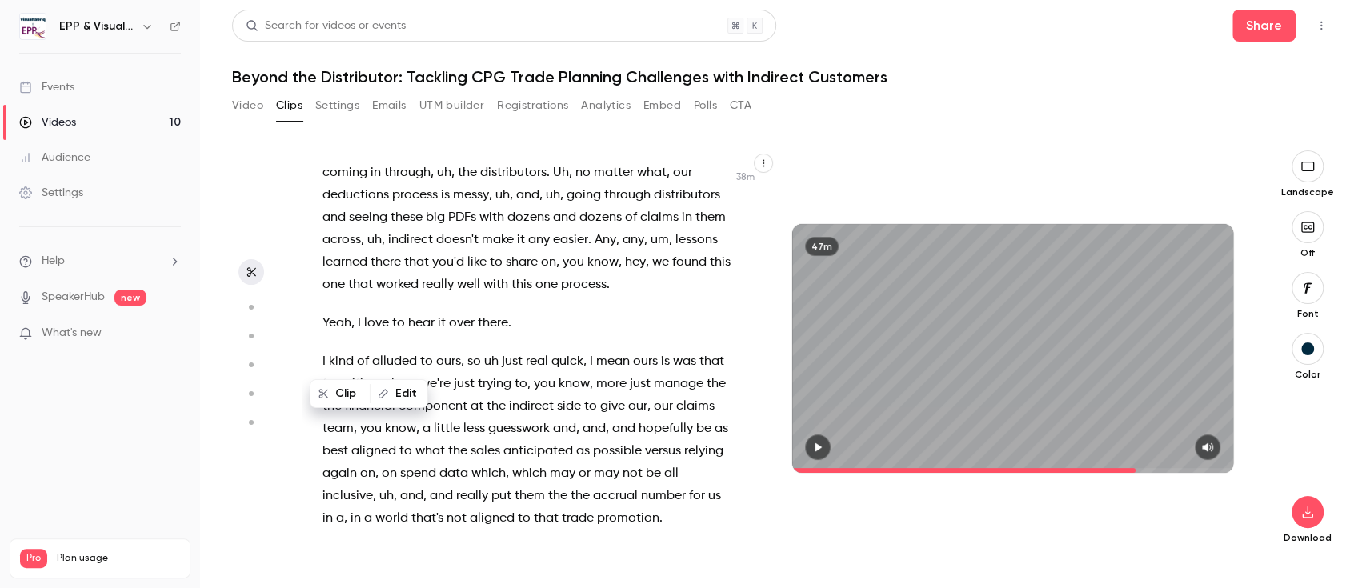
scroll to position [15346, 0]
click at [820, 443] on icon "button" at bounding box center [817, 447] width 13 height 11
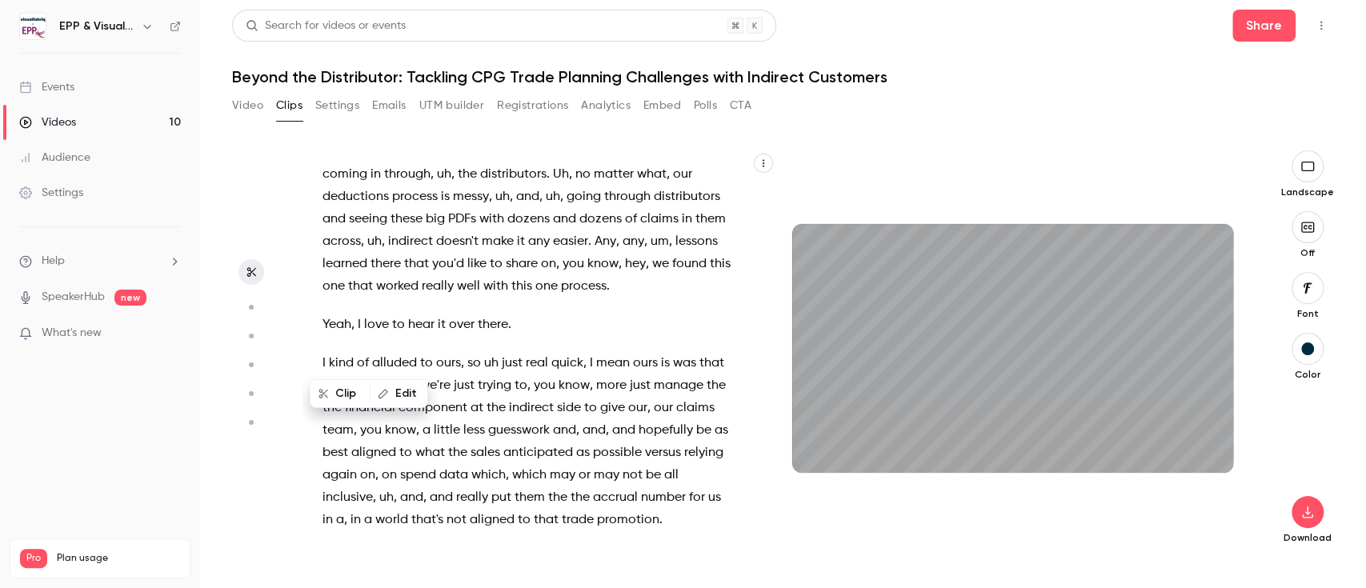
click at [935, 550] on div "All right . We are just about to get started here . We're gonna let people um j…" at bounding box center [775, 369] width 947 height 438
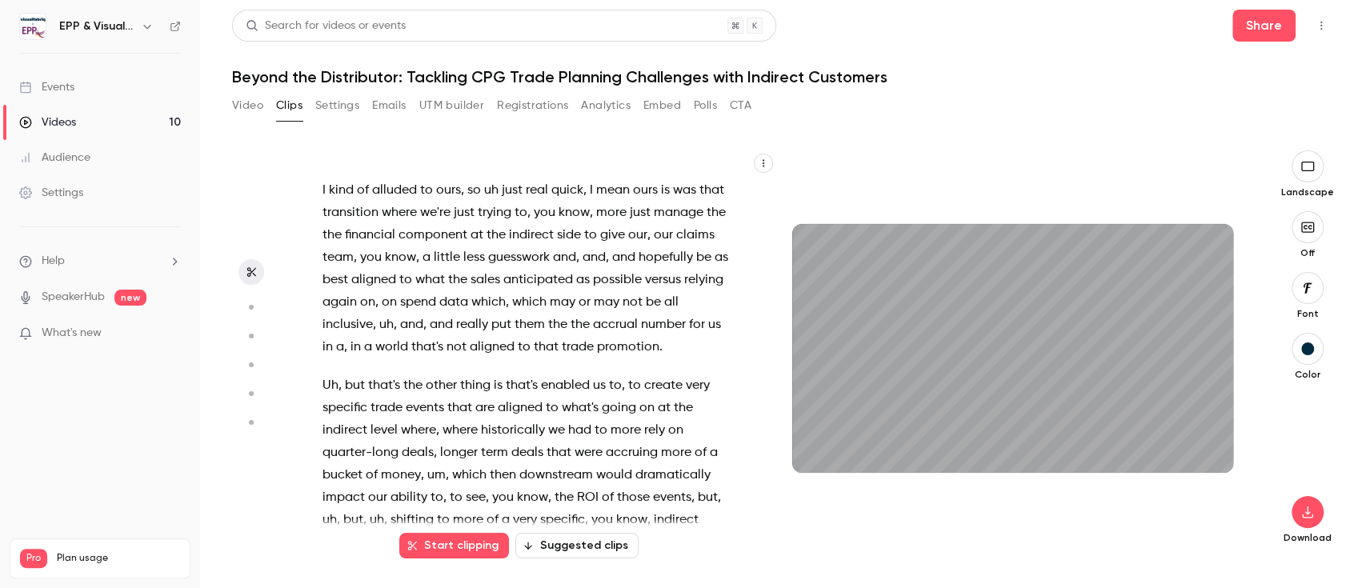
scroll to position [15541, 0]
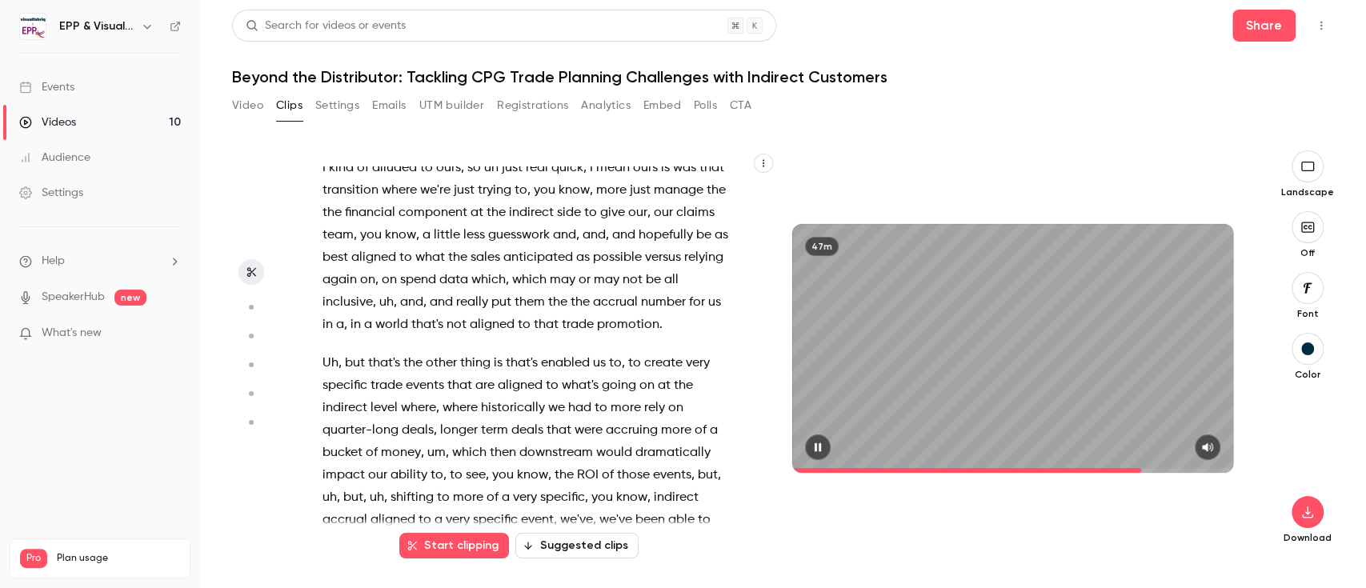
click at [822, 445] on icon "button" at bounding box center [817, 447] width 13 height 11
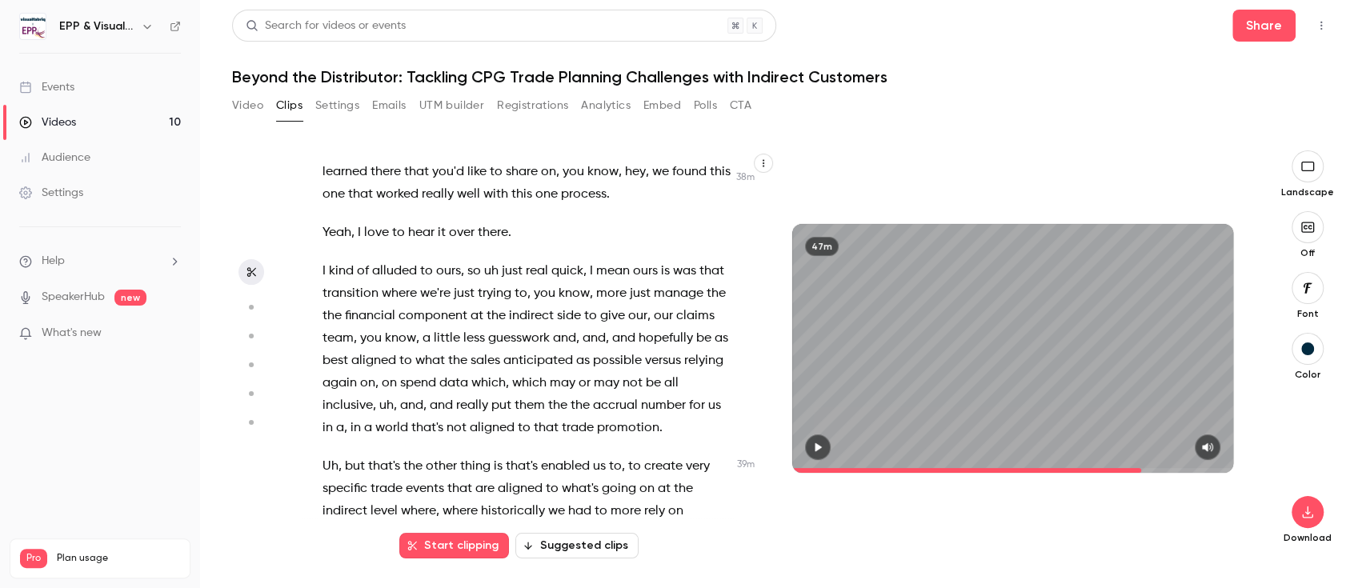
scroll to position [15448, 0]
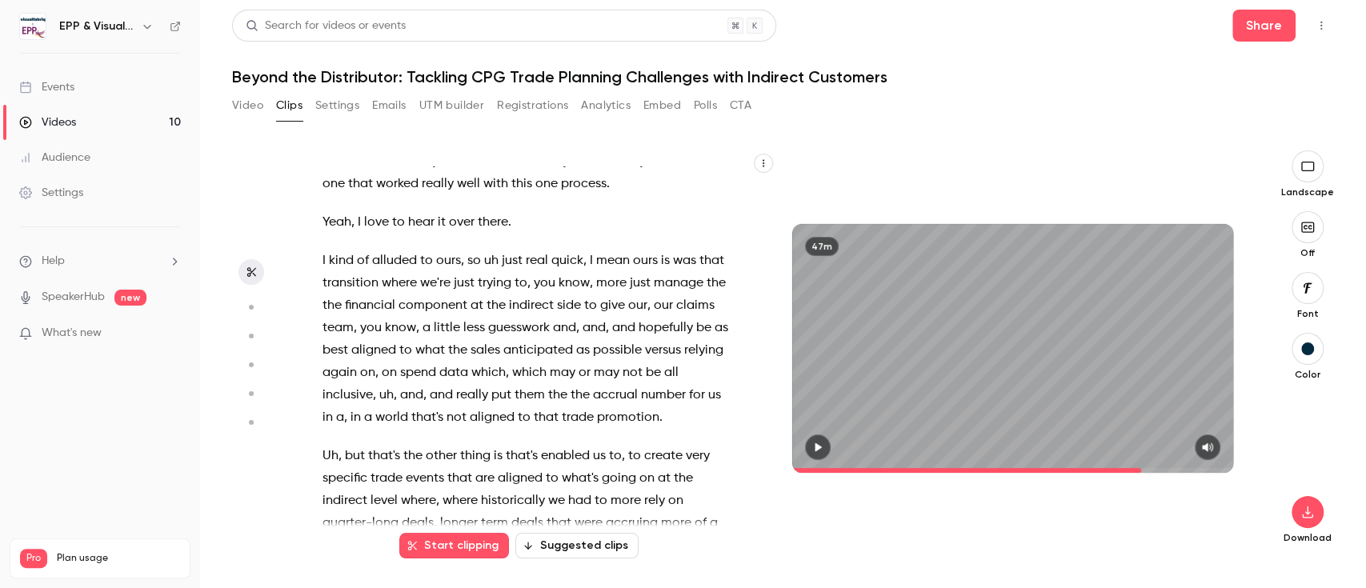
drag, startPoint x: 322, startPoint y: 253, endPoint x: 722, endPoint y: 465, distance: 452.1
click at [722, 465] on div "All right . We are just about to get started here . We're gonna let people um j…" at bounding box center [535, 356] width 466 height 380
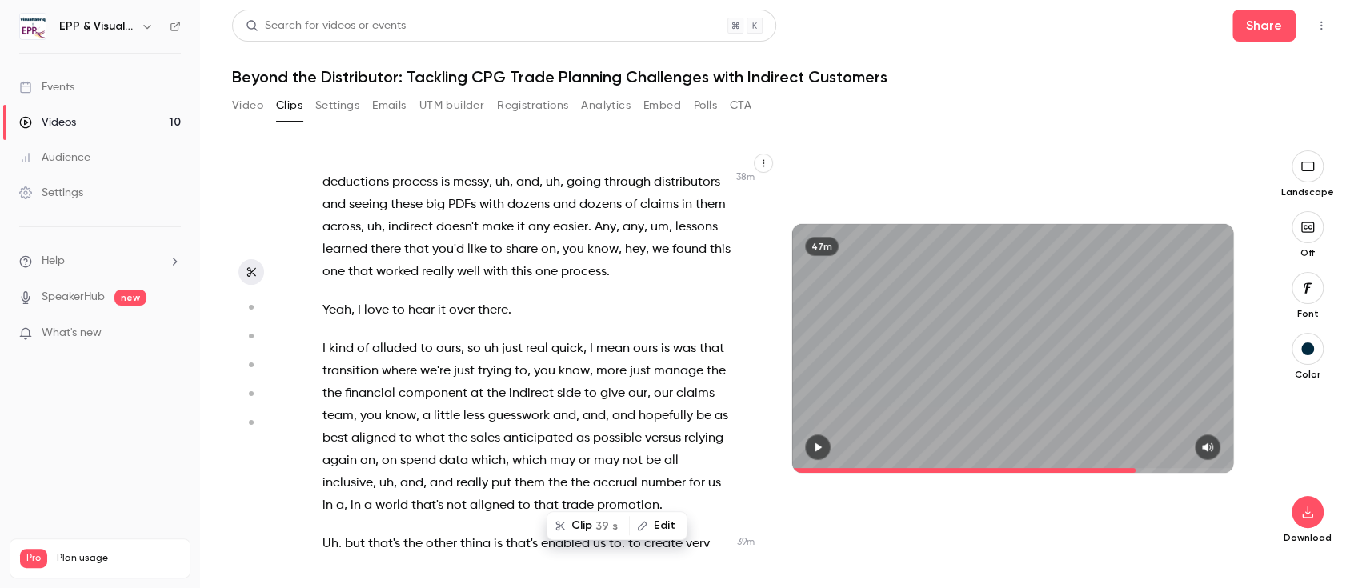
scroll to position [15346, 0]
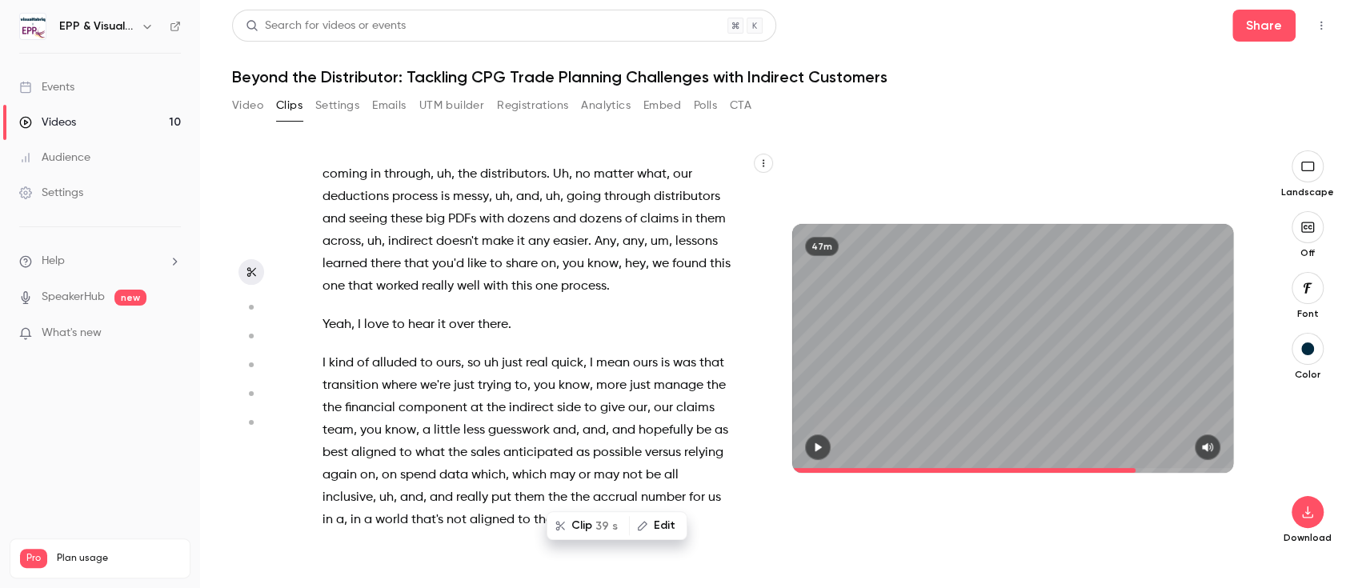
click at [608, 519] on span "39 s" at bounding box center [606, 526] width 22 height 17
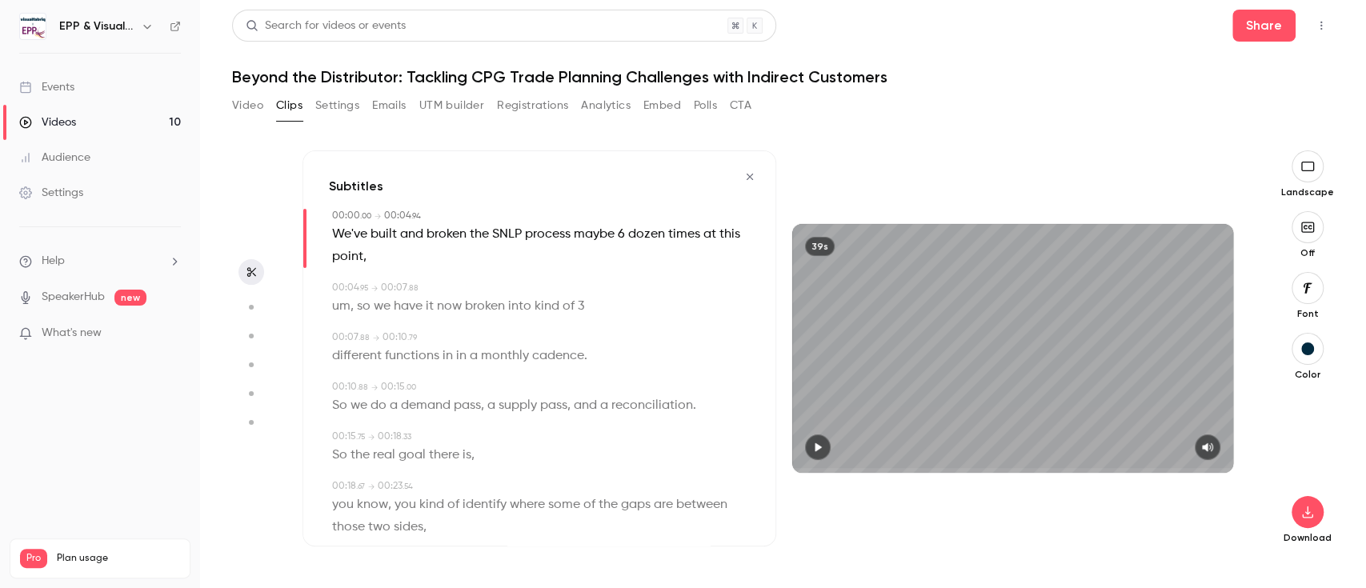
click at [1313, 227] on icon "button" at bounding box center [1307, 227] width 13 height 10
click at [1314, 506] on icon "button" at bounding box center [1307, 512] width 19 height 13
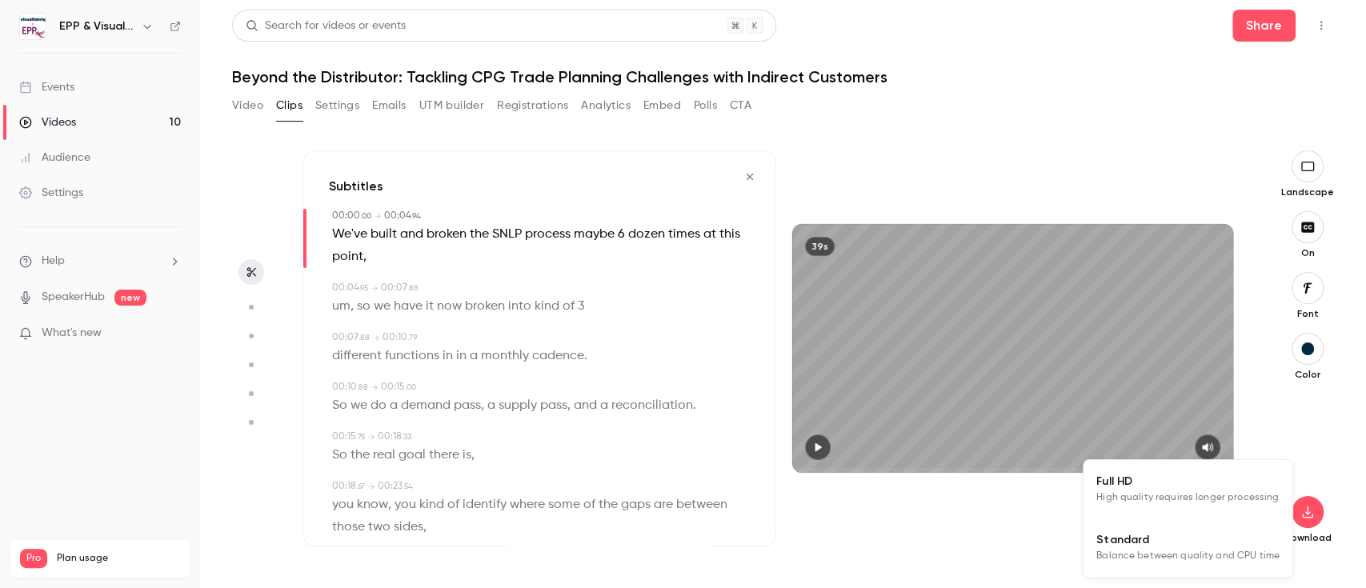
click at [1229, 494] on span "High quality requires longer processing" at bounding box center [1187, 498] width 182 height 16
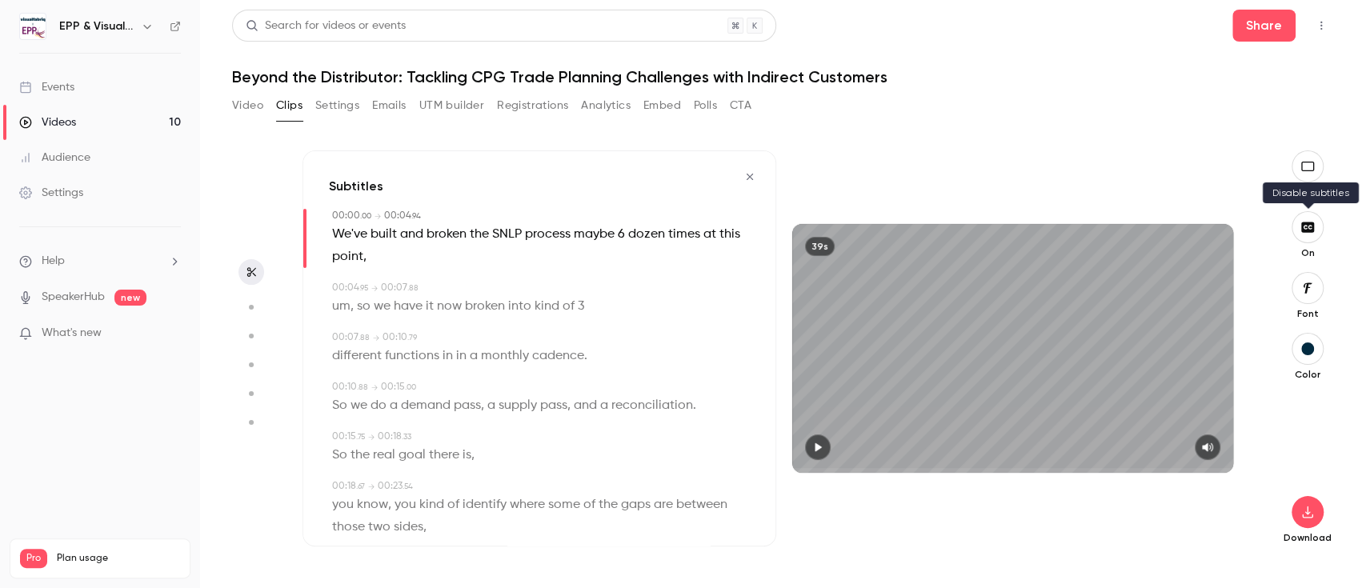
click at [1314, 230] on icon "button" at bounding box center [1307, 227] width 13 height 10
click at [1316, 515] on icon "button" at bounding box center [1307, 512] width 19 height 13
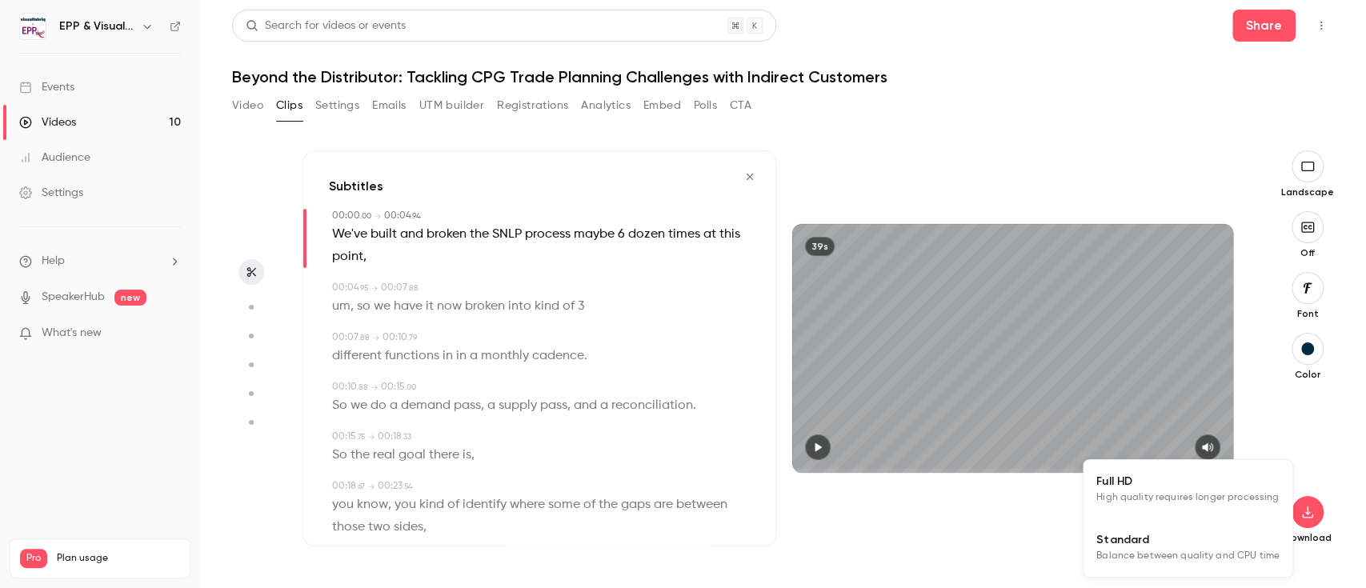
click at [1193, 480] on span "Full HD" at bounding box center [1187, 481] width 183 height 17
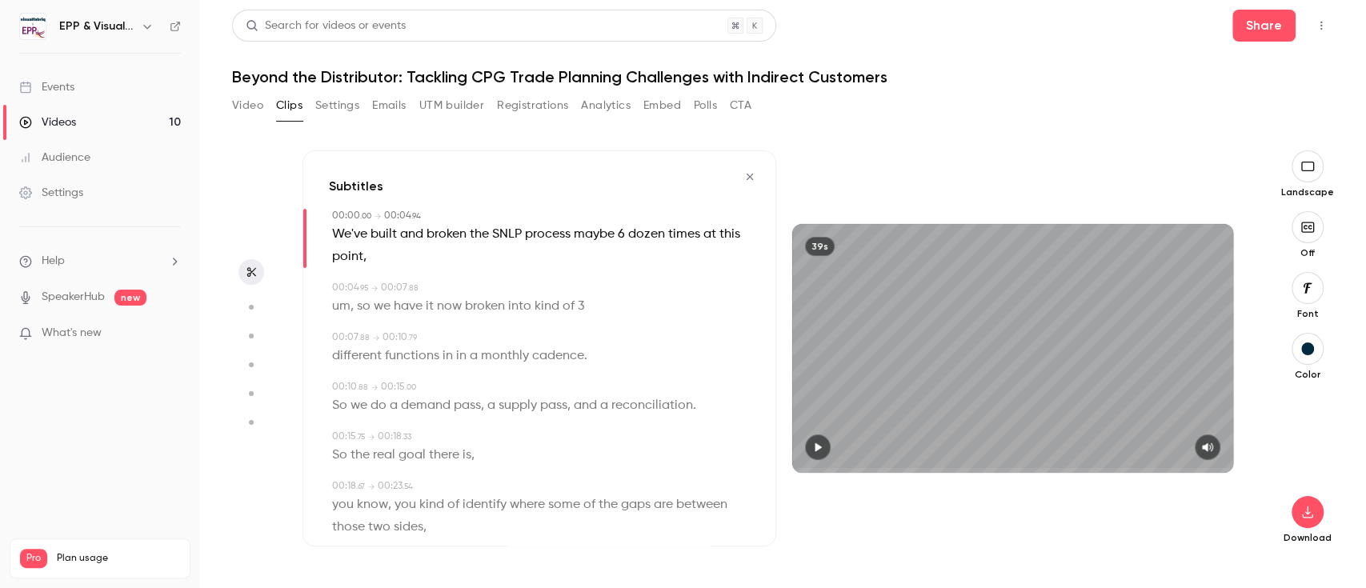
click at [992, 95] on div "Video Clips Settings Emails UTM builder Registrations Analytics Embed Polls CTA" at bounding box center [783, 109] width 1102 height 32
click at [743, 178] on icon "button" at bounding box center [749, 176] width 13 height 11
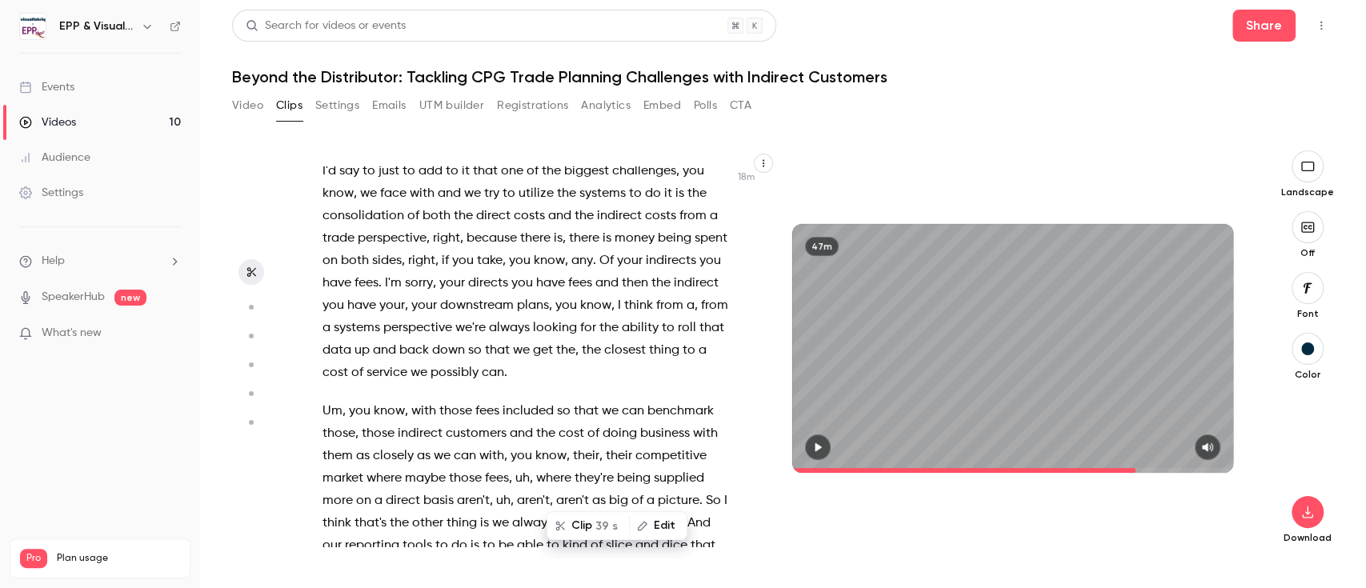
scroll to position [3186, 0]
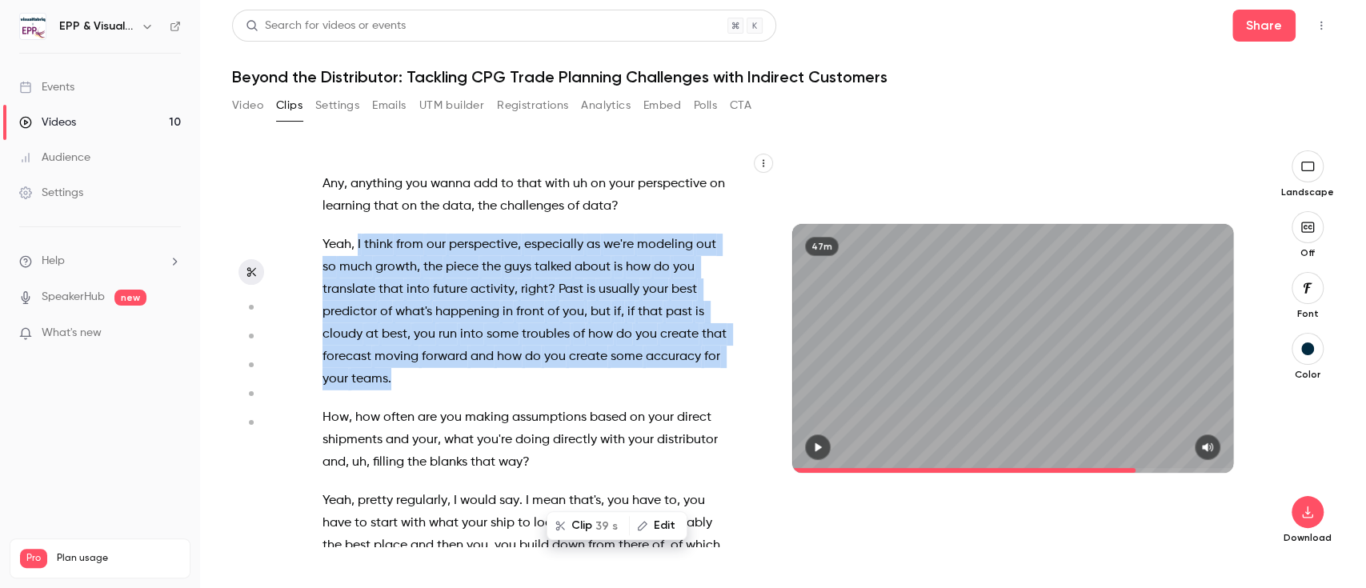
drag, startPoint x: 358, startPoint y: 307, endPoint x: 493, endPoint y: 445, distance: 193.0
click at [493, 390] on p "Yeah , I think from our perspective , especially as we're modeling out so much …" at bounding box center [527, 312] width 410 height 157
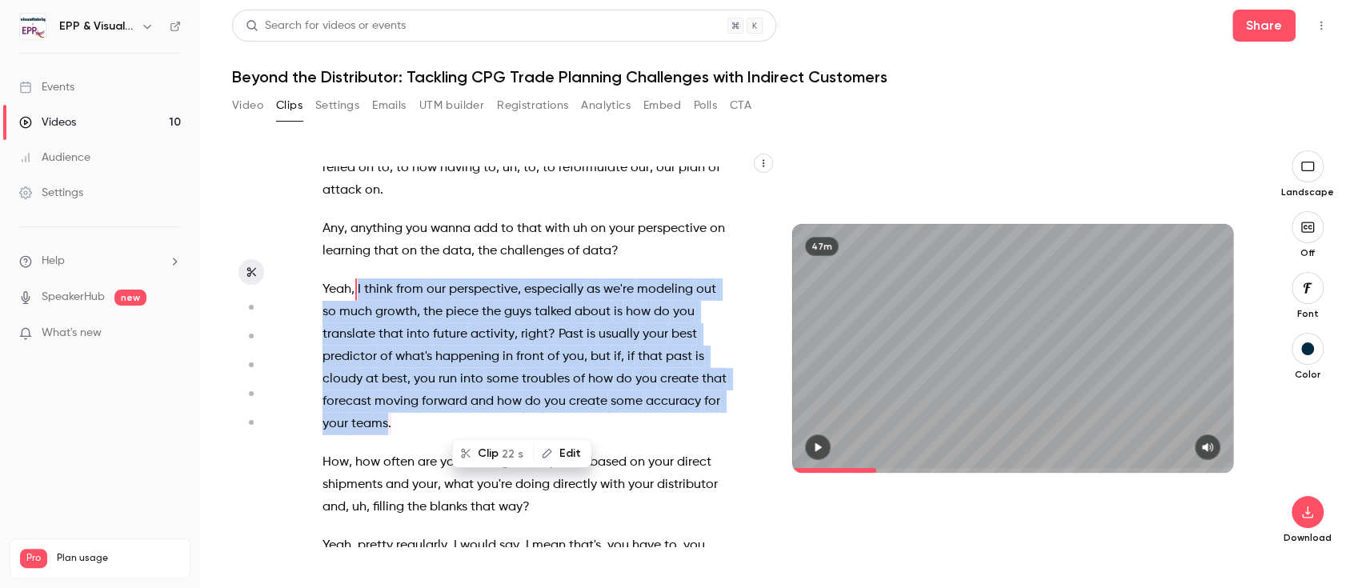
click at [496, 446] on button "Clip 22 s" at bounding box center [493, 454] width 79 height 26
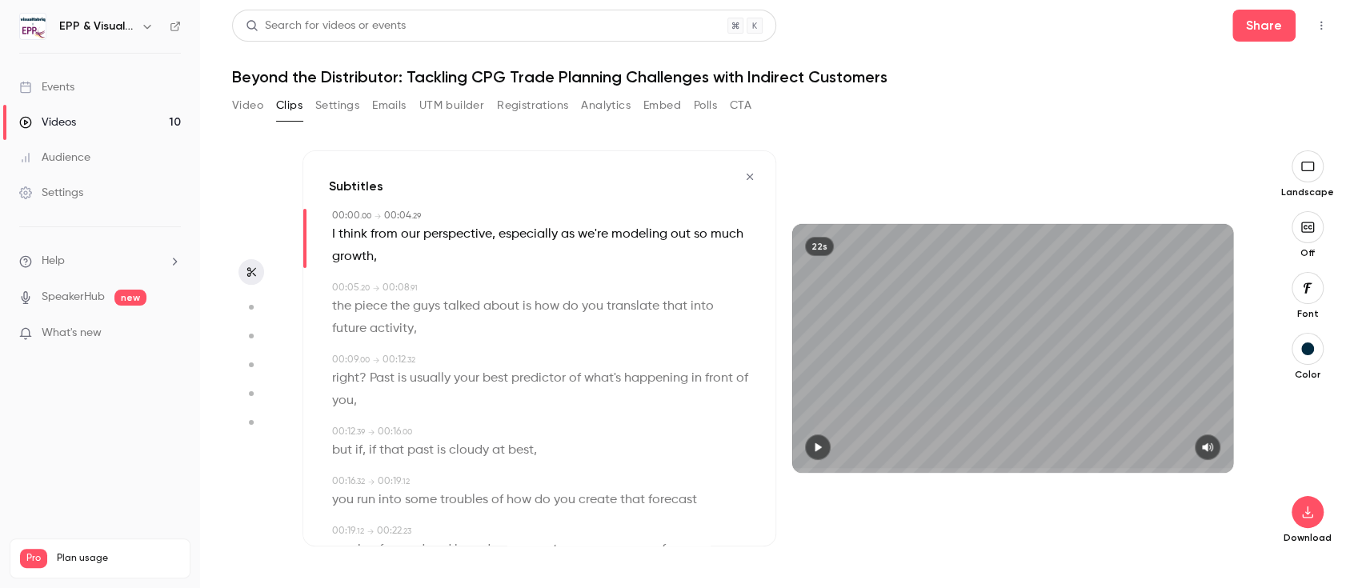
click at [815, 444] on icon "button" at bounding box center [818, 447] width 6 height 9
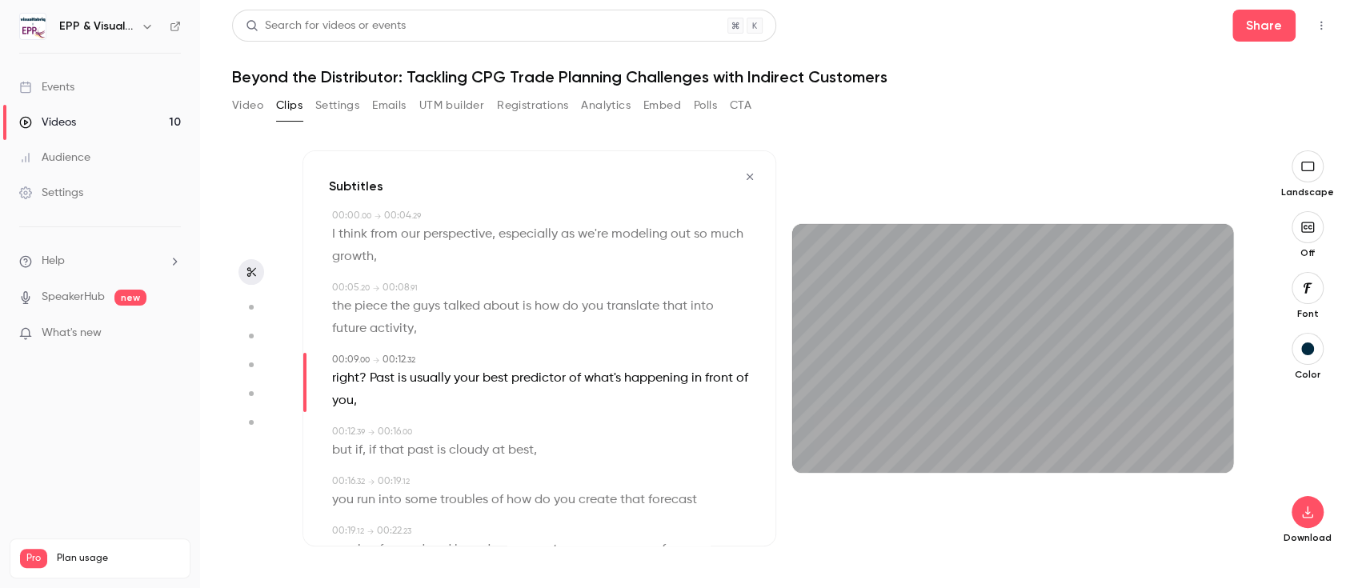
click at [1316, 236] on button "button" at bounding box center [1308, 227] width 32 height 32
click at [1312, 515] on icon "button" at bounding box center [1307, 513] width 10 height 12
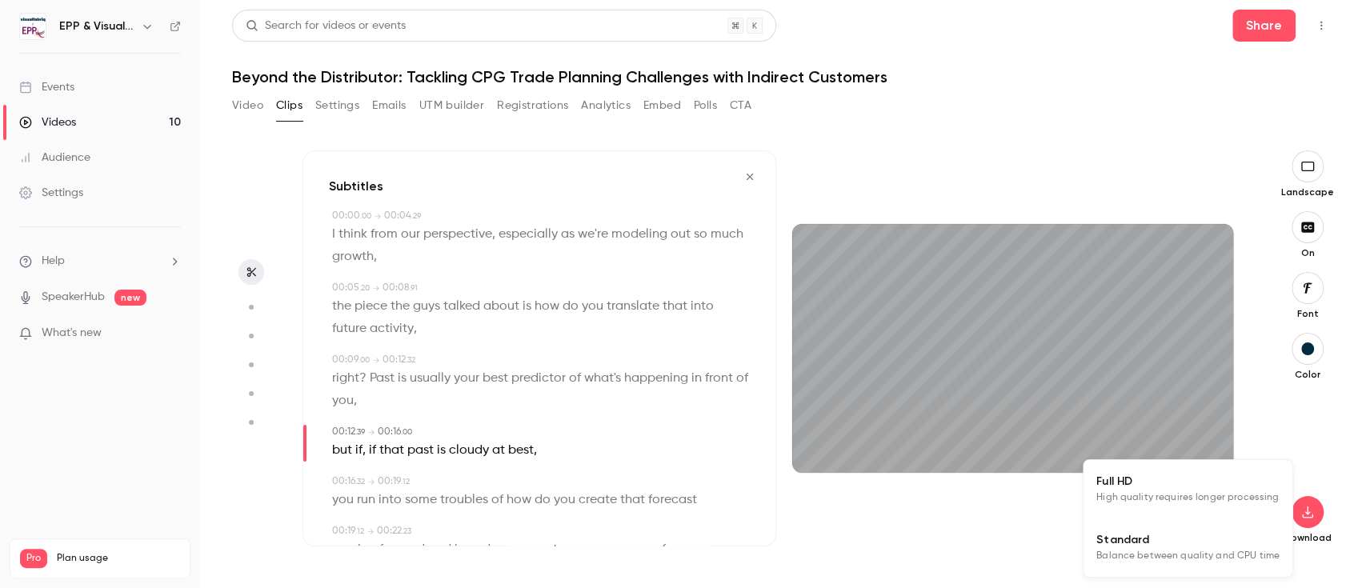
click at [1197, 483] on span "Full HD" at bounding box center [1187, 481] width 183 height 17
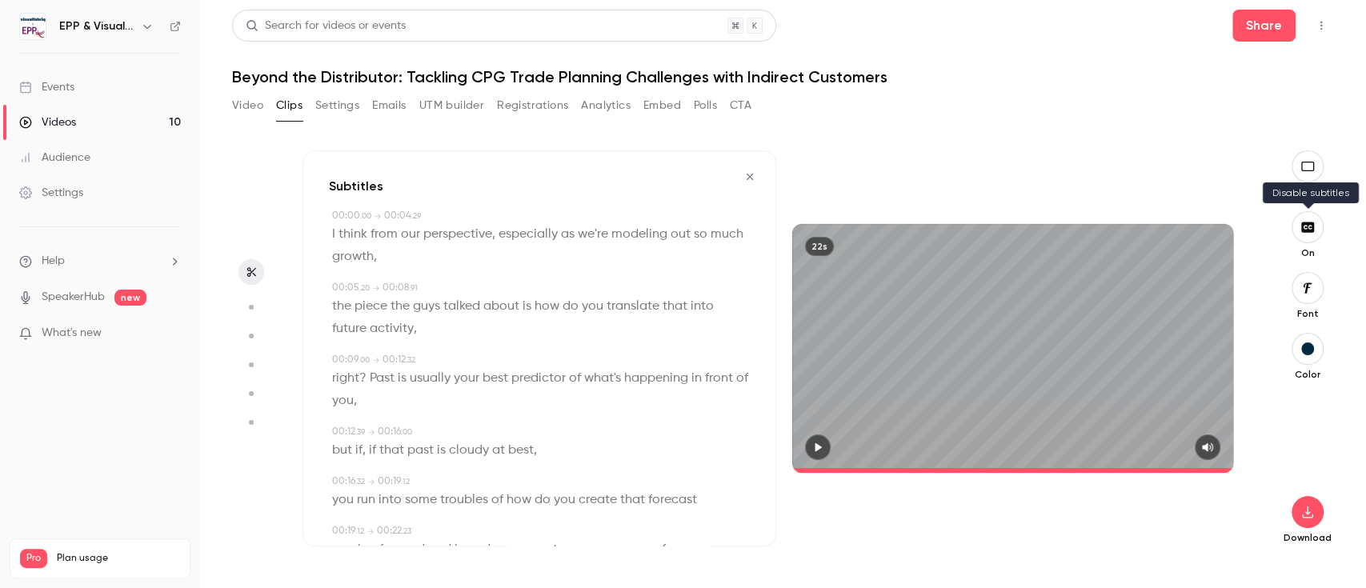
click at [1306, 223] on icon "button" at bounding box center [1307, 227] width 13 height 10
type input "****"
click at [1304, 498] on button "button" at bounding box center [1308, 512] width 32 height 32
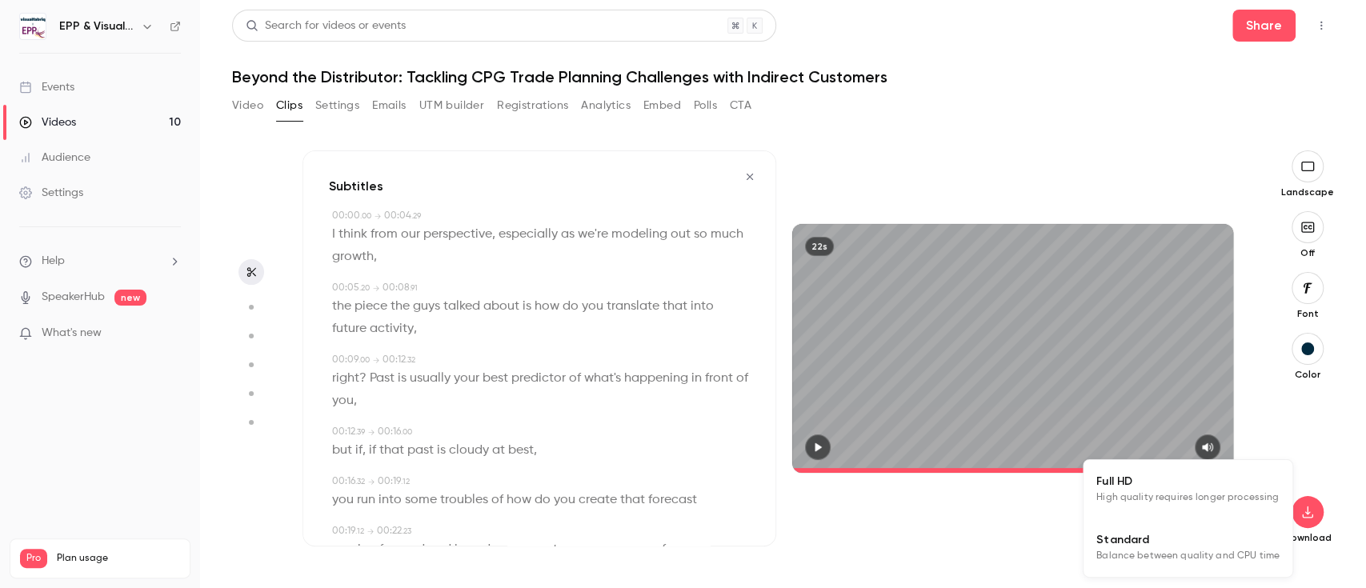
click at [1237, 478] on span "Full HD" at bounding box center [1187, 481] width 183 height 17
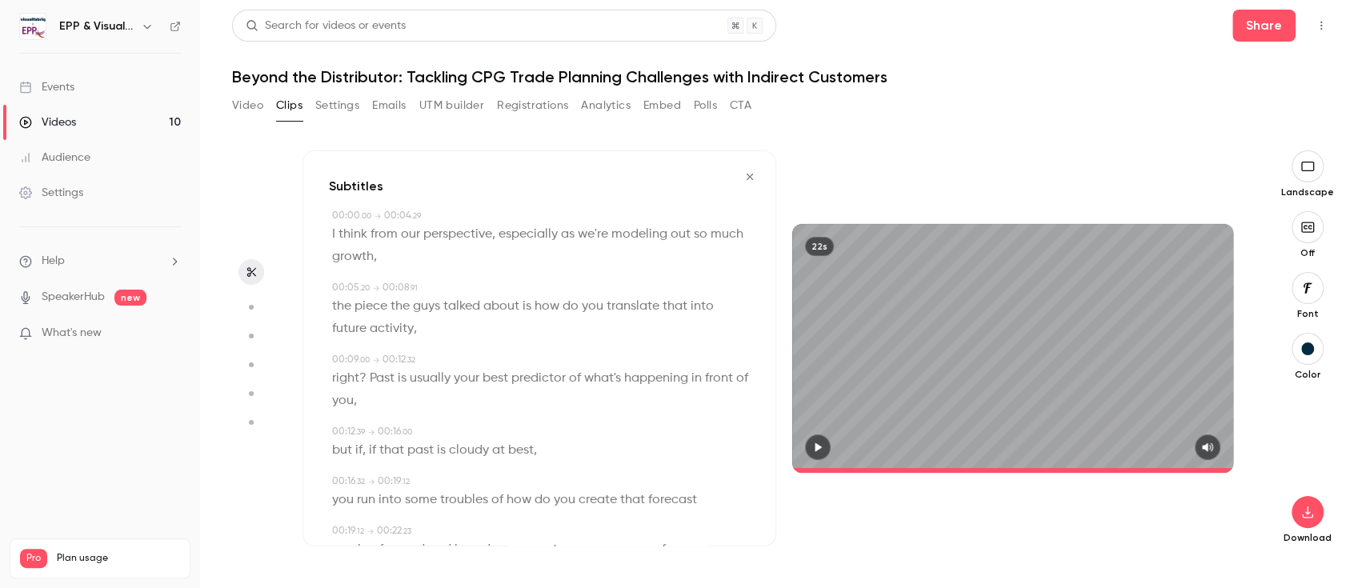
click at [1011, 67] on h1 "Beyond the Distributor: Tackling CPG Trade Planning Challenges with Indirect Cu…" at bounding box center [783, 76] width 1102 height 19
